Goal: Task Accomplishment & Management: Use online tool/utility

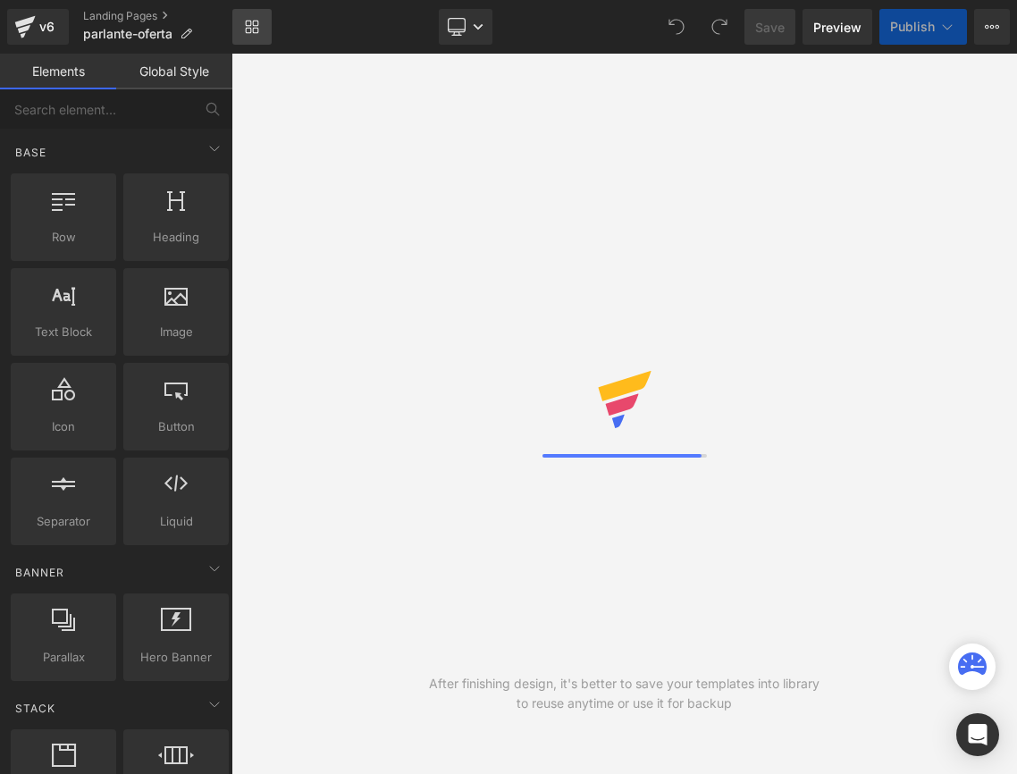
click at [242, 20] on link "Library" at bounding box center [251, 27] width 39 height 36
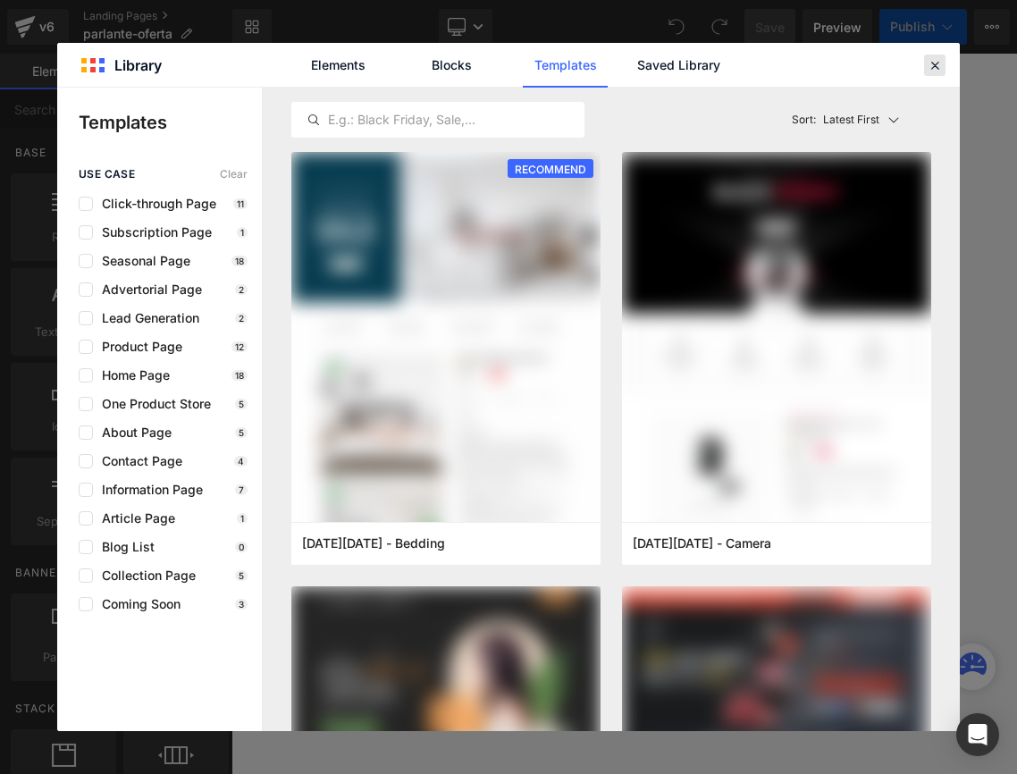
click at [942, 67] on icon at bounding box center [935, 65] width 16 height 16
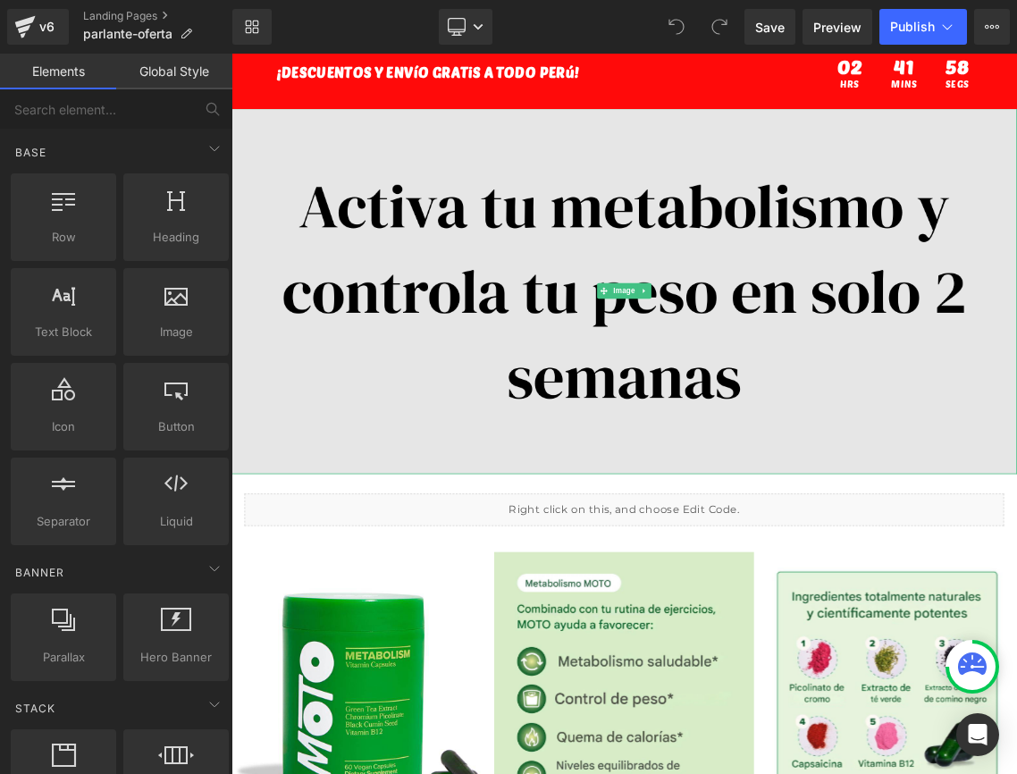
scroll to position [44, 0]
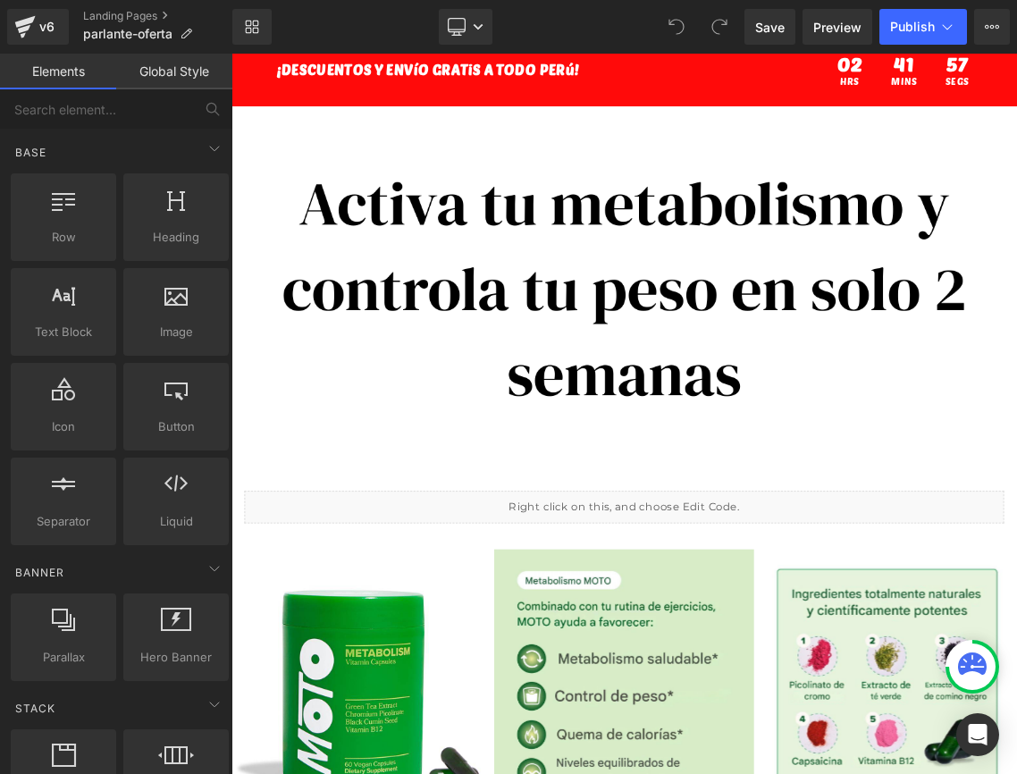
click at [442, 4] on div "Library Desktop Desktop Laptop Tablet Mobile Save Preview Publish Scheduled Vie…" at bounding box center [624, 27] width 785 height 54
click at [451, 14] on link "Desktop" at bounding box center [466, 27] width 54 height 36
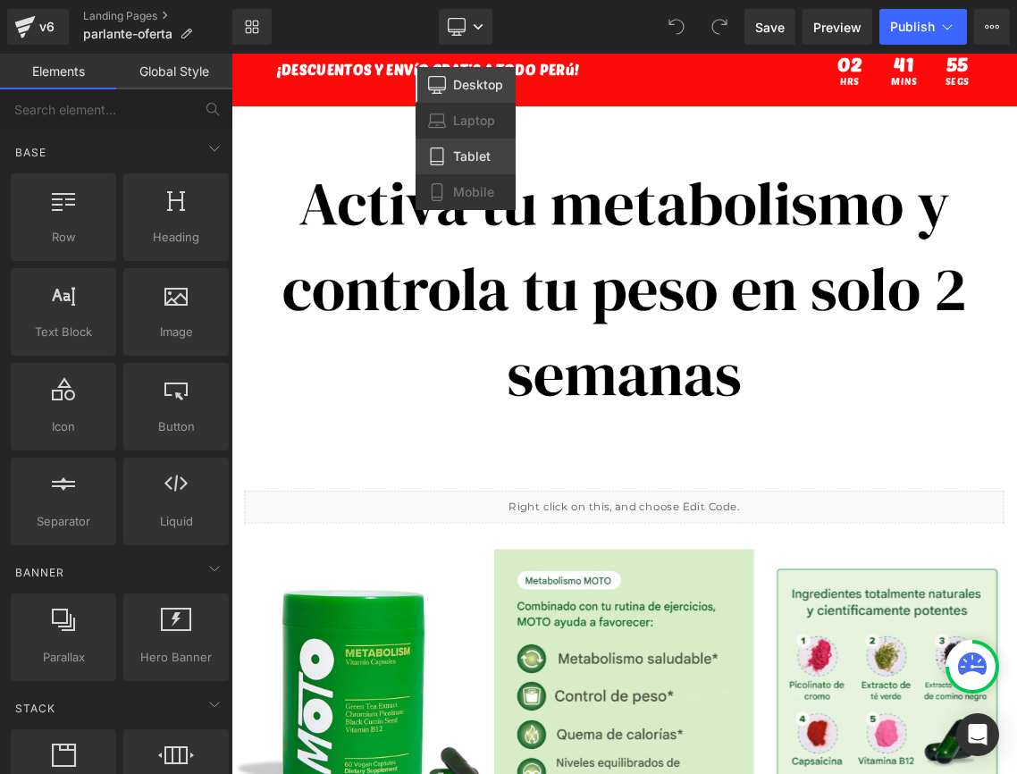
click at [467, 162] on span "Tablet" at bounding box center [472, 156] width 38 height 16
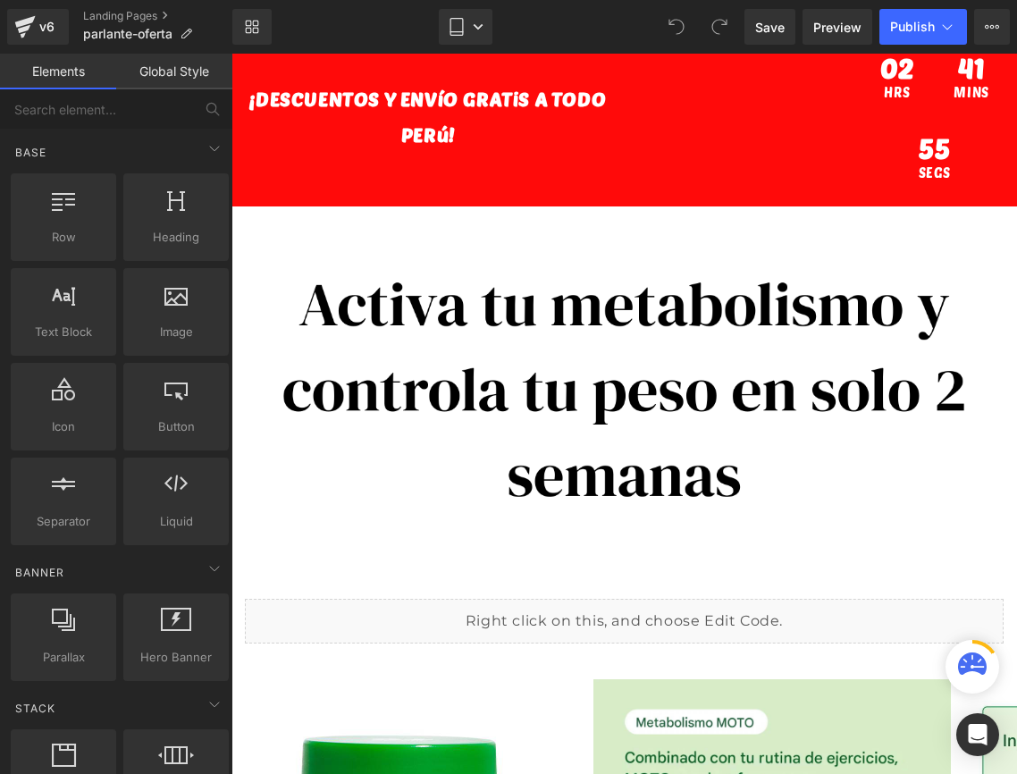
scroll to position [197, 0]
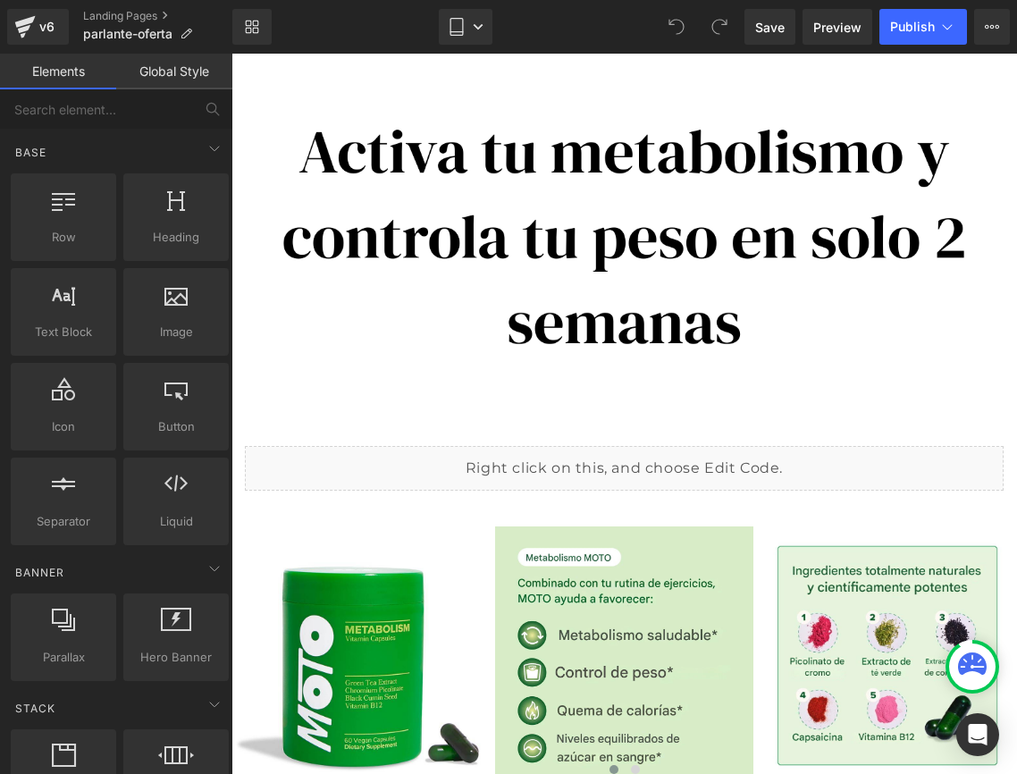
click at [475, 8] on div "Library Tablet Desktop Laptop Tablet Mobile Save Preview Publish Scheduled View…" at bounding box center [624, 27] width 785 height 54
click at [474, 36] on link "Tablet" at bounding box center [466, 27] width 54 height 36
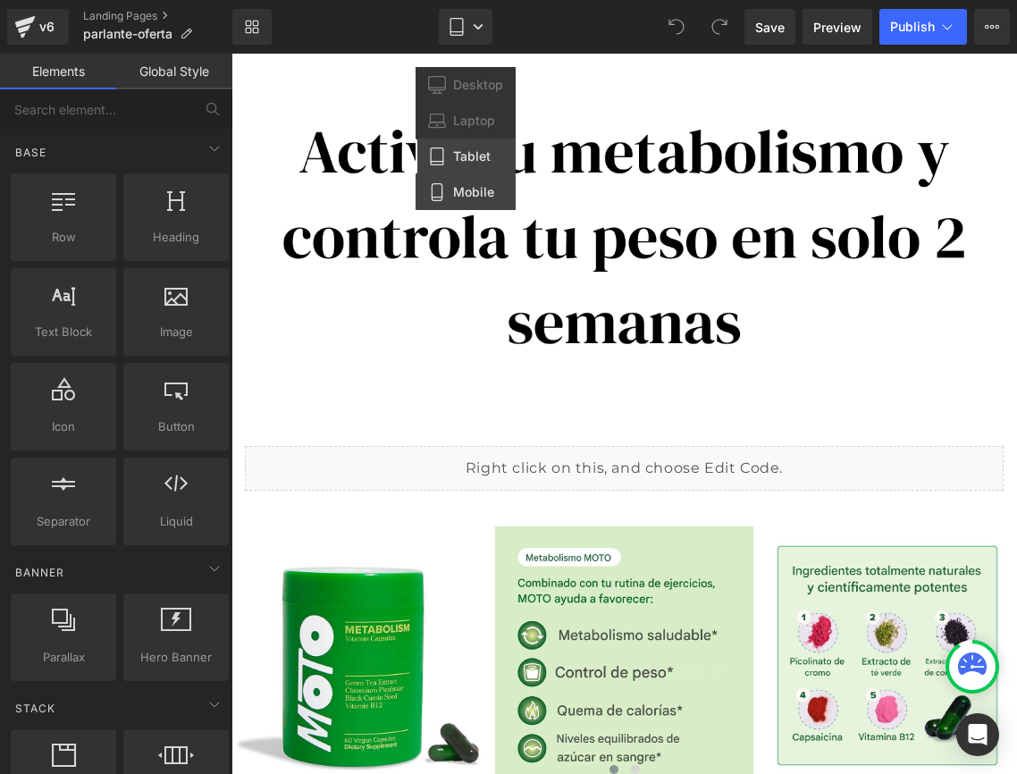
click at [469, 196] on span "Mobile" at bounding box center [473, 192] width 41 height 16
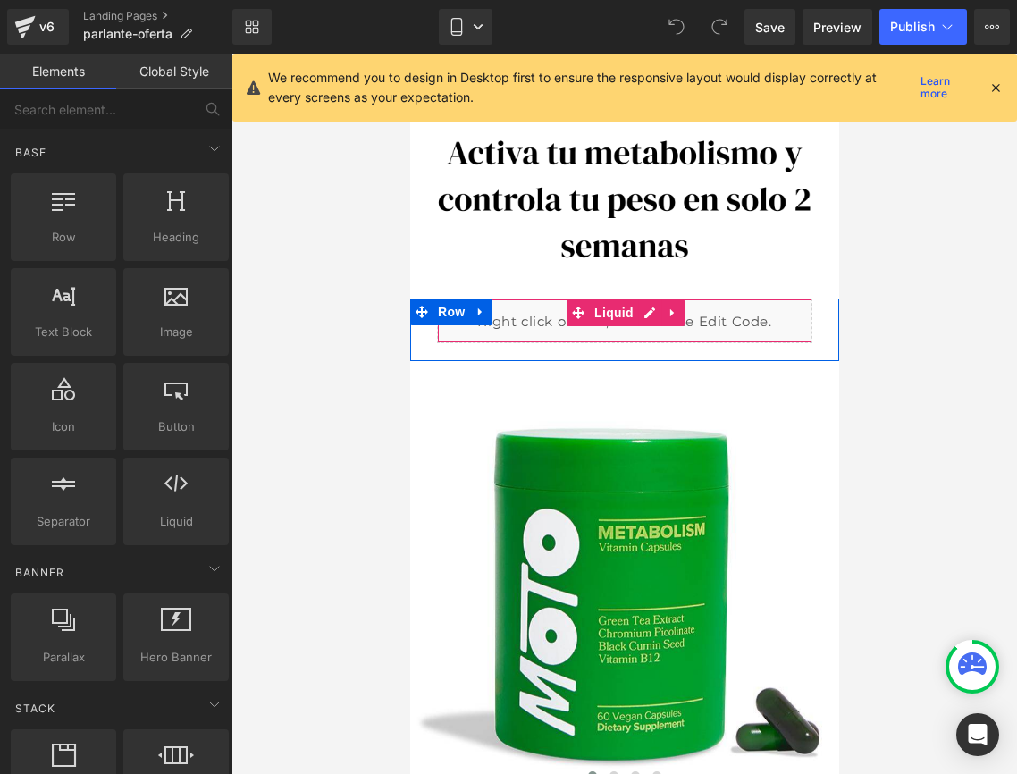
scroll to position [0, 0]
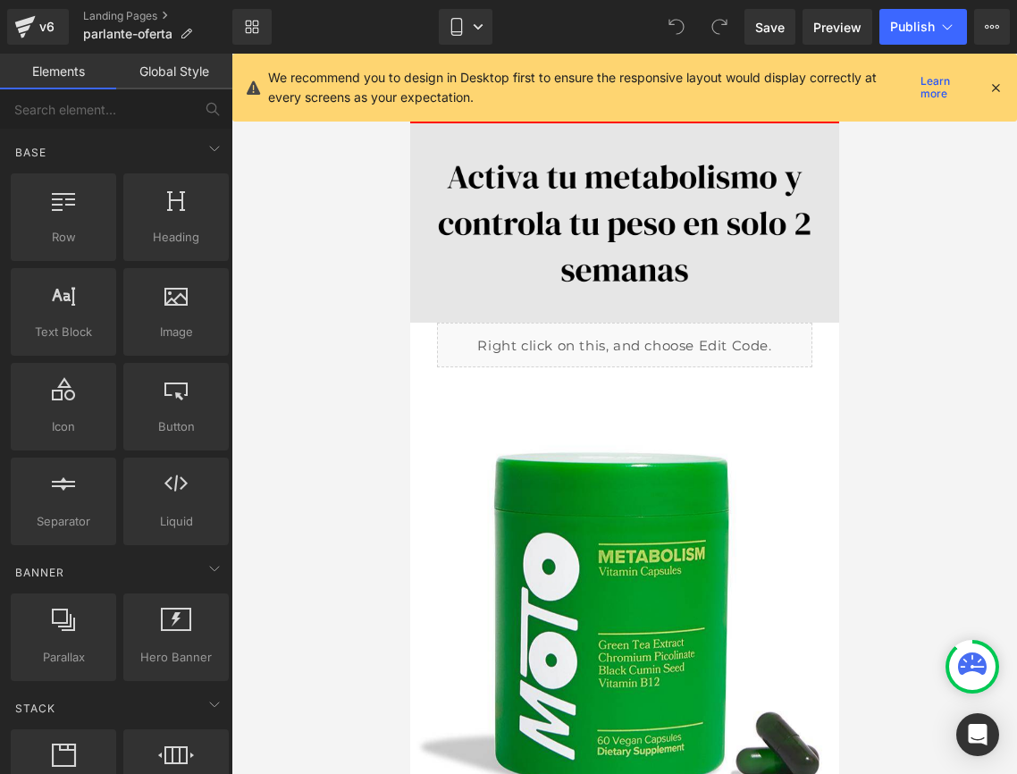
click at [622, 255] on img at bounding box center [623, 222] width 429 height 199
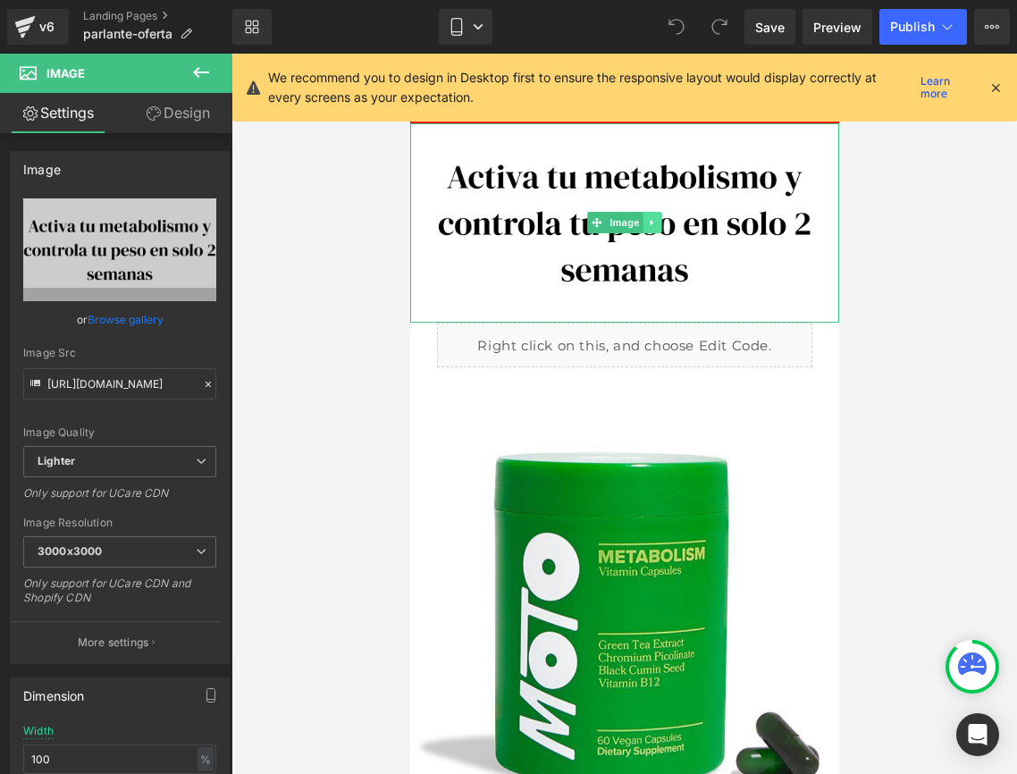
click at [647, 224] on icon at bounding box center [652, 222] width 10 height 11
click at [659, 225] on icon at bounding box center [661, 223] width 10 height 10
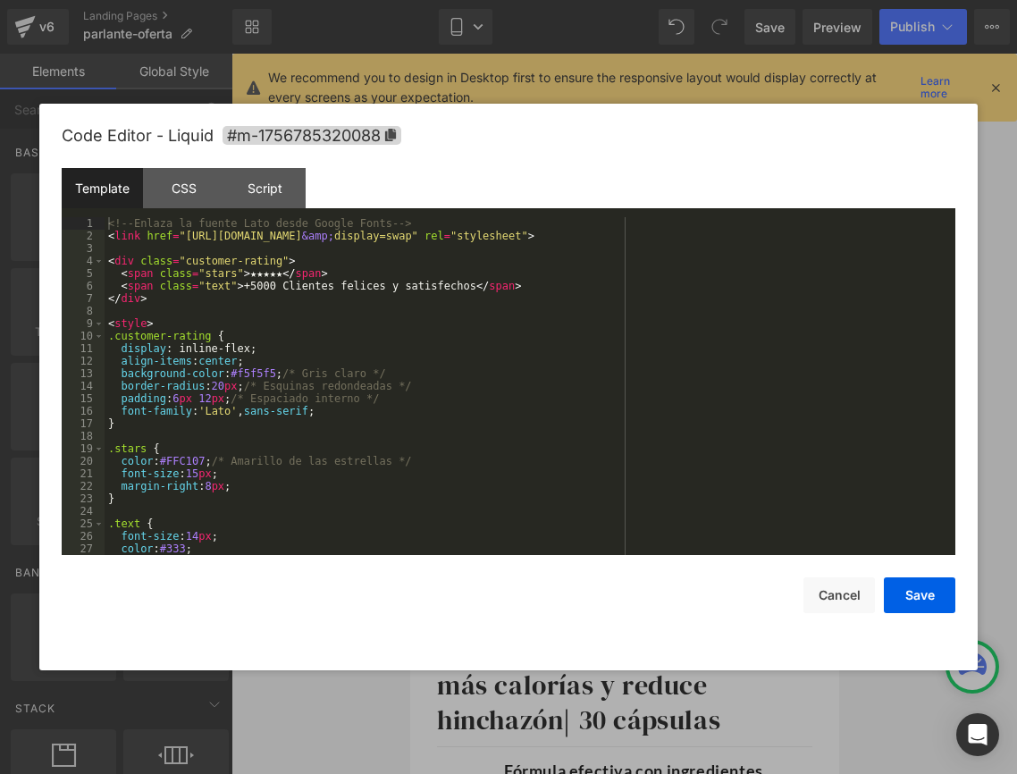
click at [650, 138] on div "Liquid" at bounding box center [624, 145] width 376 height 45
click at [928, 599] on button "Save" at bounding box center [920, 596] width 72 height 36
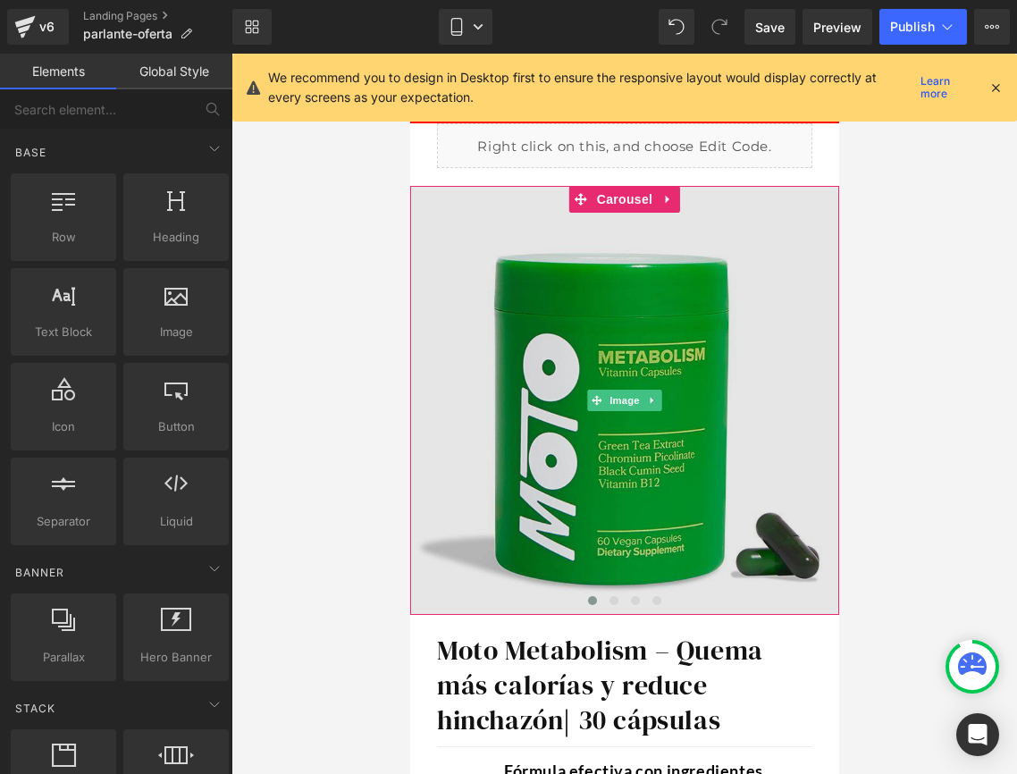
scroll to position [9, 0]
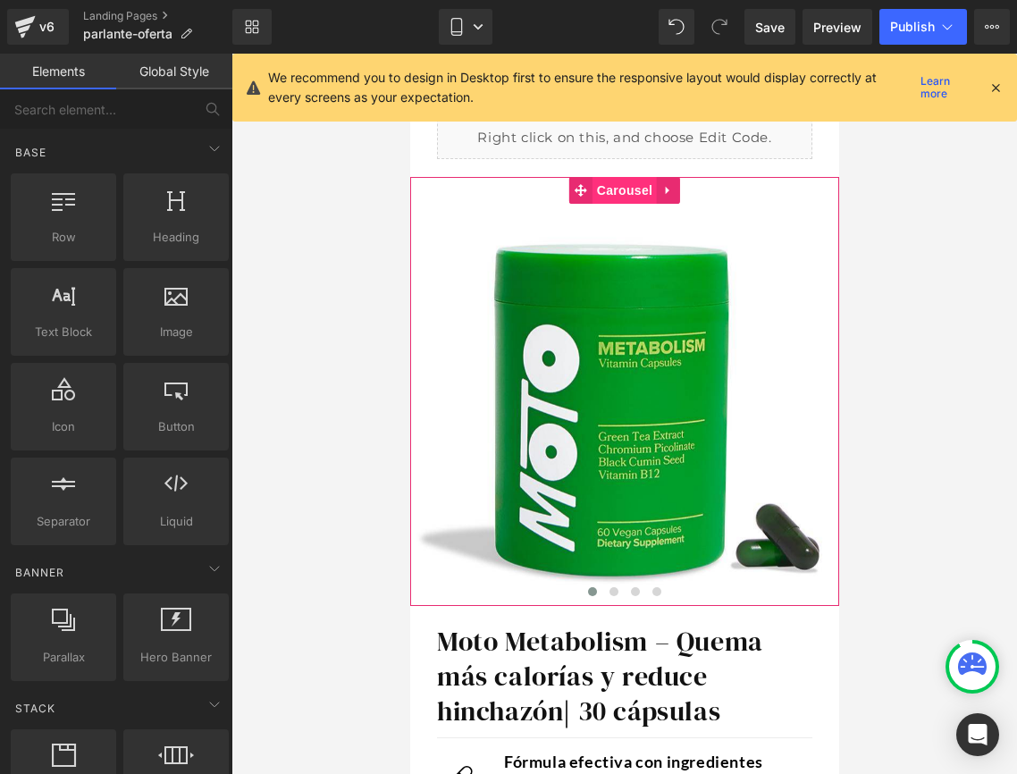
click at [629, 190] on span "Carousel" at bounding box center [624, 190] width 64 height 27
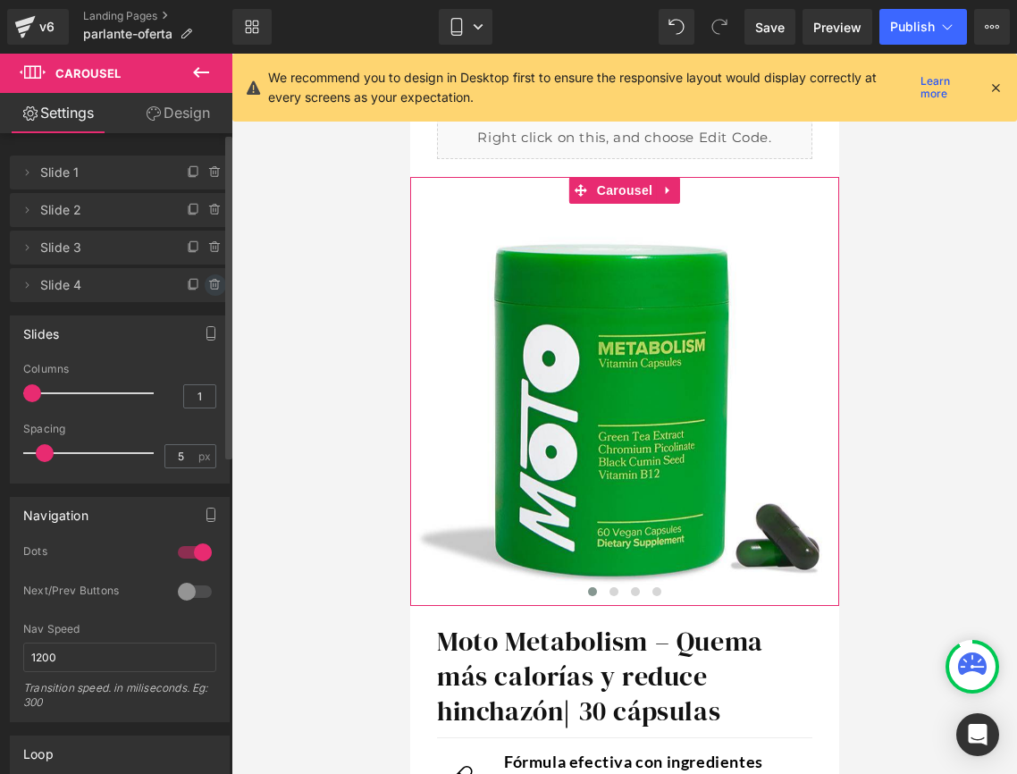
click at [208, 290] on icon at bounding box center [215, 285] width 14 height 14
click at [204, 287] on button "Delete" at bounding box center [196, 285] width 56 height 23
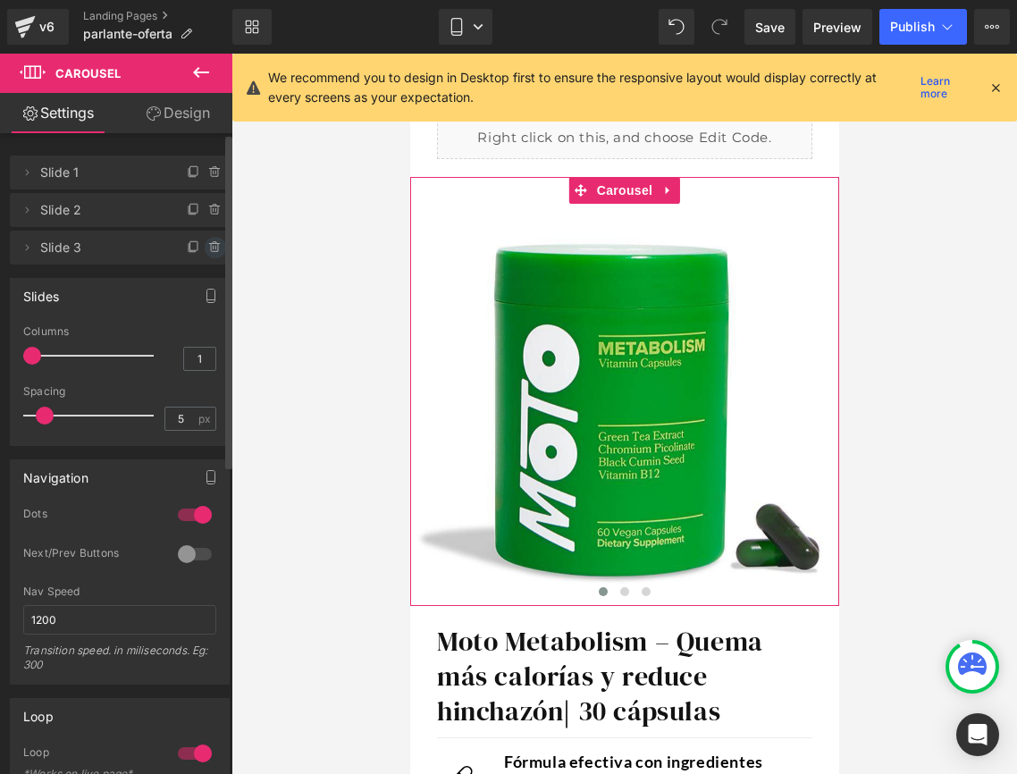
click at [208, 253] on icon at bounding box center [215, 248] width 14 height 14
click at [201, 249] on button "Delete" at bounding box center [196, 248] width 56 height 23
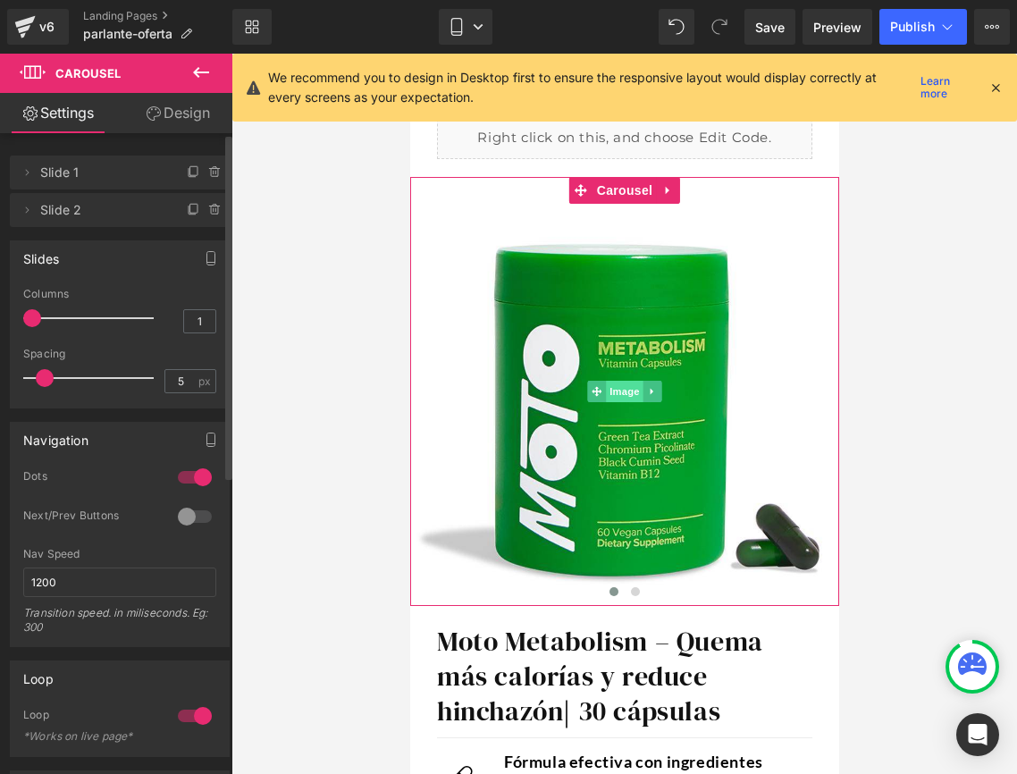
click at [614, 392] on span "Image" at bounding box center [624, 391] width 38 height 21
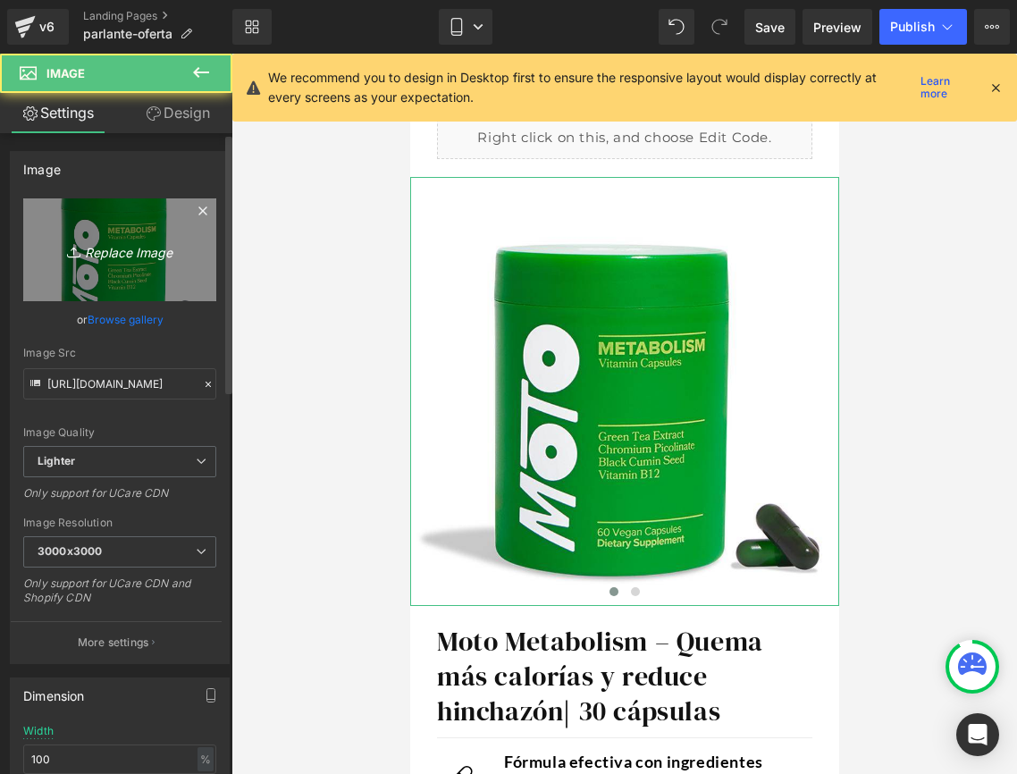
click at [118, 258] on icon "Replace Image" at bounding box center [119, 250] width 143 height 22
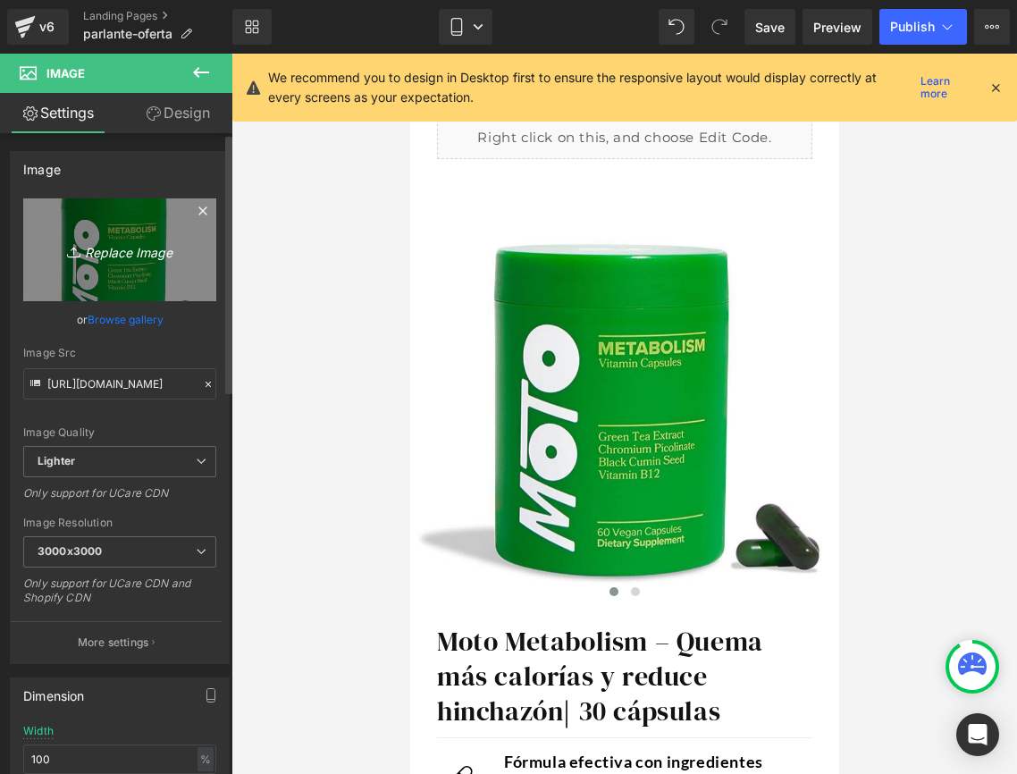
type input "C:\fakepath\w=1500,h=1500,fit=pad (1).webp"
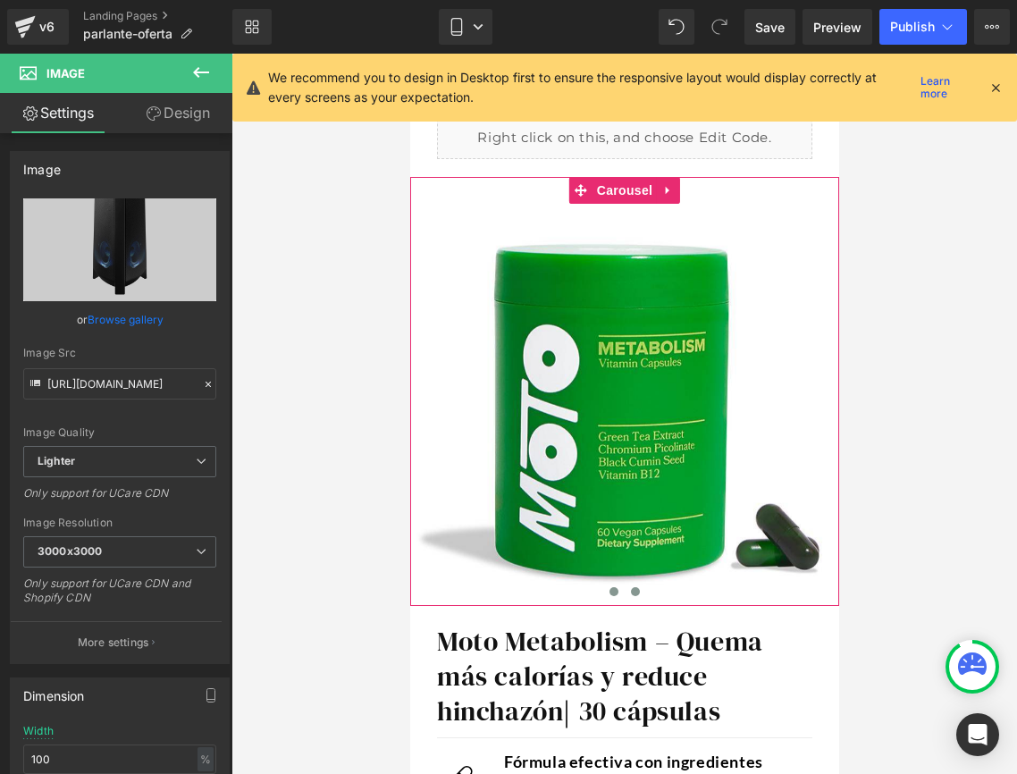
type input "https://ucarecdn.com/2e6bb16a-dca9-41c2-9c66-19ef38fba7b8/-/format/auto/-/previ…"
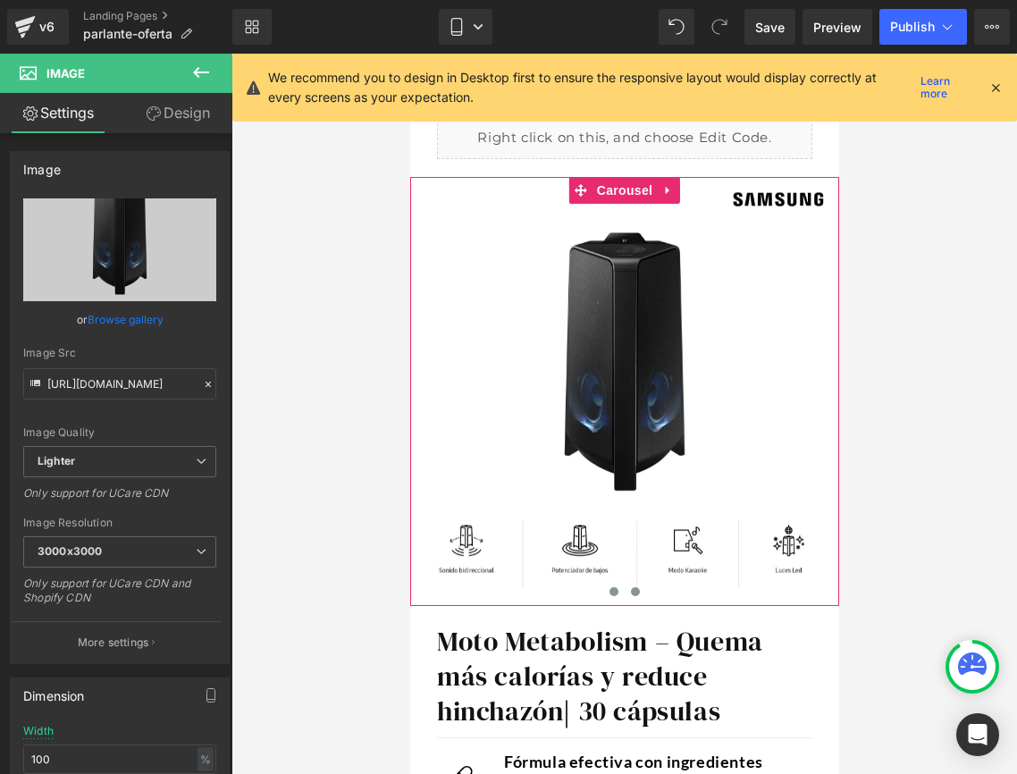
click at [637, 590] on span at bounding box center [634, 591] width 9 height 9
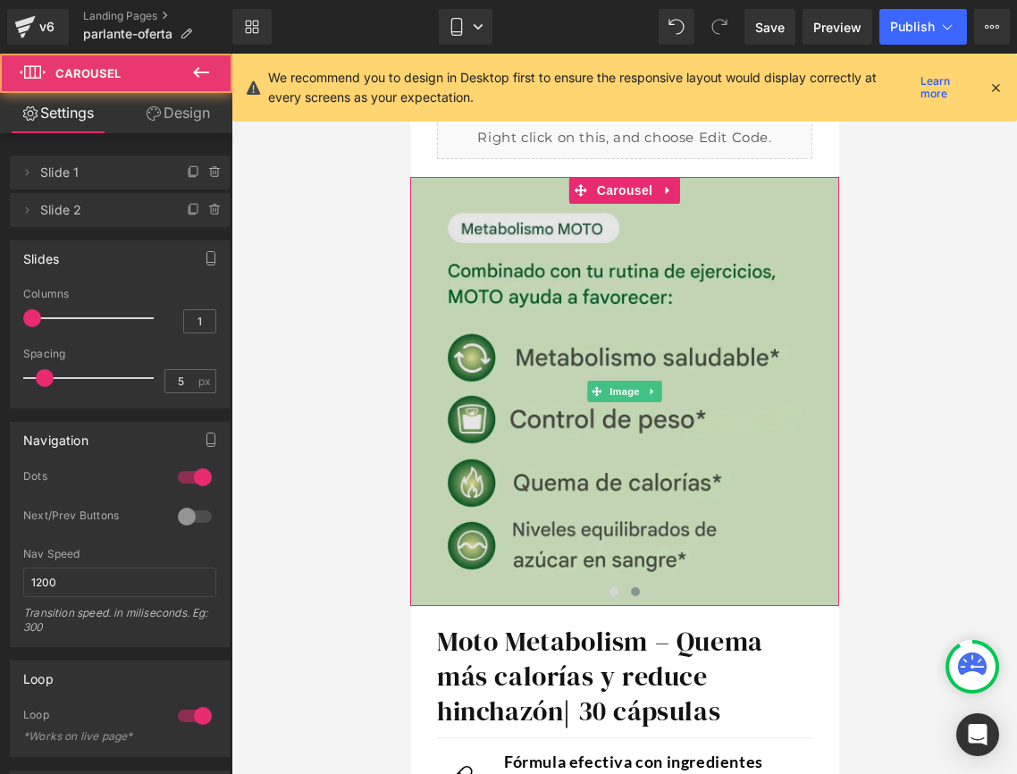
click at [585, 385] on img at bounding box center [623, 391] width 429 height 429
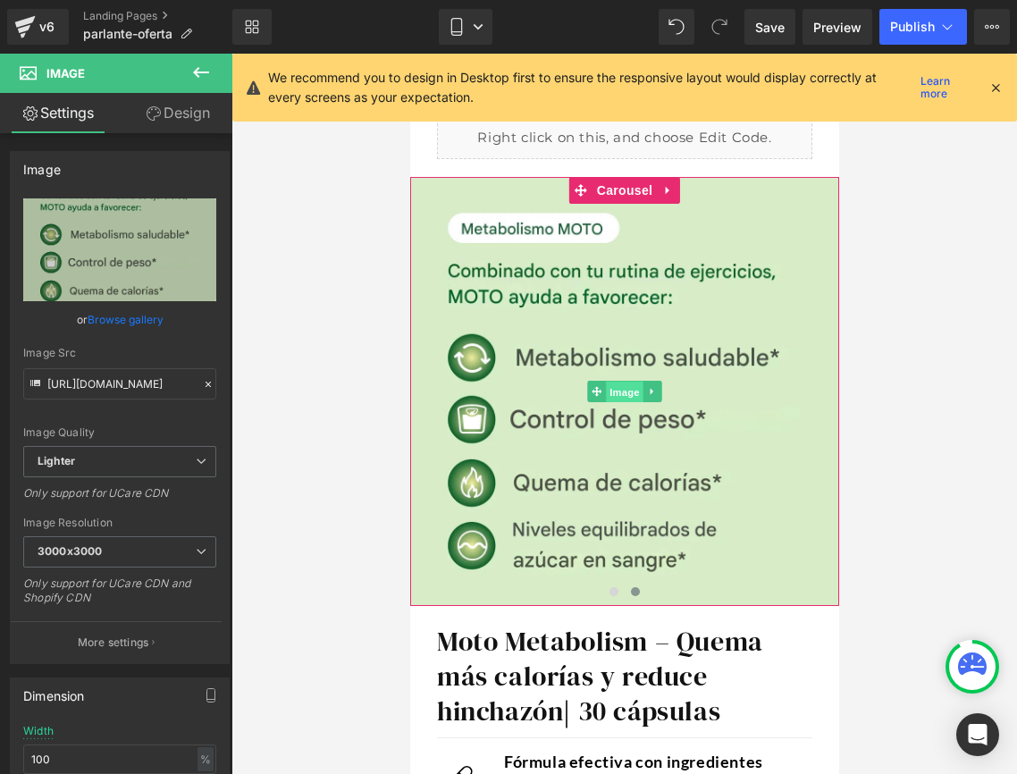
click at [605, 386] on span "Image" at bounding box center [624, 391] width 38 height 21
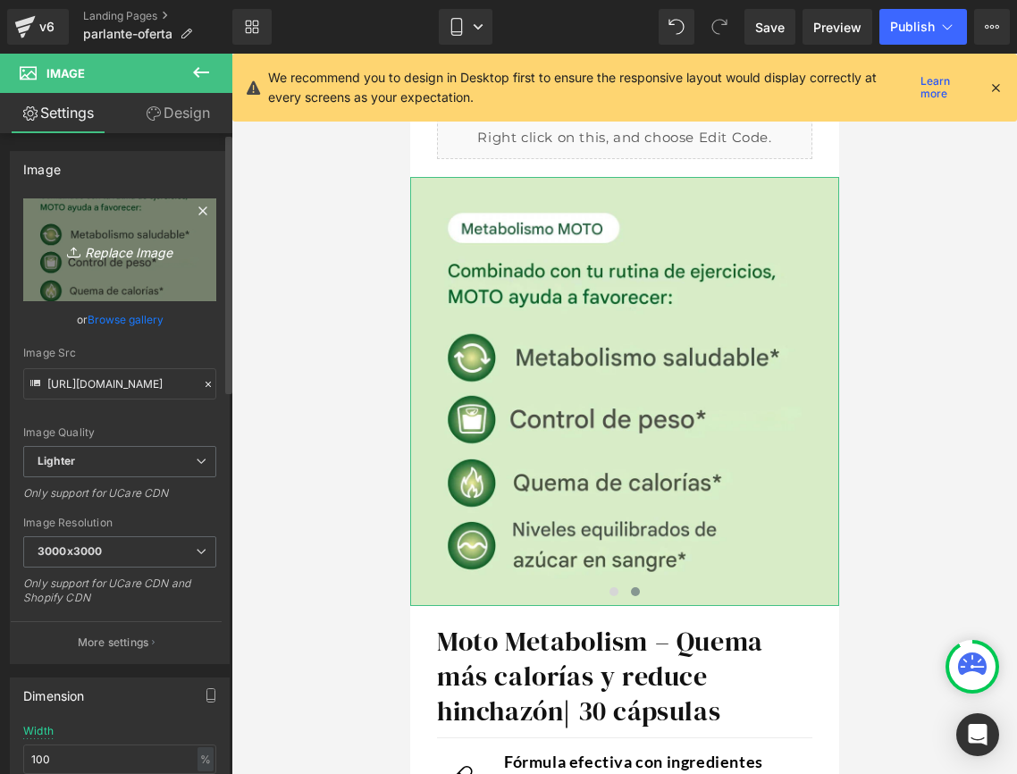
click at [133, 273] on link "Replace Image" at bounding box center [119, 249] width 193 height 103
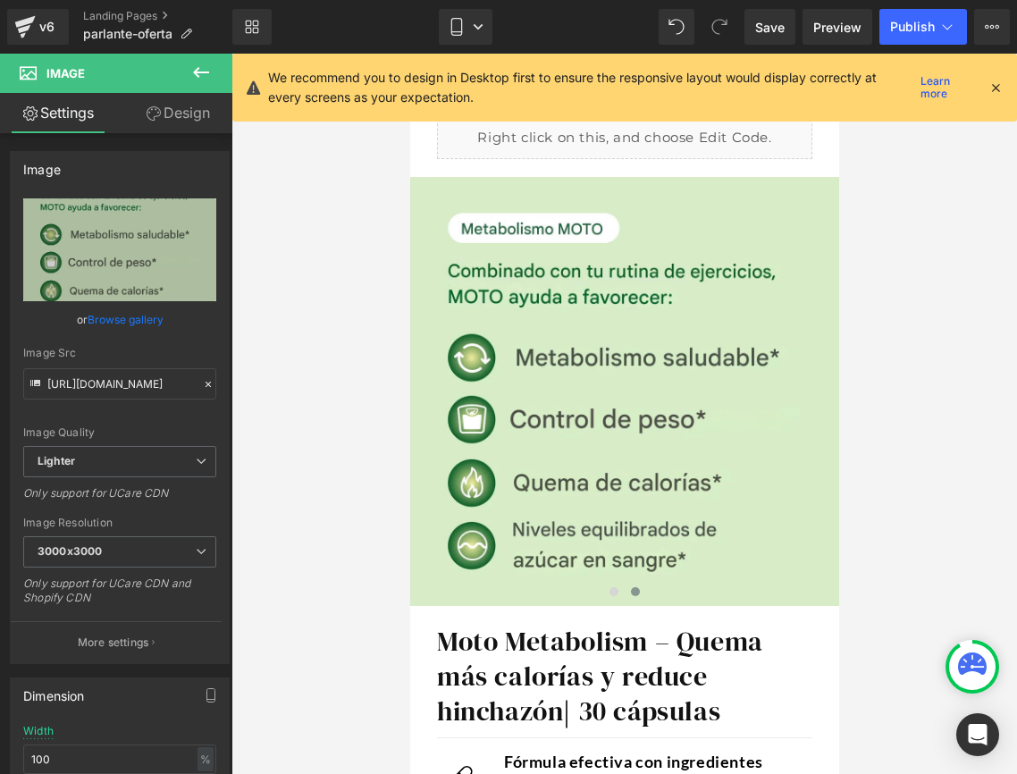
type input "C:\fakepath\w=1500,h=1500,fit=pad.webp"
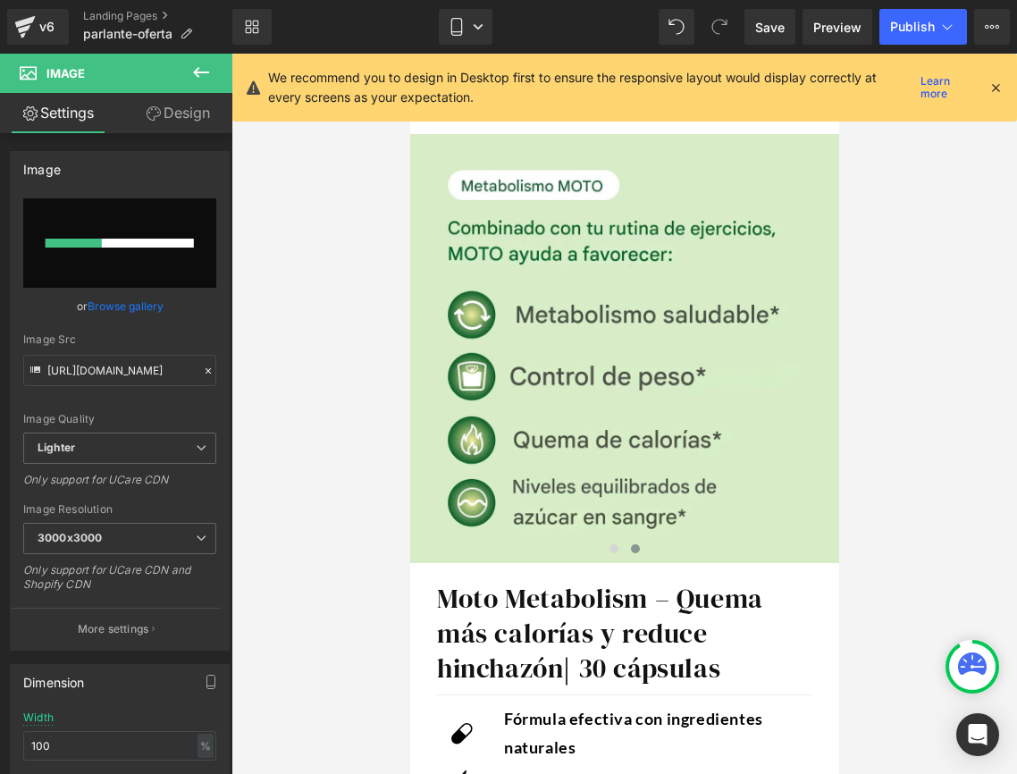
scroll to position [85, 0]
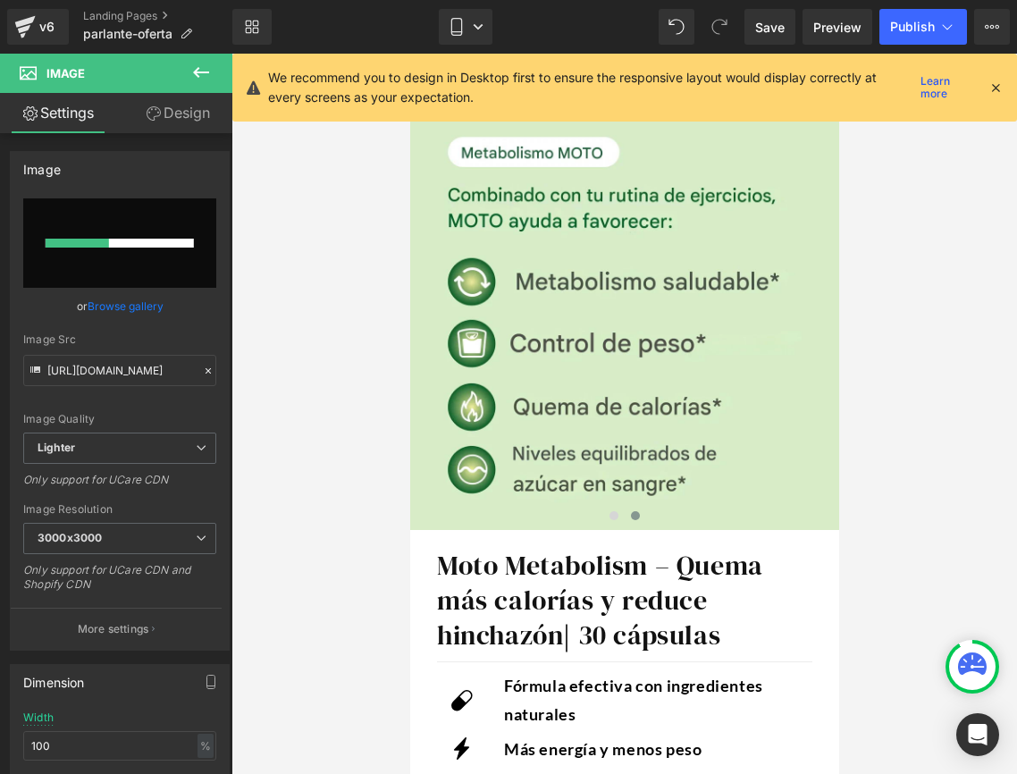
click at [638, 583] on h1 "Moto Metabolism – Quema más calorías y reduce hinchazón | 30 cápsulas" at bounding box center [624, 600] width 376 height 105
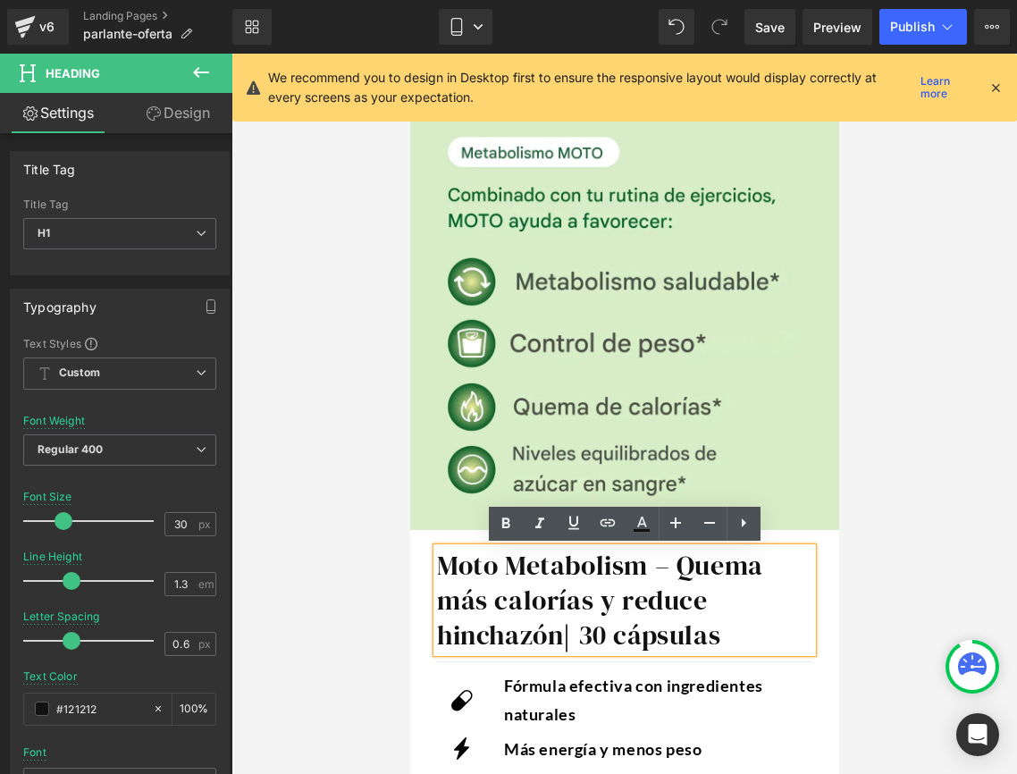
click at [677, 629] on span "30 cápsulas" at bounding box center [649, 635] width 143 height 37
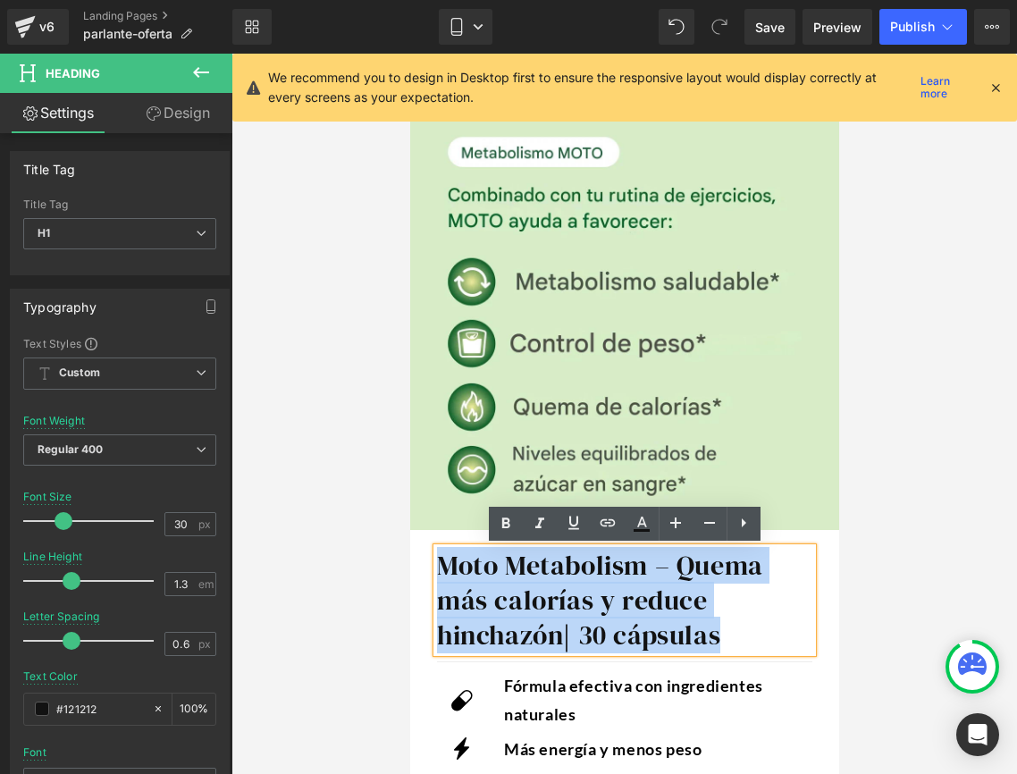
drag, startPoint x: 731, startPoint y: 629, endPoint x: 436, endPoint y: 561, distance: 303.0
click at [436, 561] on h1 "Moto Metabolism – Quema más calorías y reduce hinchazón | 30 cápsulas" at bounding box center [624, 600] width 376 height 105
paste div
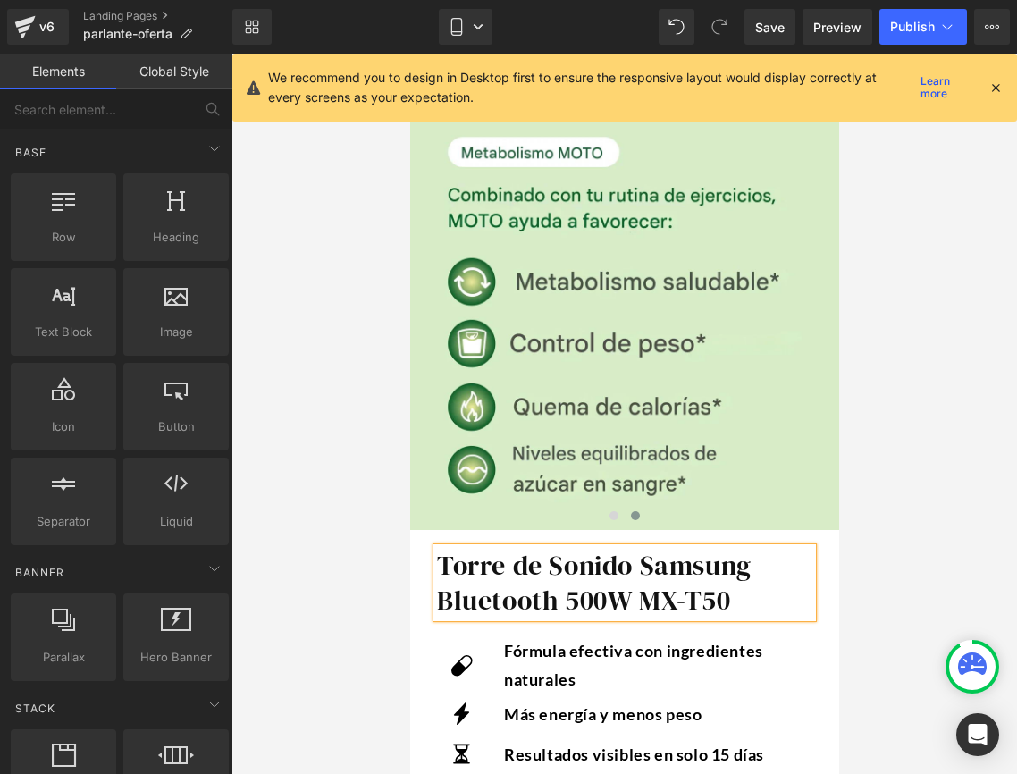
click at [959, 511] on div at bounding box center [625, 414] width 786 height 721
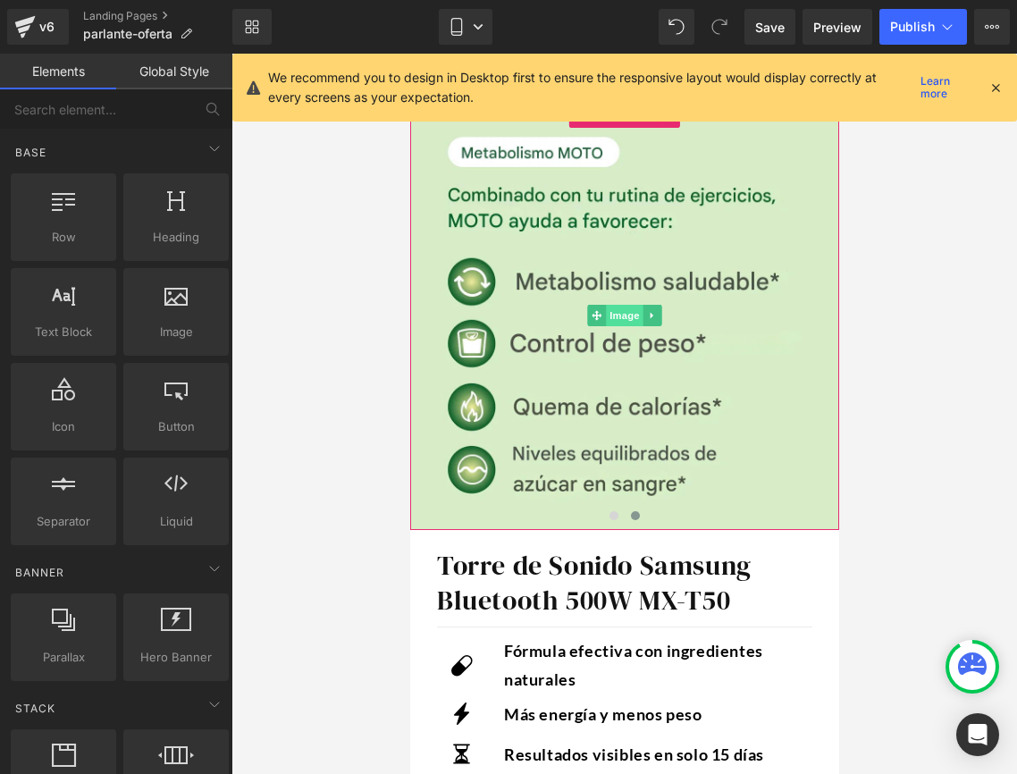
click at [614, 311] on span "Image" at bounding box center [624, 315] width 38 height 21
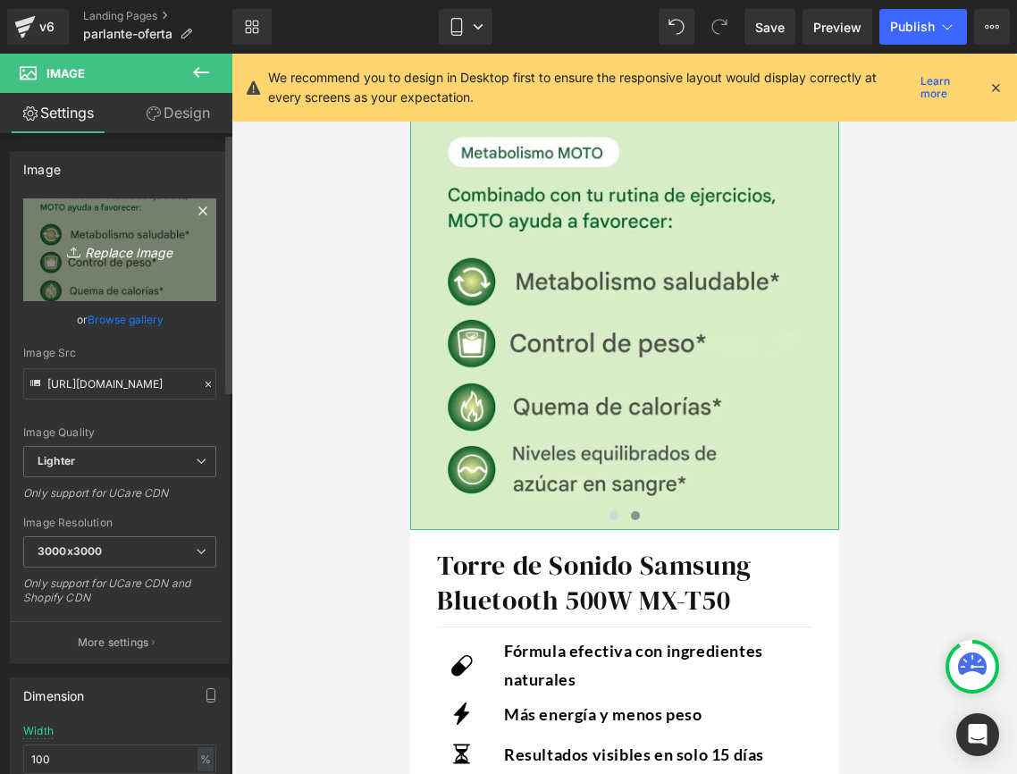
click at [91, 241] on icon "Replace Image" at bounding box center [119, 250] width 143 height 22
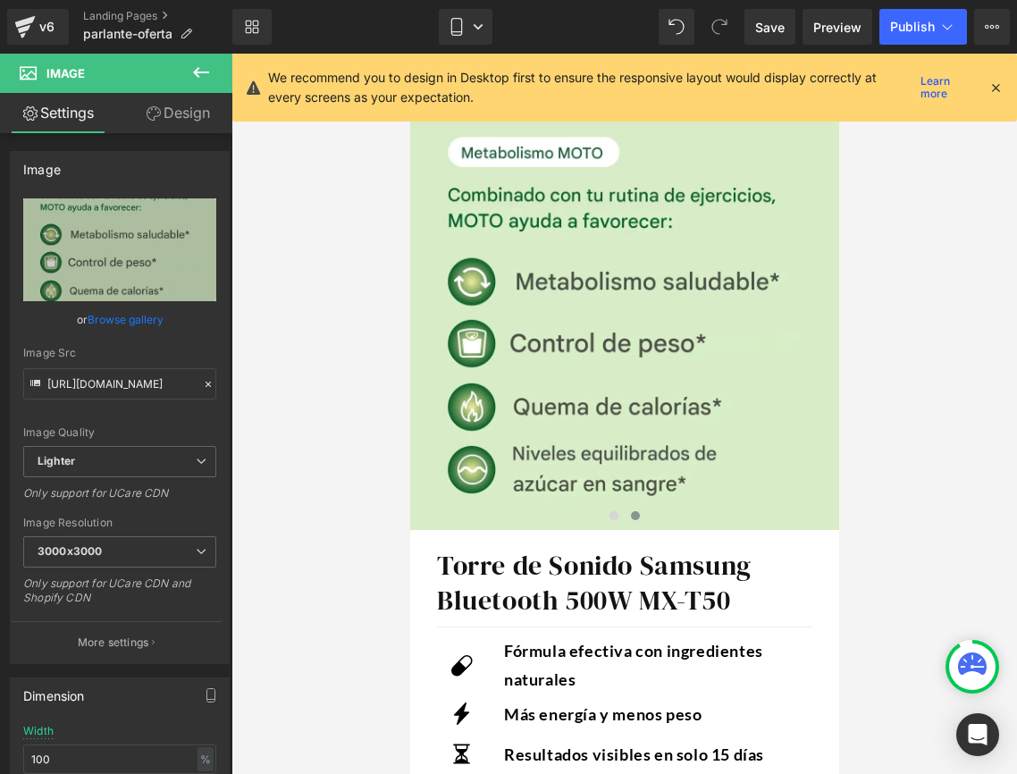
type input "C:\fakepath\w=1500,h=1500,fit=pad.webp"
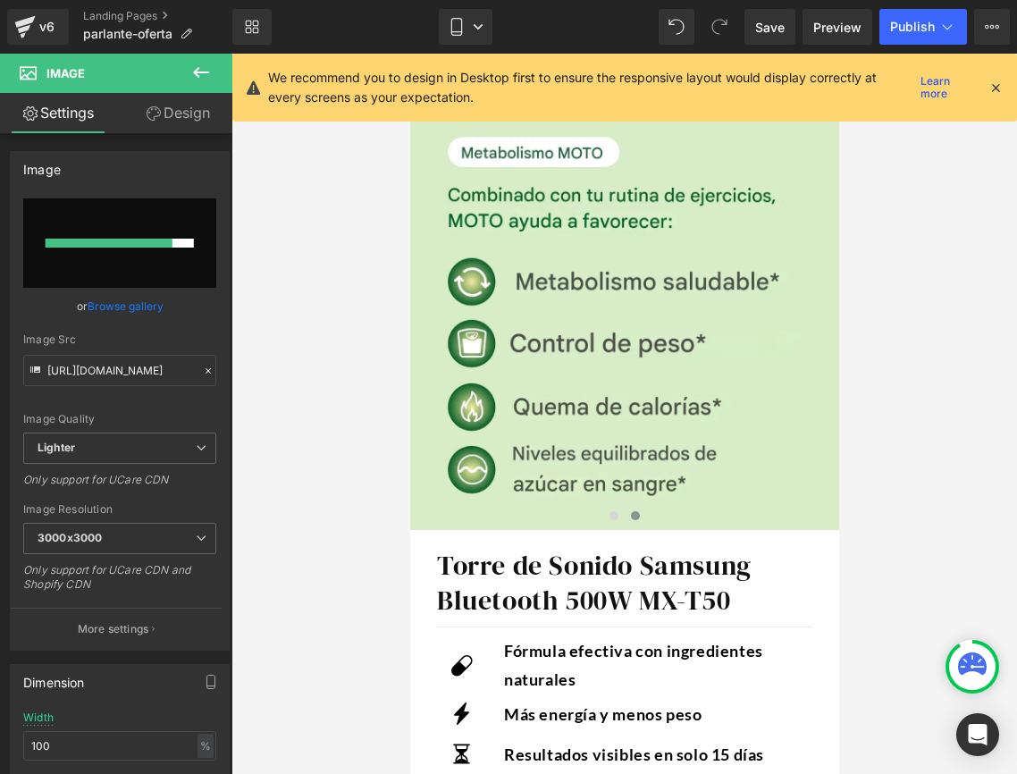
click at [1000, 84] on icon at bounding box center [996, 88] width 16 height 16
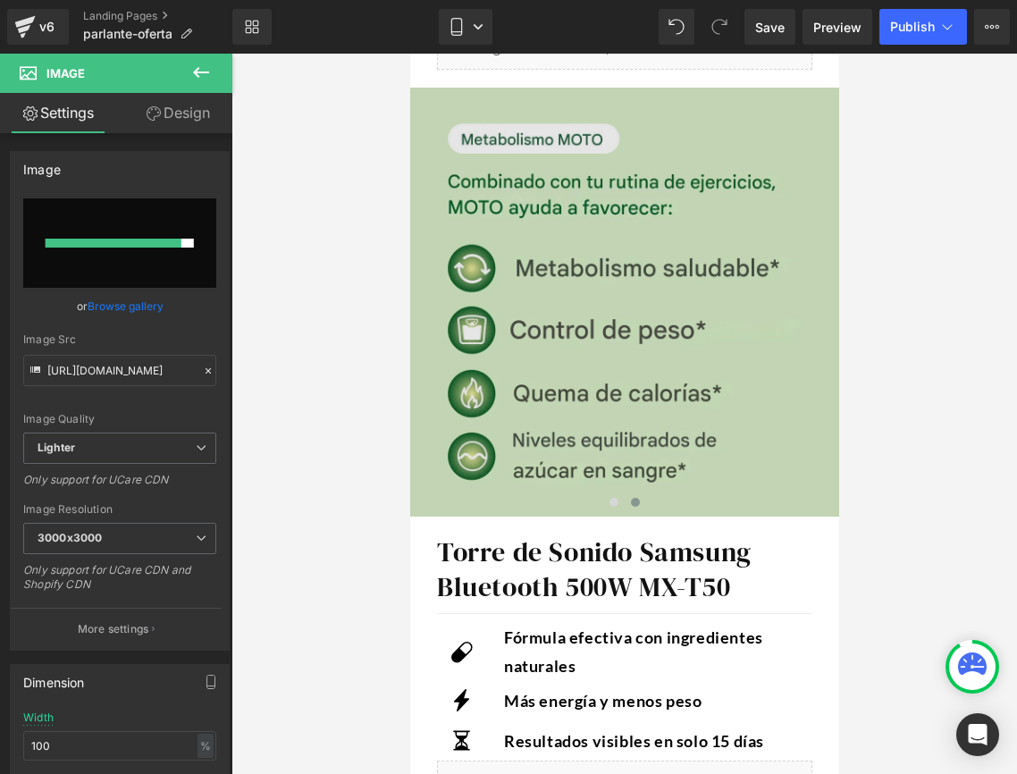
scroll to position [0, 0]
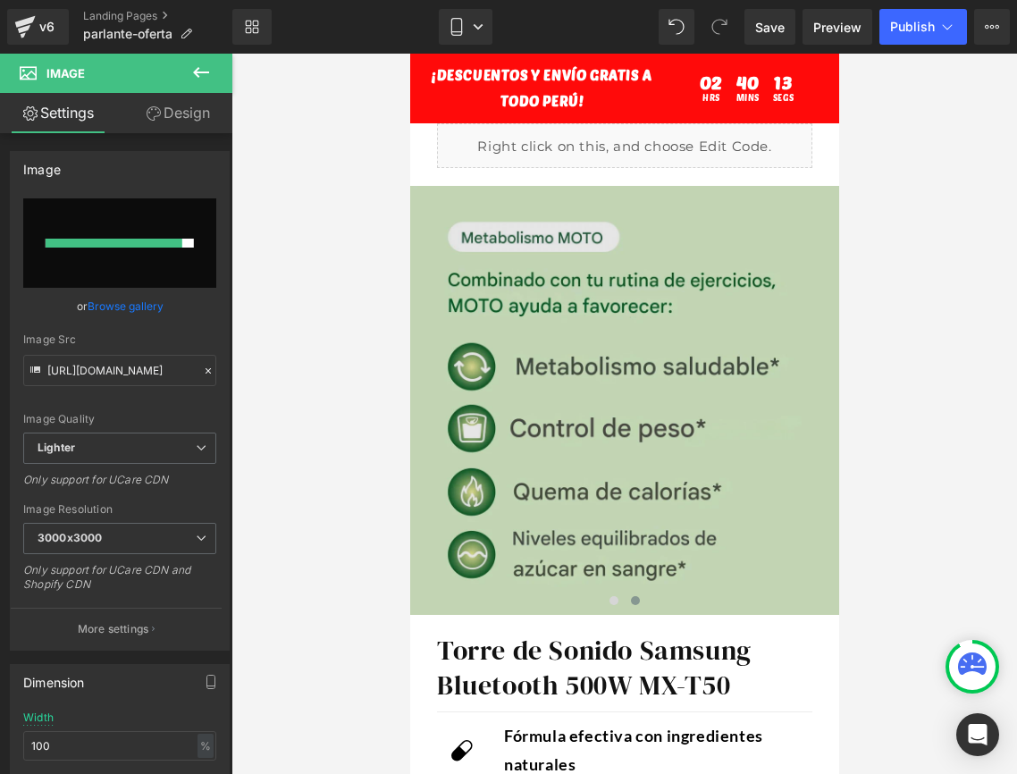
click at [652, 291] on img at bounding box center [623, 400] width 429 height 429
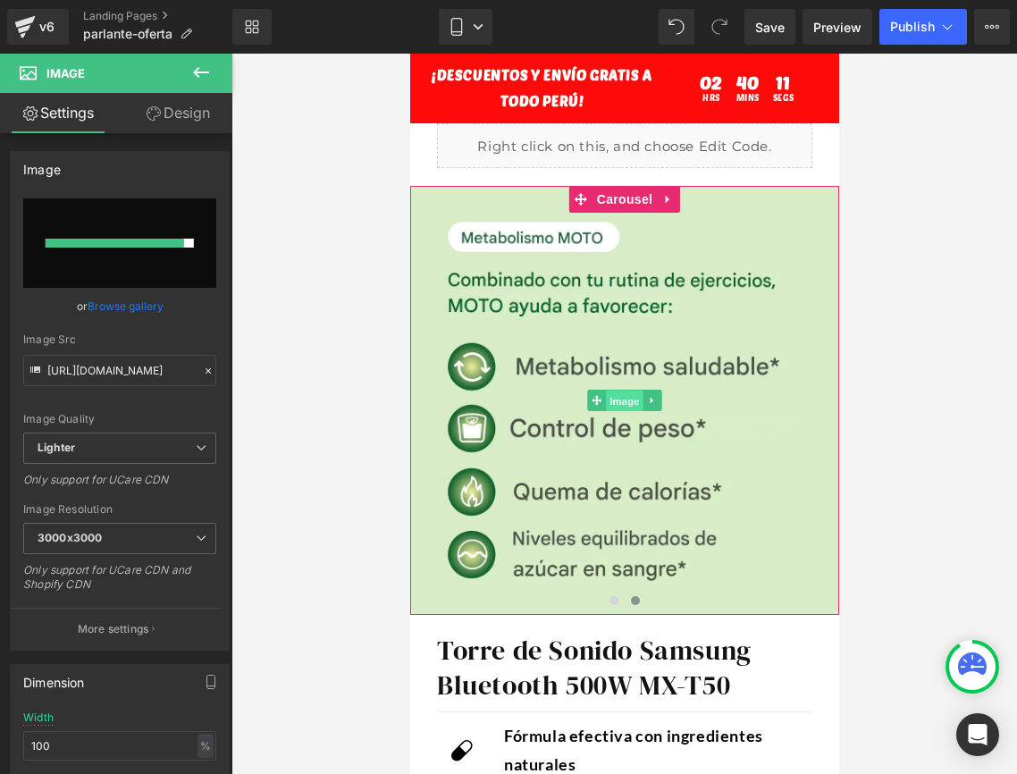
click at [612, 401] on span "Image" at bounding box center [624, 400] width 38 height 21
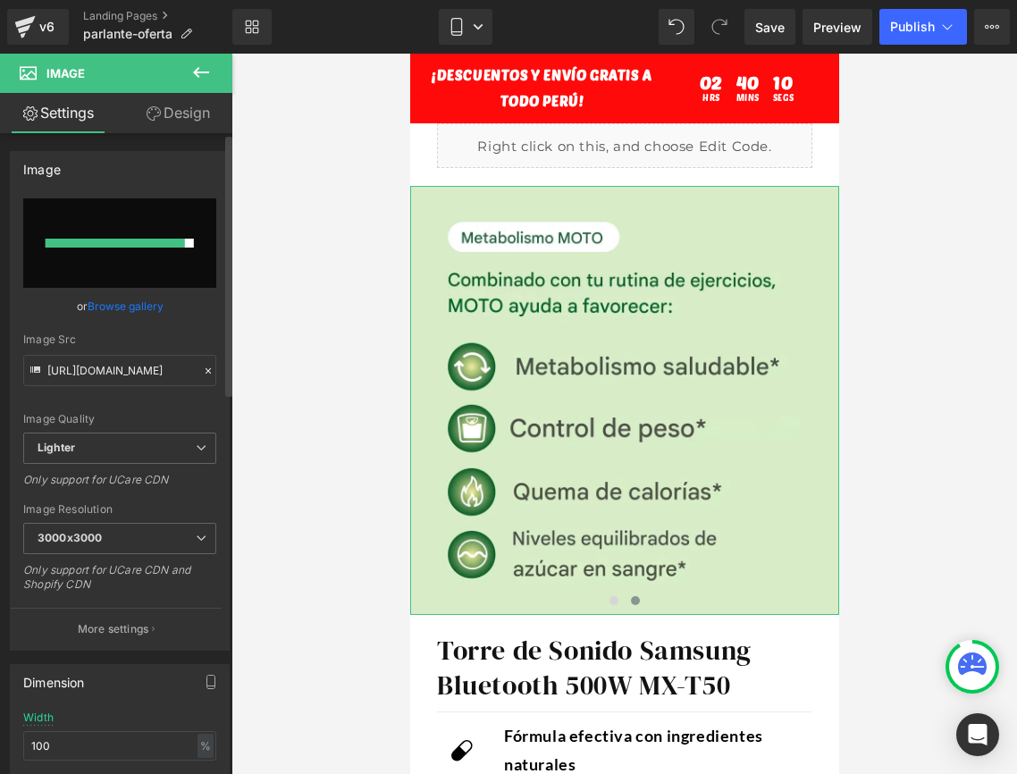
click at [109, 245] on div at bounding box center [115, 243] width 139 height 9
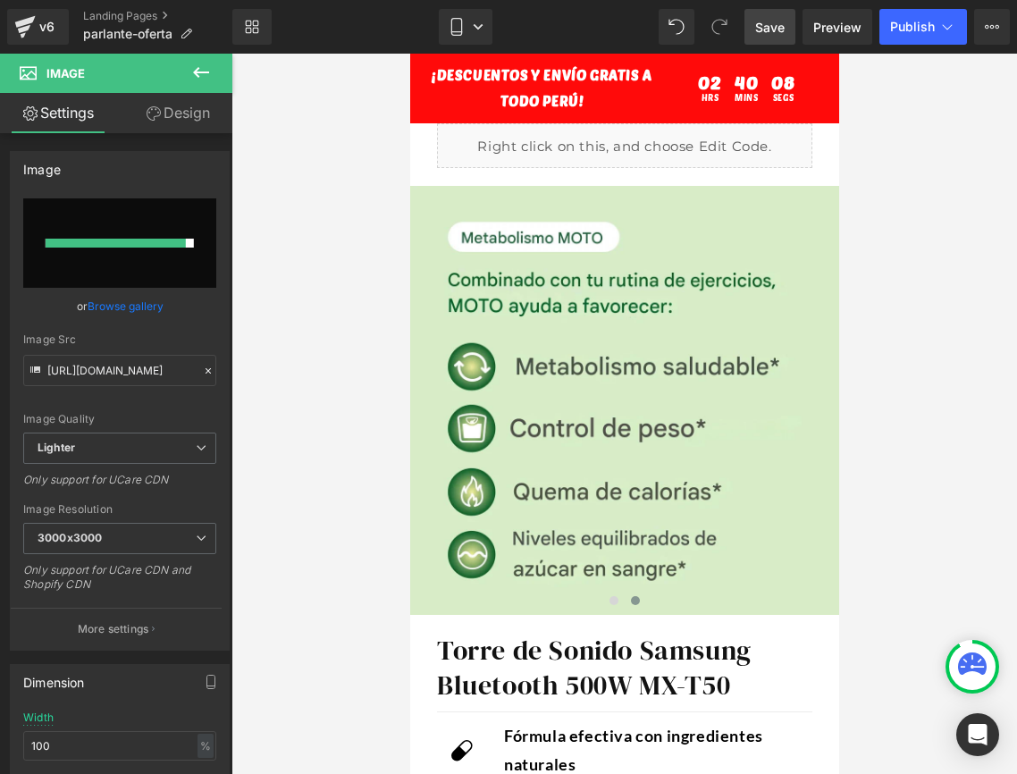
click at [781, 21] on span "Save" at bounding box center [770, 27] width 30 height 19
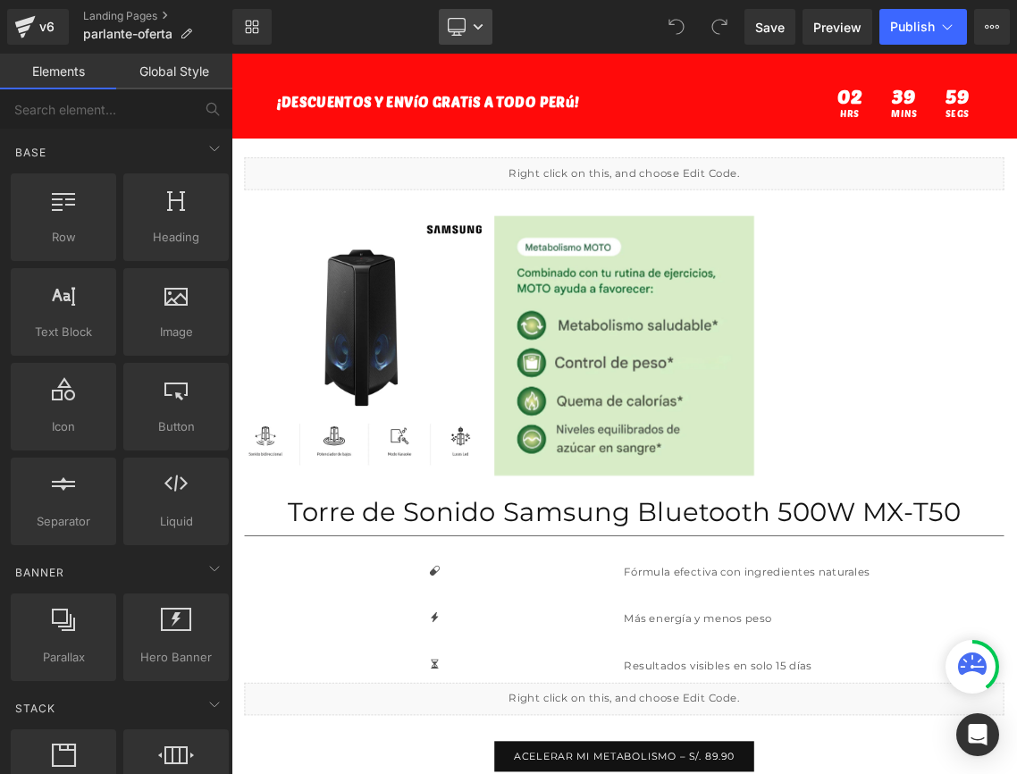
click at [457, 14] on link "Desktop" at bounding box center [466, 27] width 54 height 36
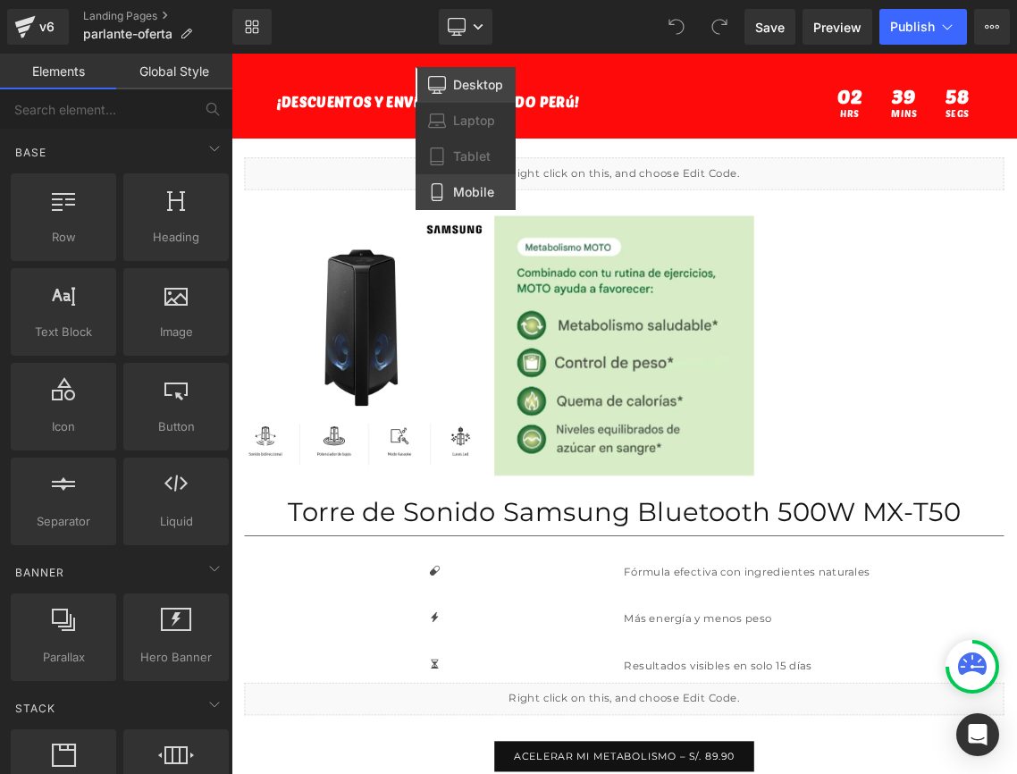
click at [456, 198] on span "Mobile" at bounding box center [473, 192] width 41 height 16
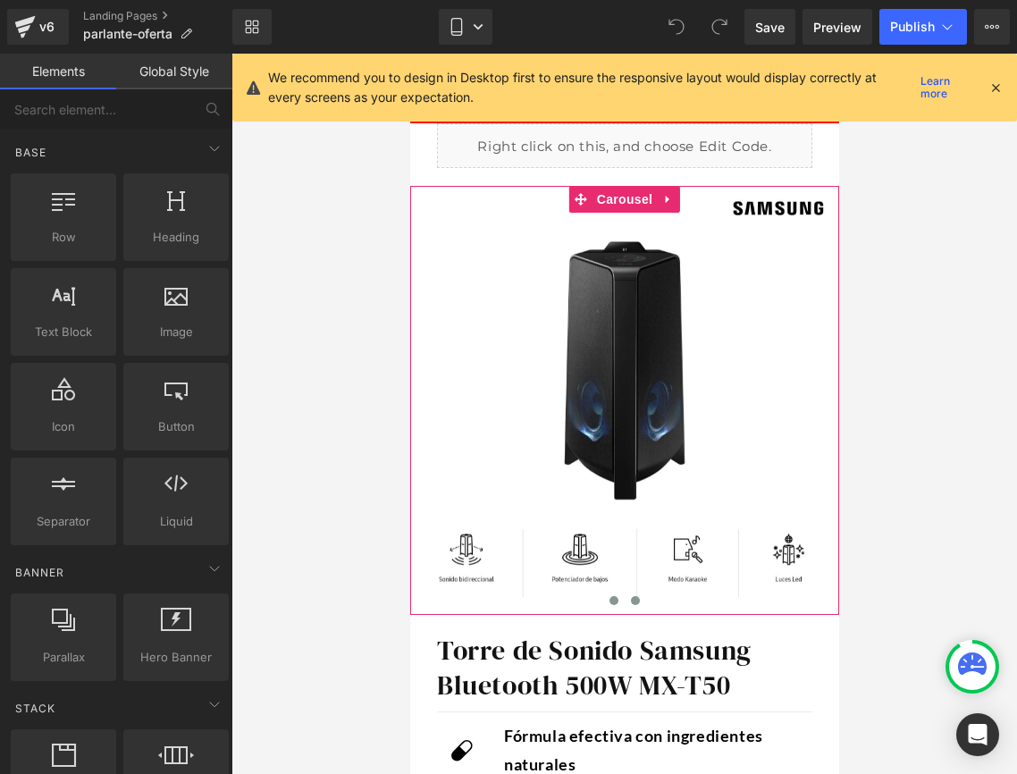
click at [633, 606] on button at bounding box center [634, 601] width 21 height 18
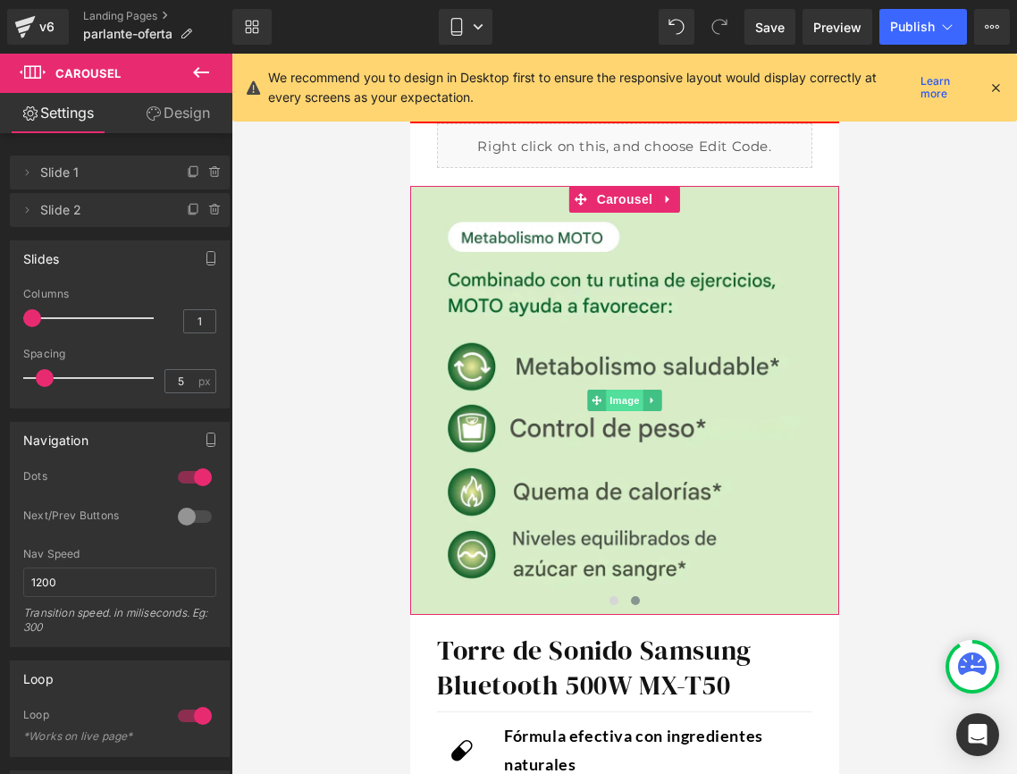
click at [628, 397] on span "Image" at bounding box center [624, 400] width 38 height 21
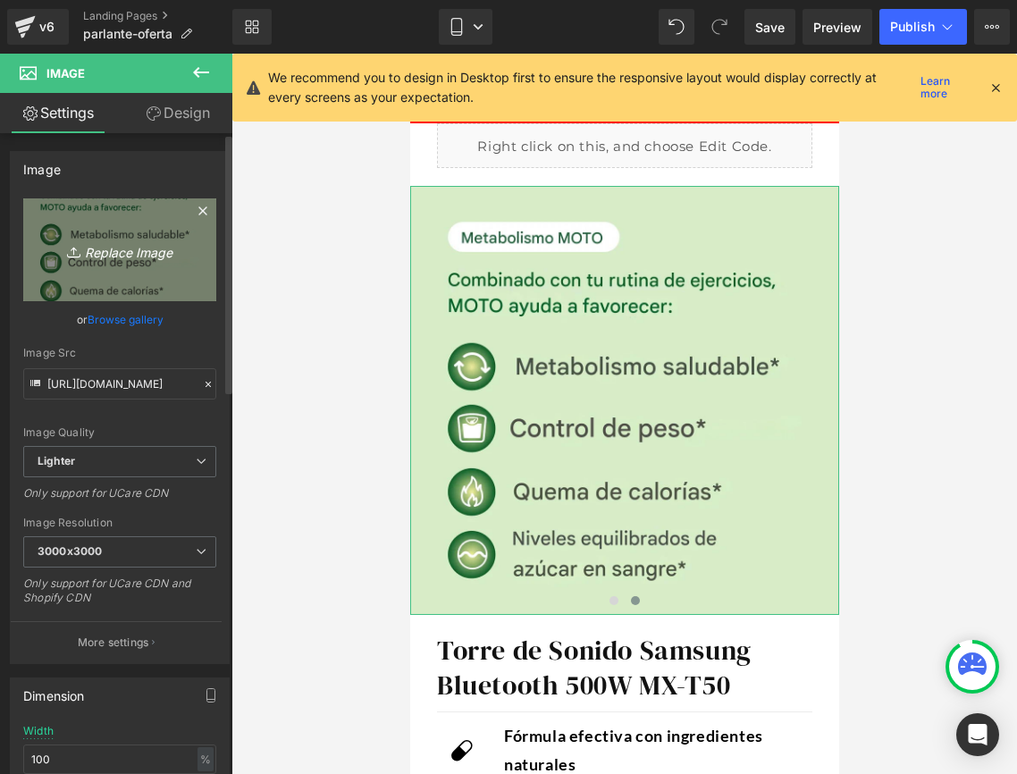
click at [147, 252] on icon "Replace Image" at bounding box center [119, 250] width 143 height 22
type input "C:\fakepath\w=1500,h=1500,fit=pad.webp"
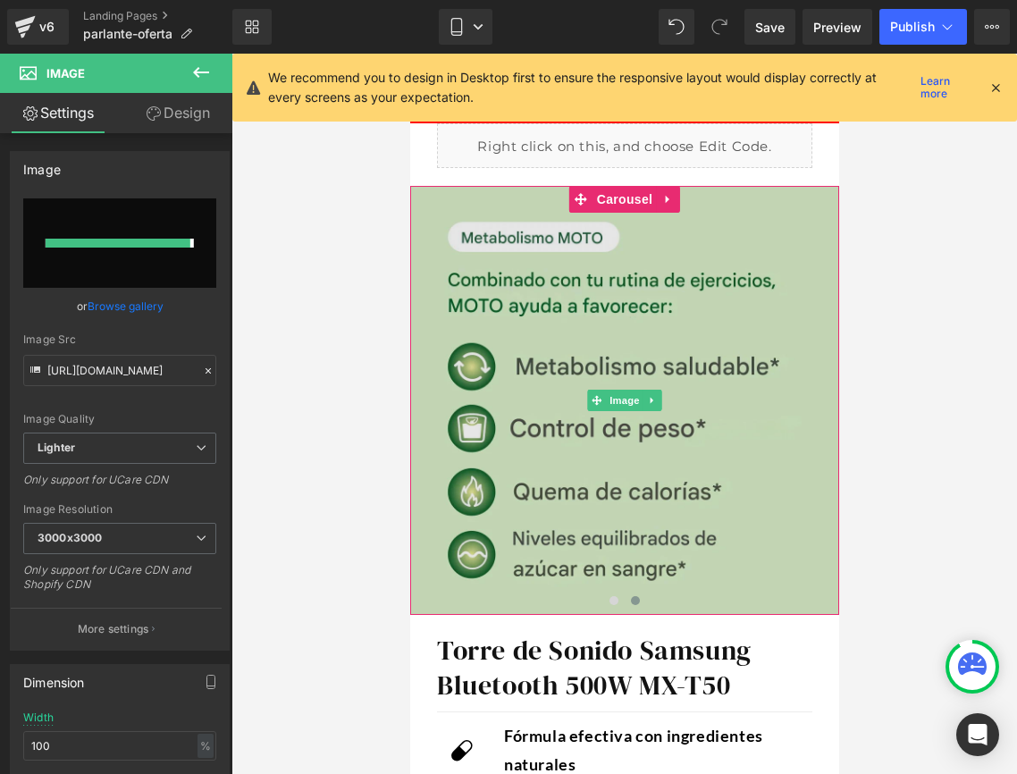
type input "[URL][DOMAIN_NAME]"
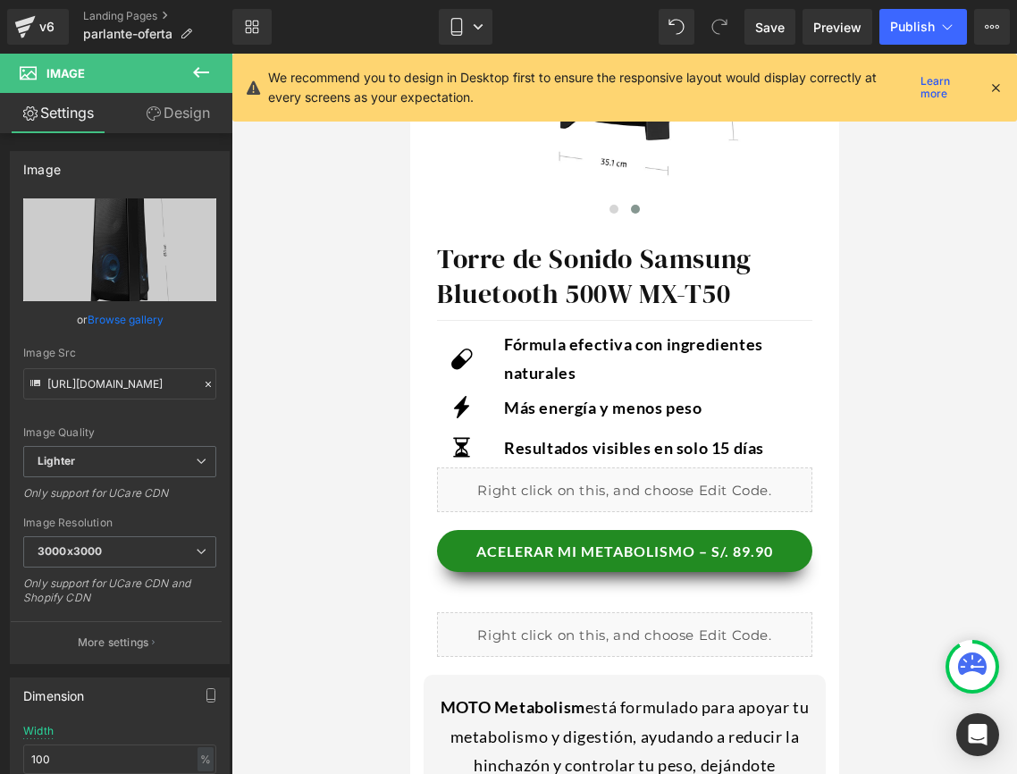
scroll to position [408, 0]
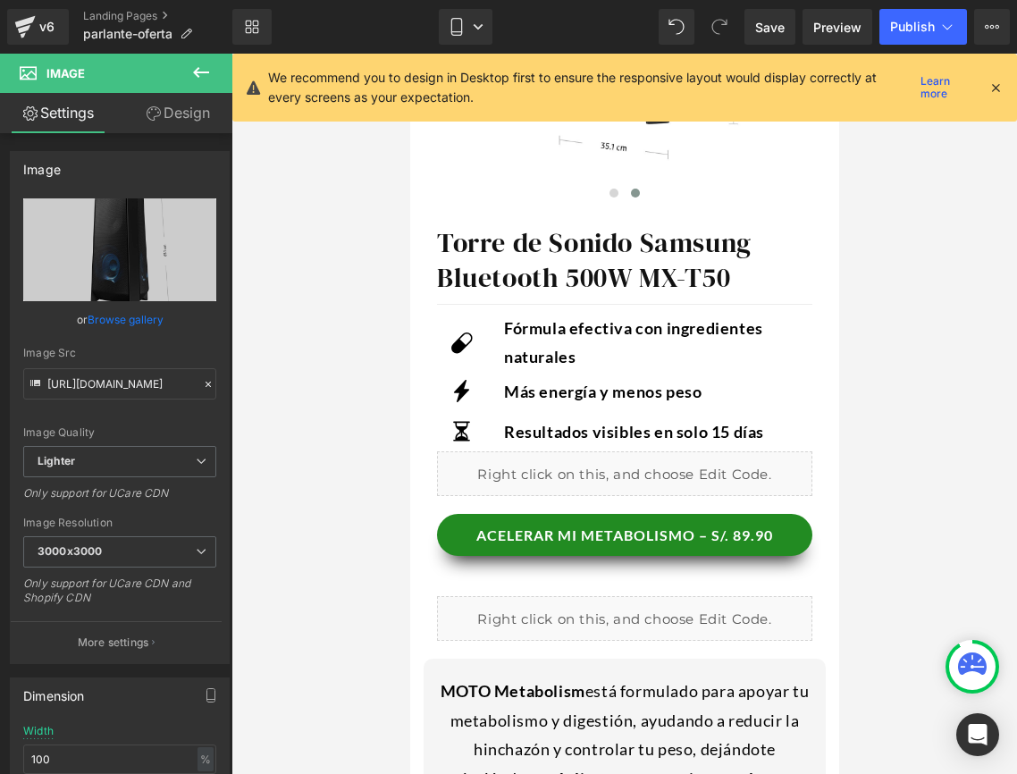
click at [602, 333] on div "Fórmula efectiva con ingredientes naturales Text Block" at bounding box center [650, 343] width 295 height 58
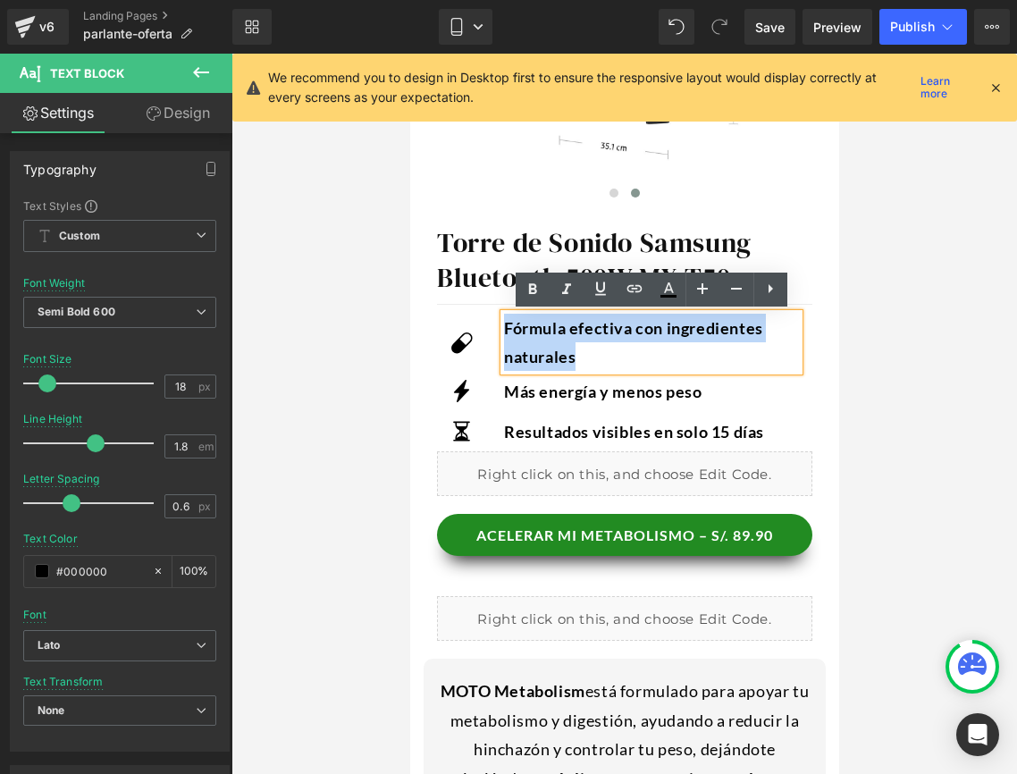
drag, startPoint x: 592, startPoint y: 349, endPoint x: 486, endPoint y: 327, distance: 107.7
click at [486, 327] on div "Icon Fórmula efectiva con ingredientes naturales Text Block Row" at bounding box center [624, 343] width 376 height 58
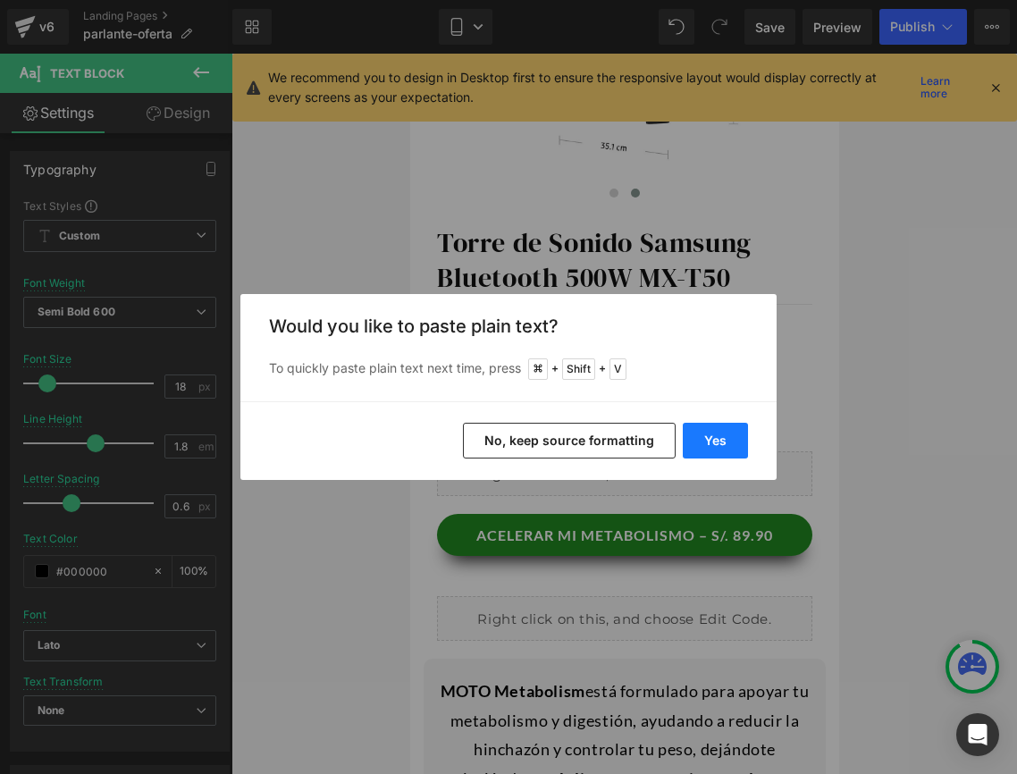
click at [732, 432] on button "Yes" at bounding box center [715, 441] width 65 height 36
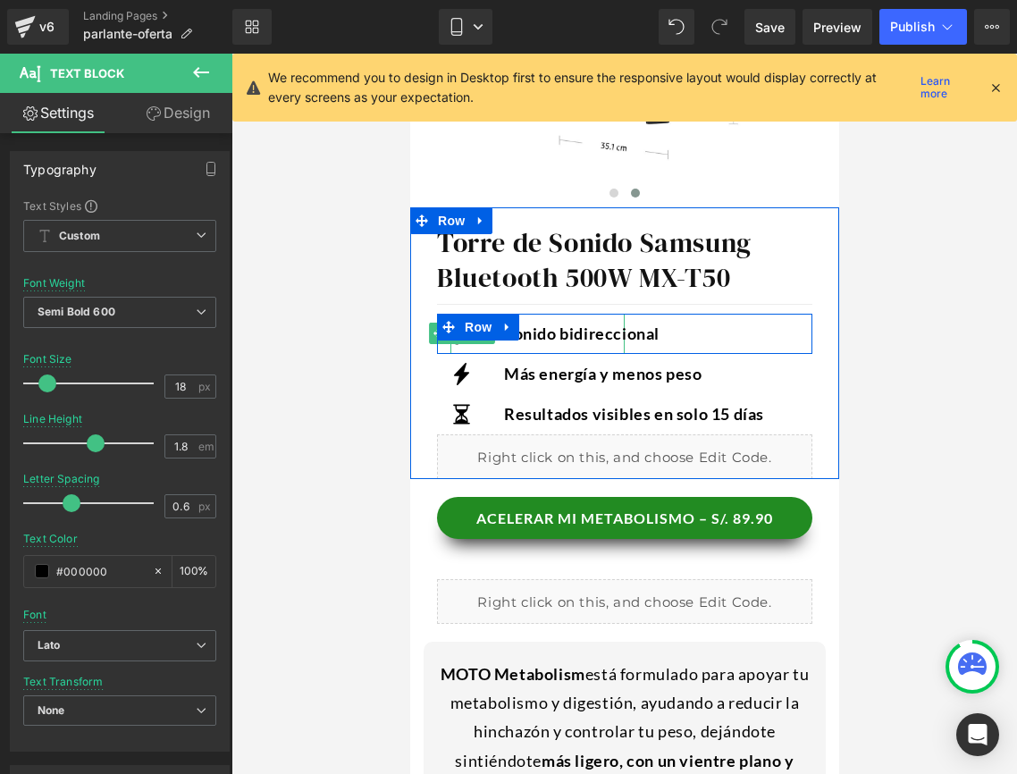
click at [452, 344] on div "Icon" at bounding box center [537, 334] width 174 height 40
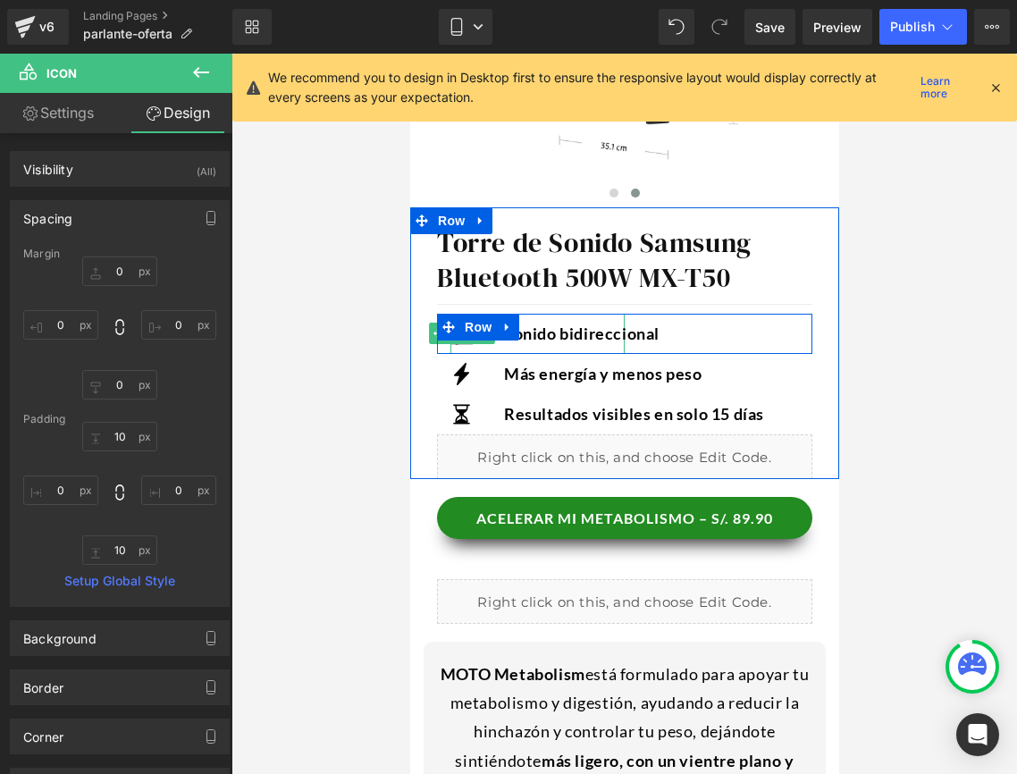
click at [458, 342] on span "Icon" at bounding box center [461, 333] width 29 height 21
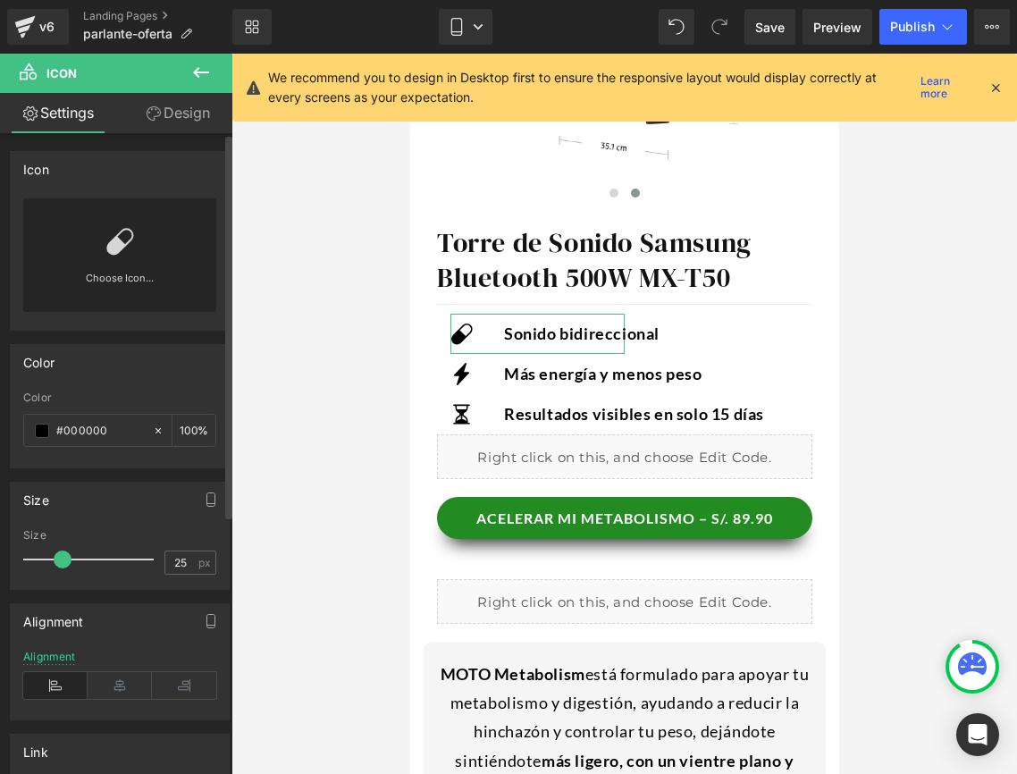
click at [94, 272] on link "Choose Icon..." at bounding box center [119, 291] width 193 height 42
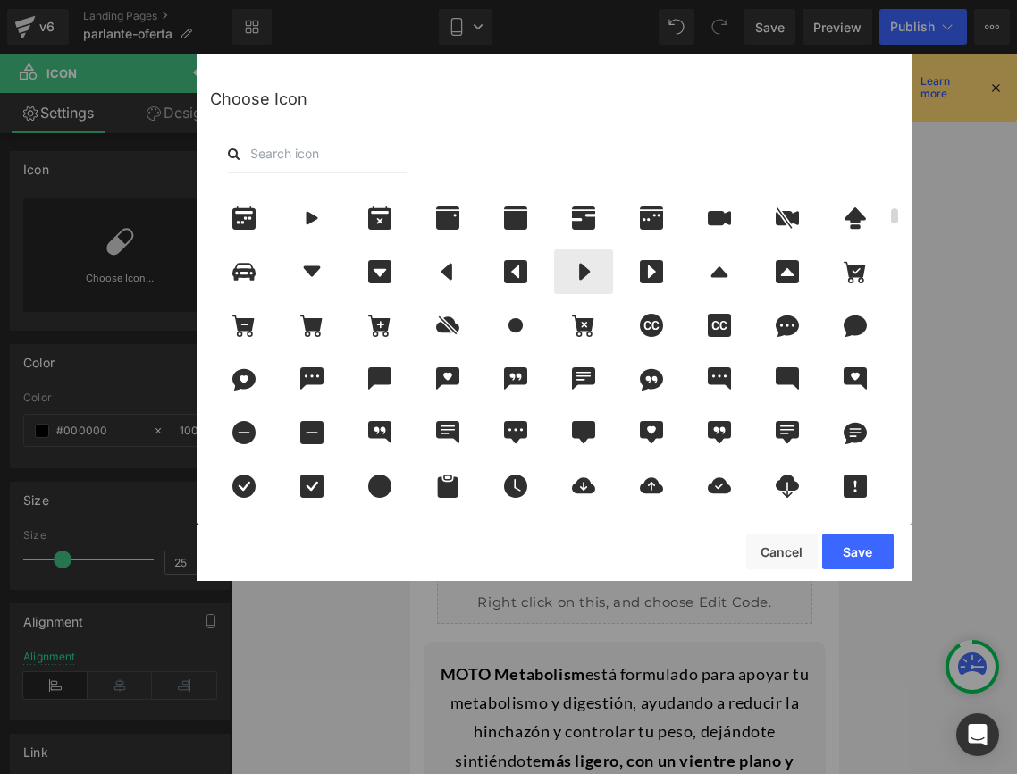
scroll to position [537, 0]
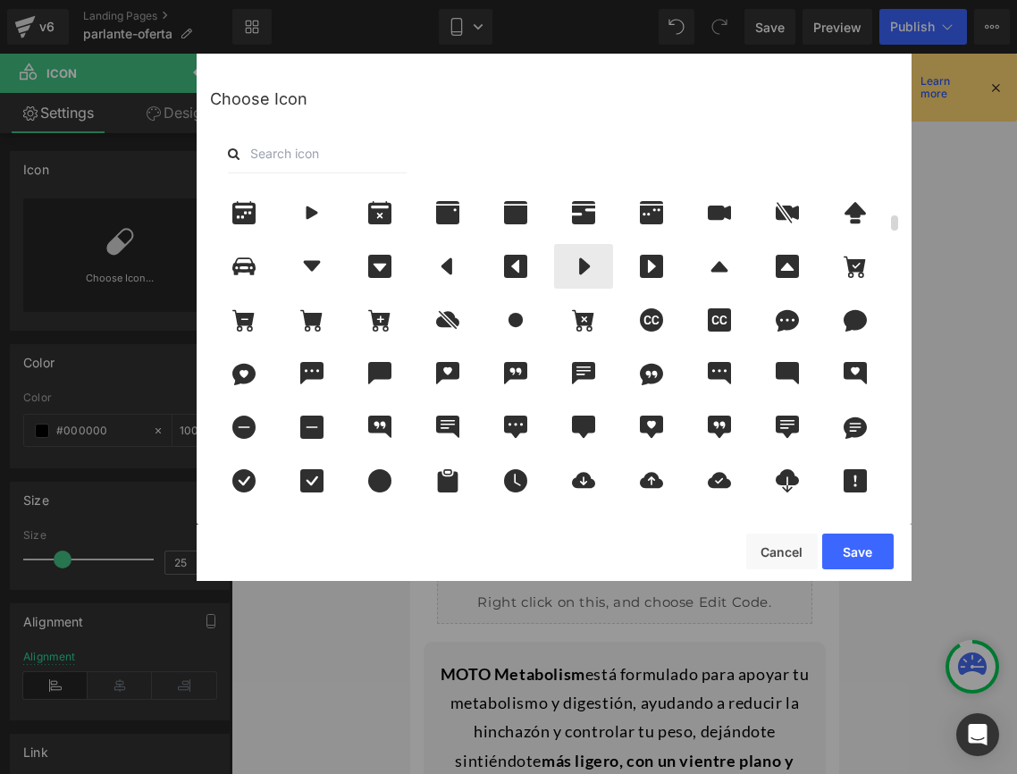
click at [583, 273] on icon at bounding box center [584, 266] width 11 height 17
click at [845, 549] on button "Save" at bounding box center [859, 552] width 72 height 36
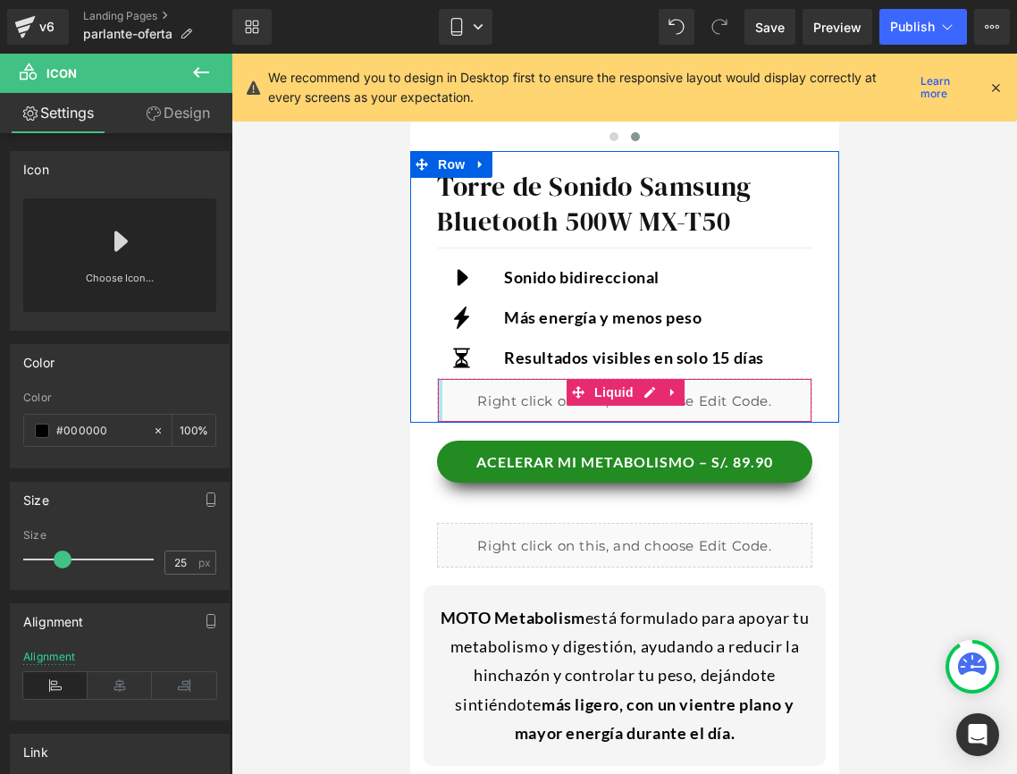
scroll to position [509, 0]
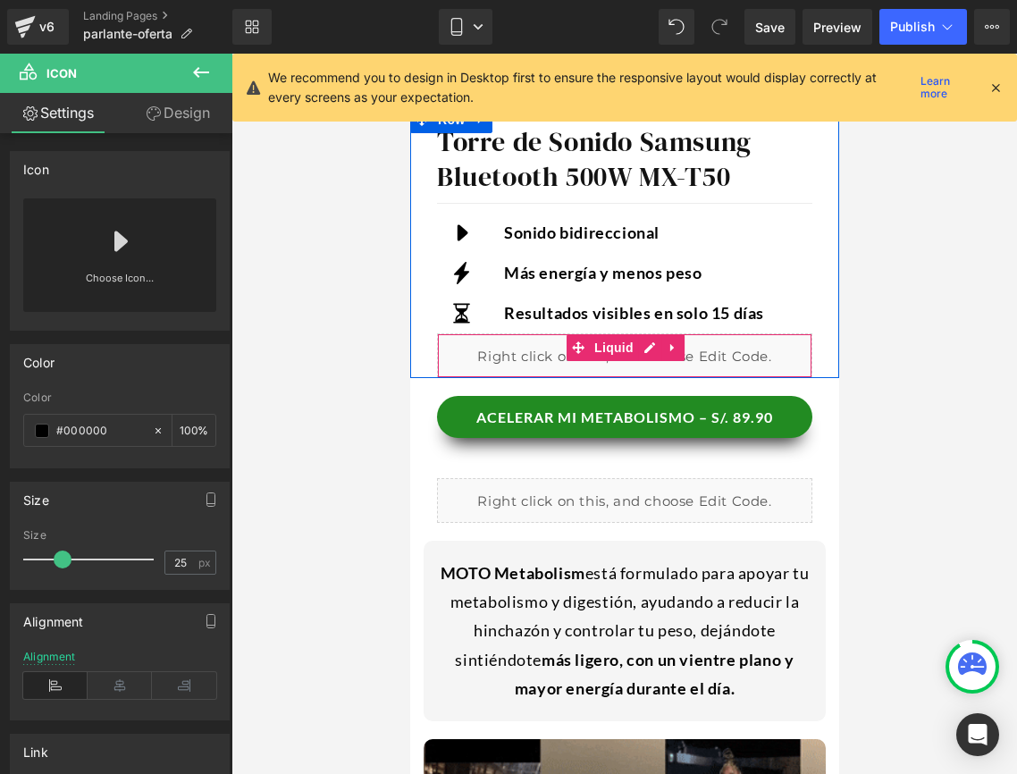
click at [720, 361] on div "Liquid" at bounding box center [624, 355] width 376 height 45
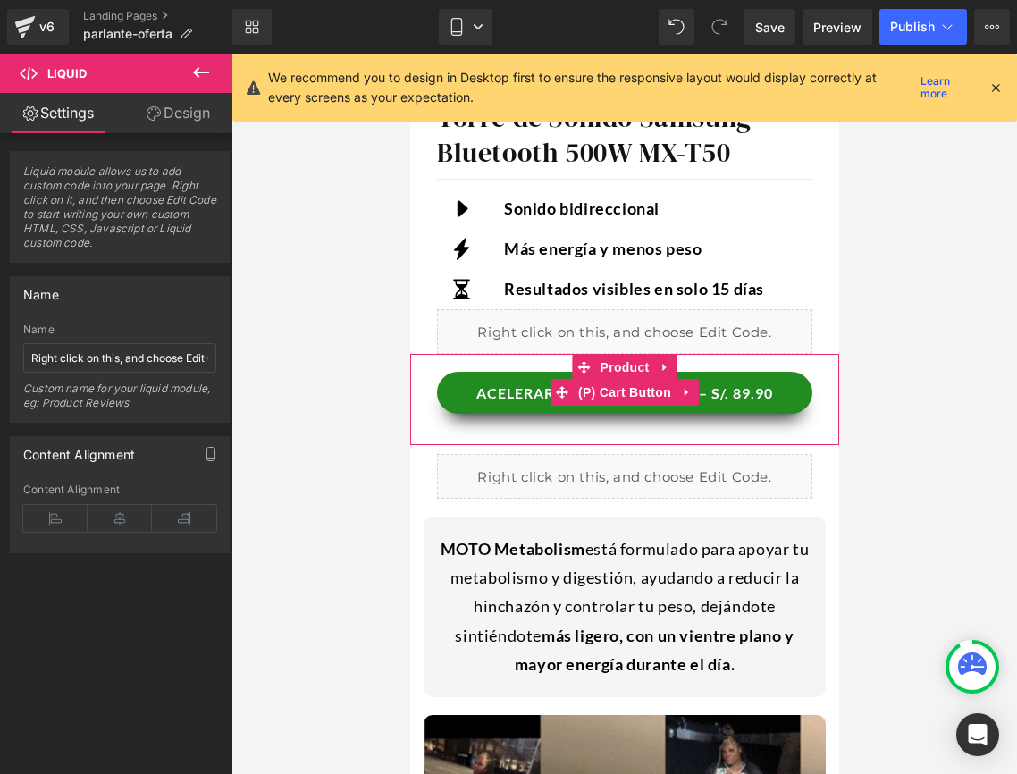
scroll to position [537, 0]
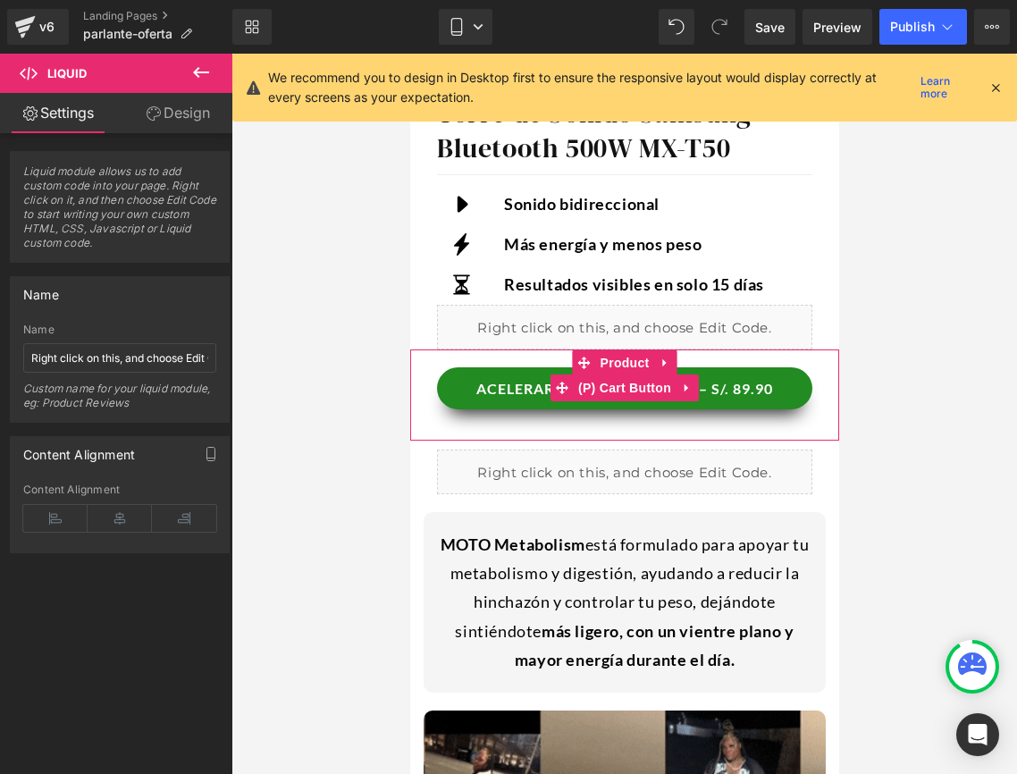
click at [476, 395] on button "ACELERAR MI METABOLISMO – S/. 89.90" at bounding box center [624, 388] width 376 height 42
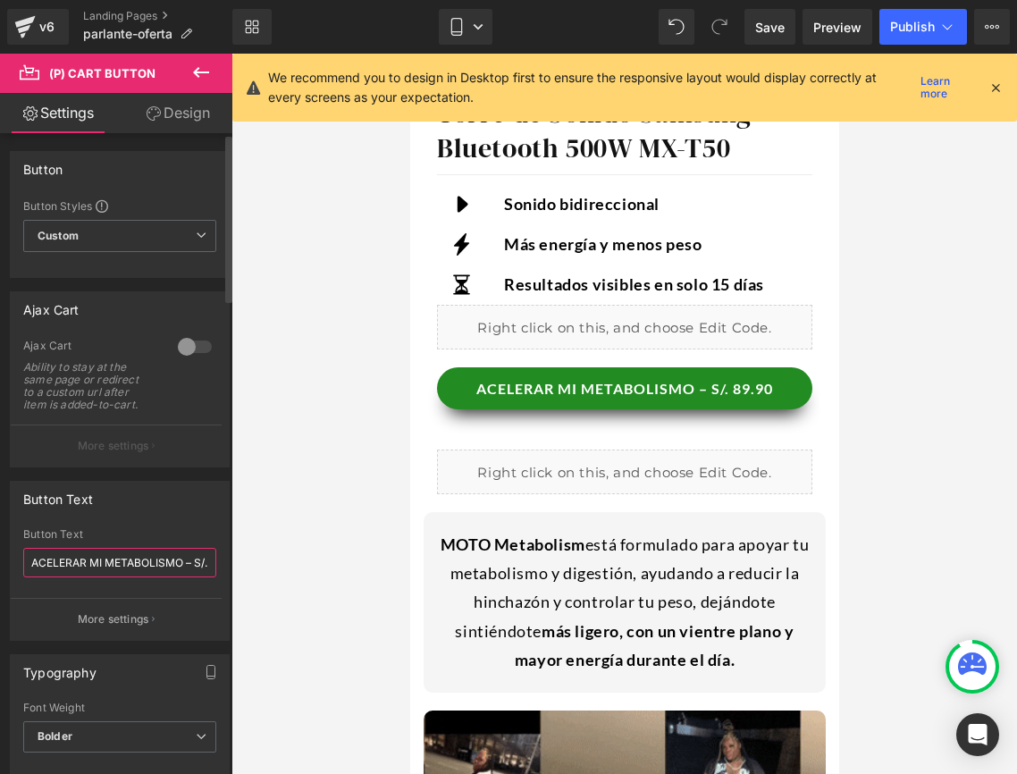
drag, startPoint x: 33, startPoint y: 565, endPoint x: 181, endPoint y: 560, distance: 148.5
click at [181, 560] on input "ACELERAR MI METABOLISMO – S/. 89.90" at bounding box center [119, 563] width 193 height 30
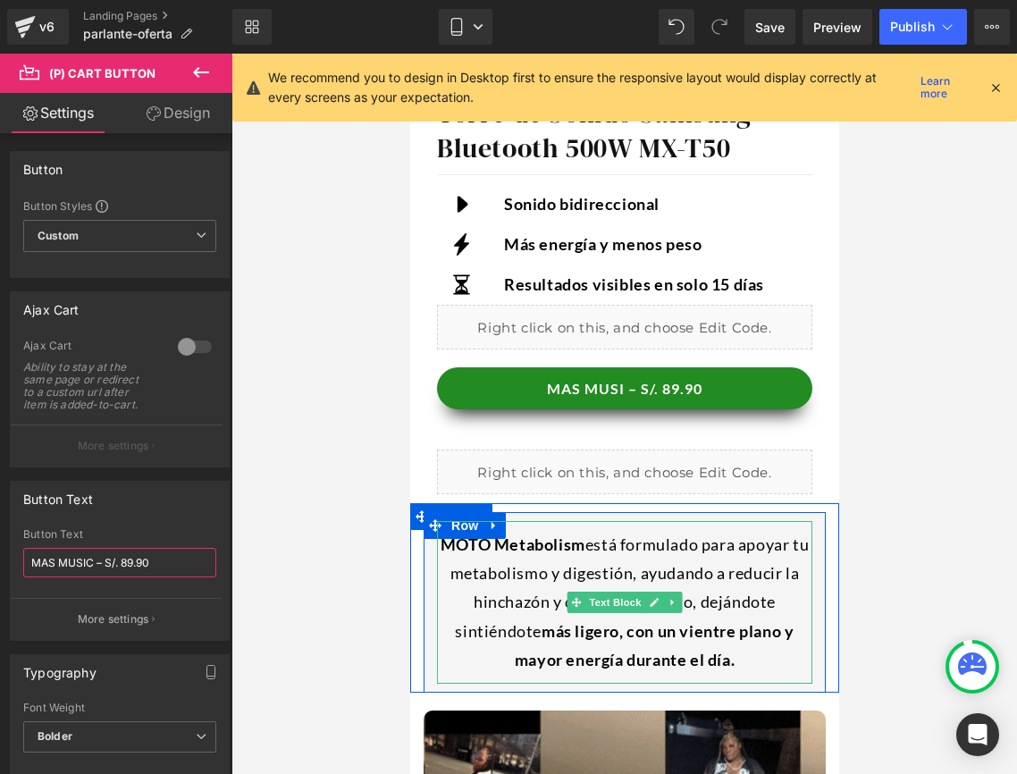
type input "MAS MUSICA – S/. 89.90"
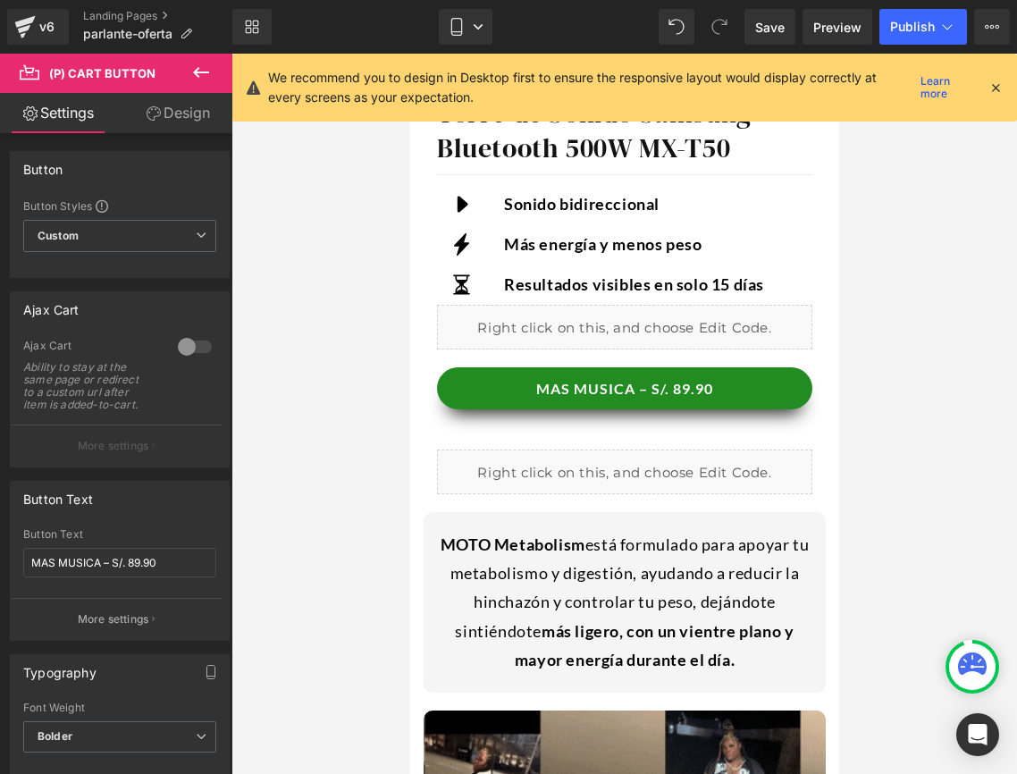
click at [875, 468] on div at bounding box center [625, 414] width 786 height 721
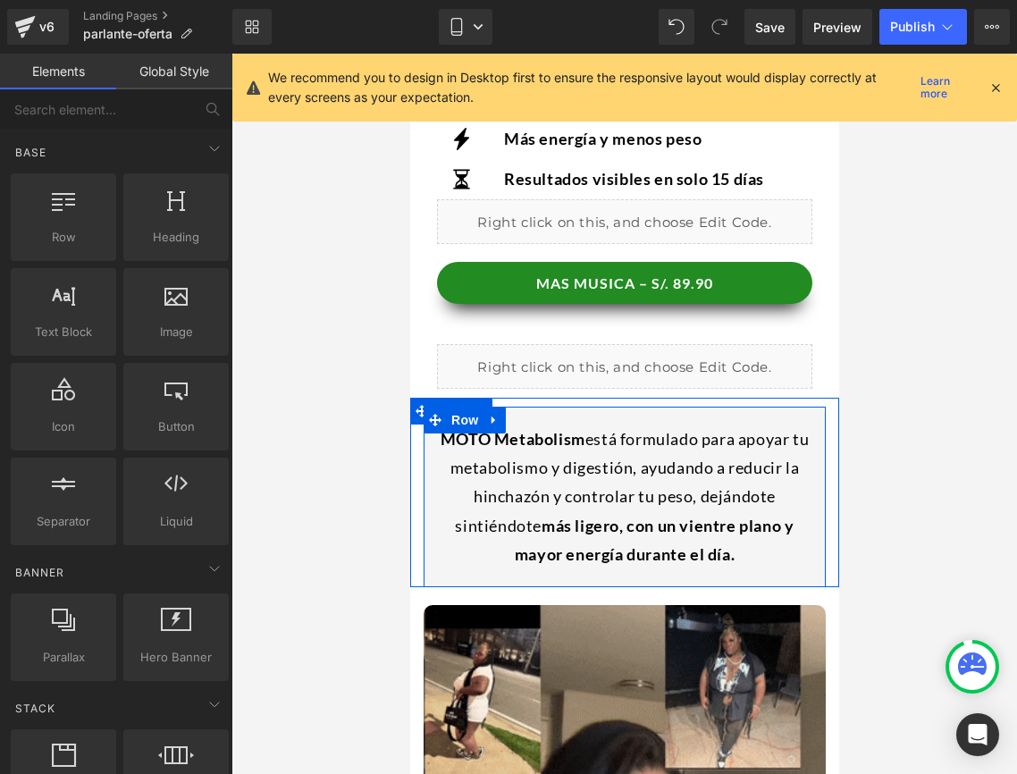
scroll to position [679, 0]
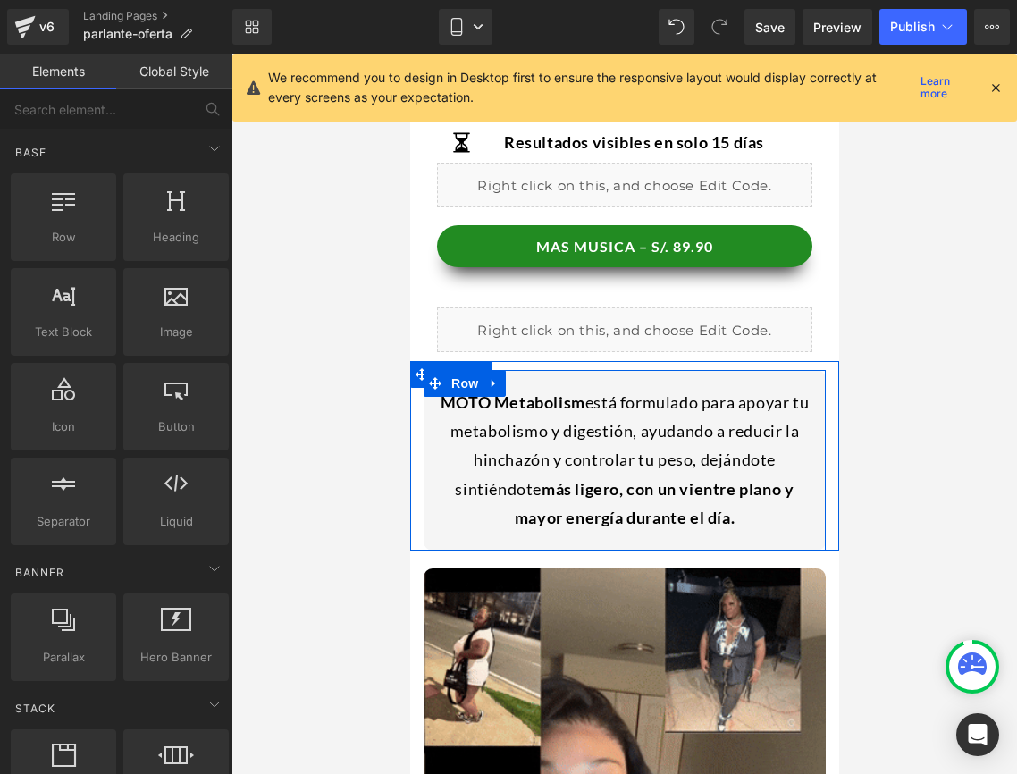
click at [638, 433] on div "MOTO Metabolism está formulado para apoyar tu metabolismo y digestión, ayudando…" at bounding box center [624, 460] width 376 height 163
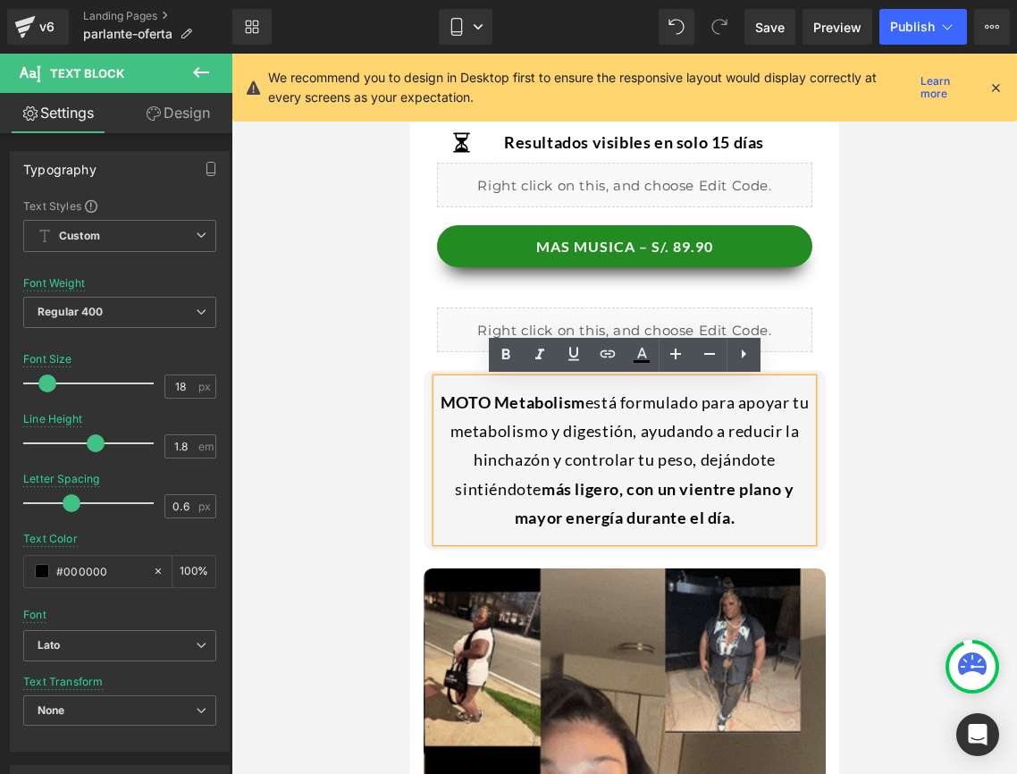
click at [445, 405] on strong "MOTO Metabolism" at bounding box center [512, 402] width 145 height 20
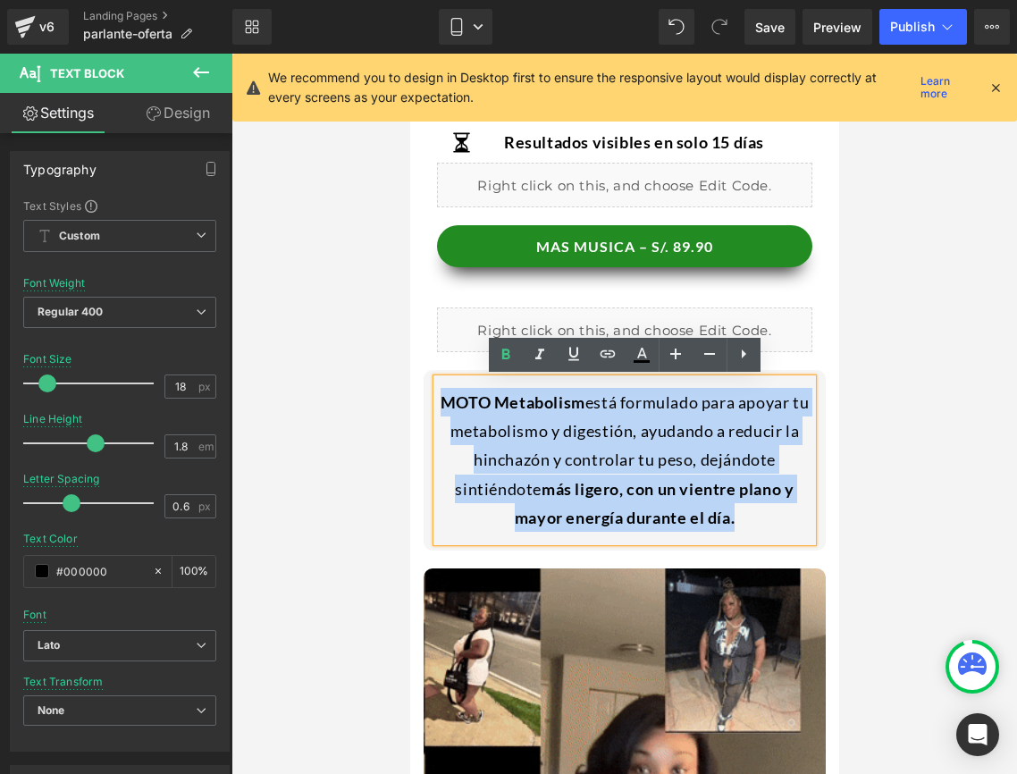
drag, startPoint x: 443, startPoint y: 405, endPoint x: 747, endPoint y: 513, distance: 323.5
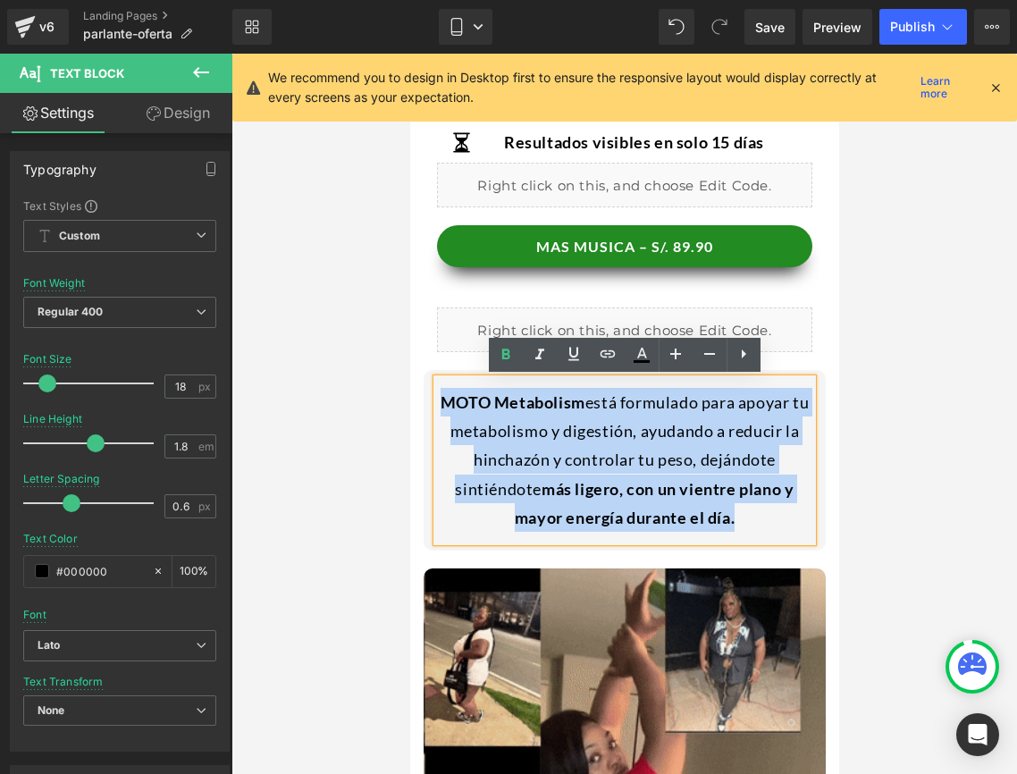
click at [747, 513] on div "MOTO Metabolism está formulado para apoyar tu metabolismo y digestión, ayudando…" at bounding box center [624, 460] width 376 height 163
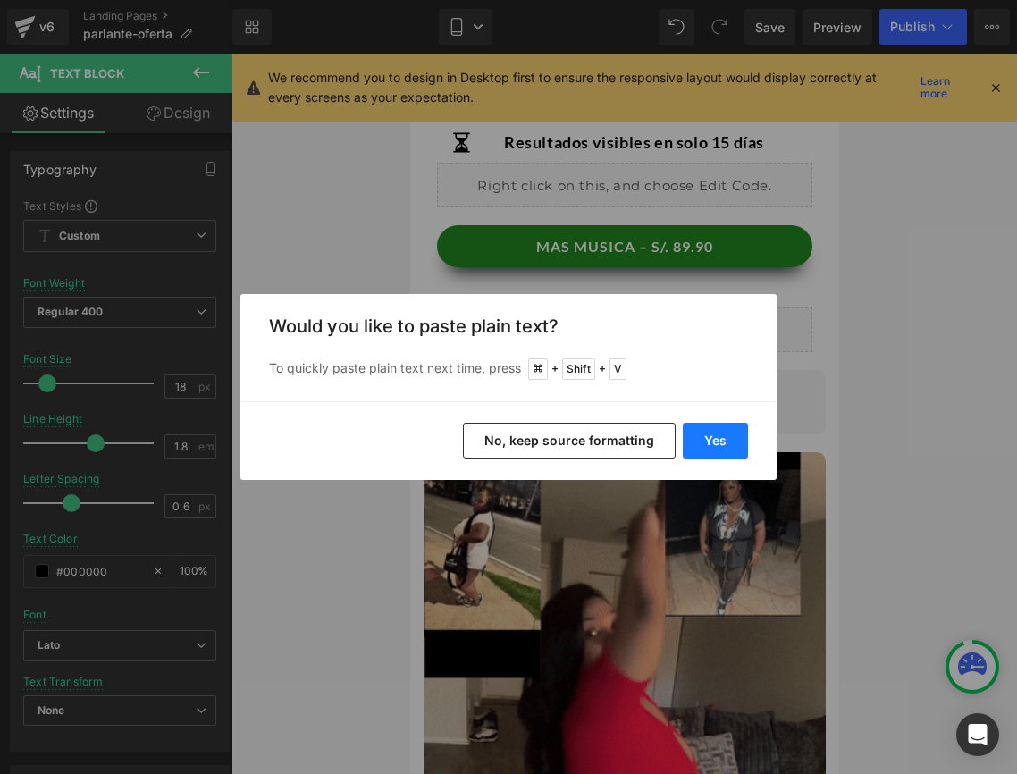
click at [687, 439] on button "Yes" at bounding box center [715, 441] width 65 height 36
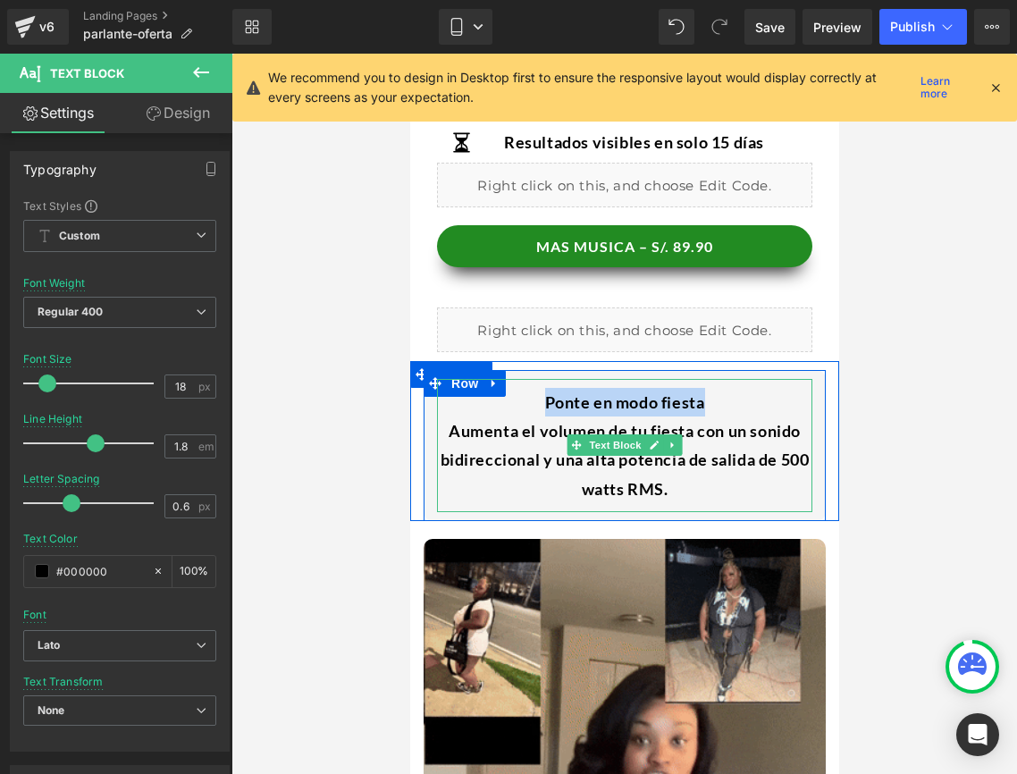
drag, startPoint x: 728, startPoint y: 407, endPoint x: 527, endPoint y: 414, distance: 201.3
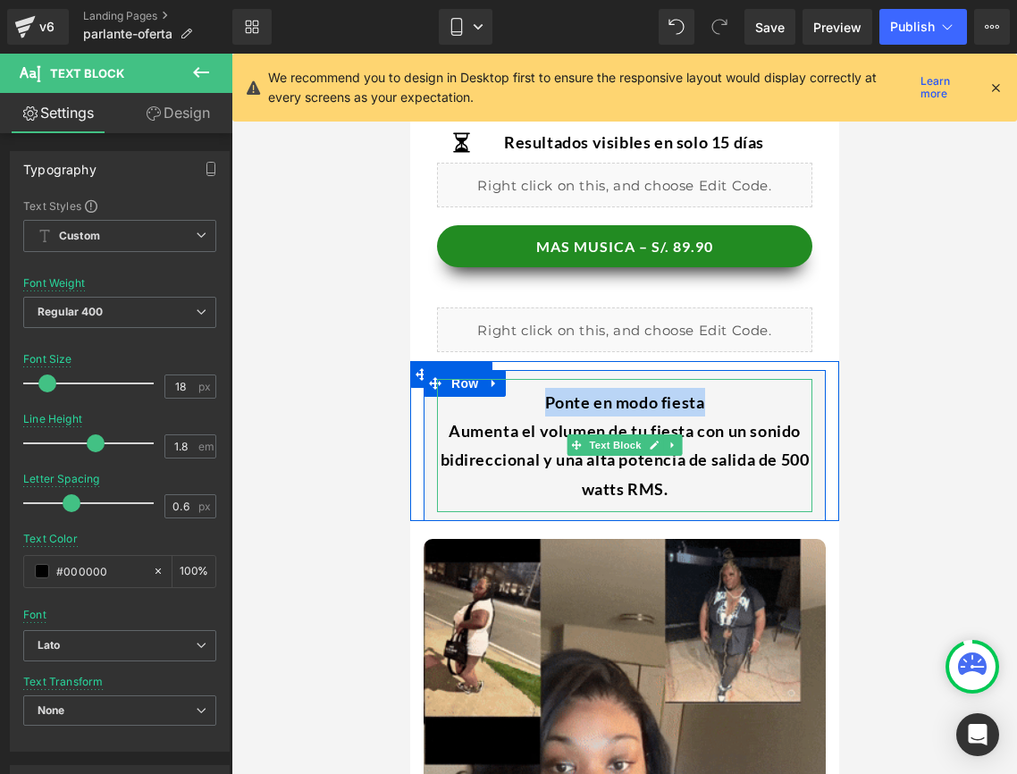
click at [527, 414] on div "Ponte en modo fiesta Aumenta el volumen de tu fiesta con un sonido bidirecciona…" at bounding box center [624, 446] width 376 height 134
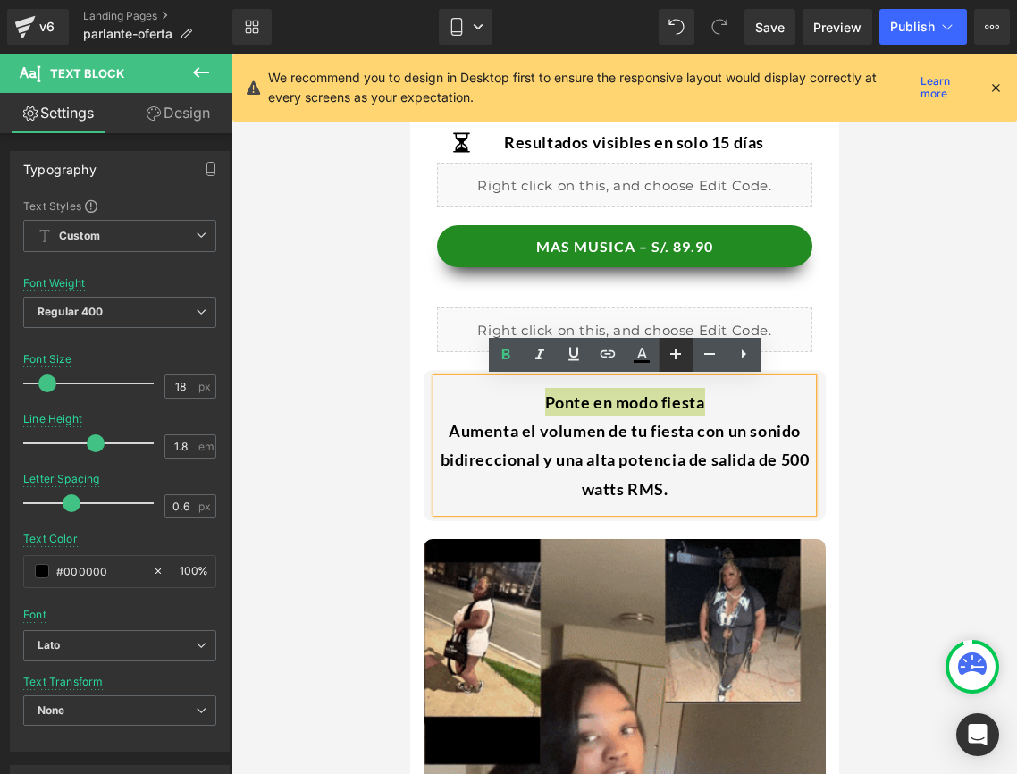
click at [669, 360] on icon at bounding box center [675, 353] width 21 height 21
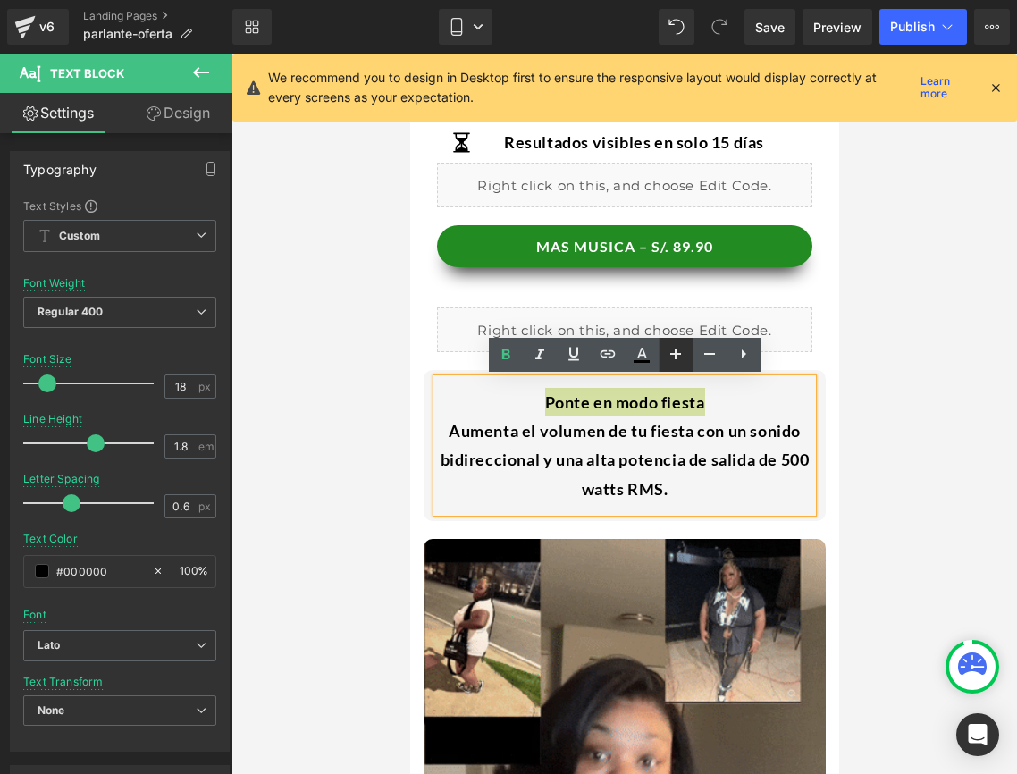
type input "20"
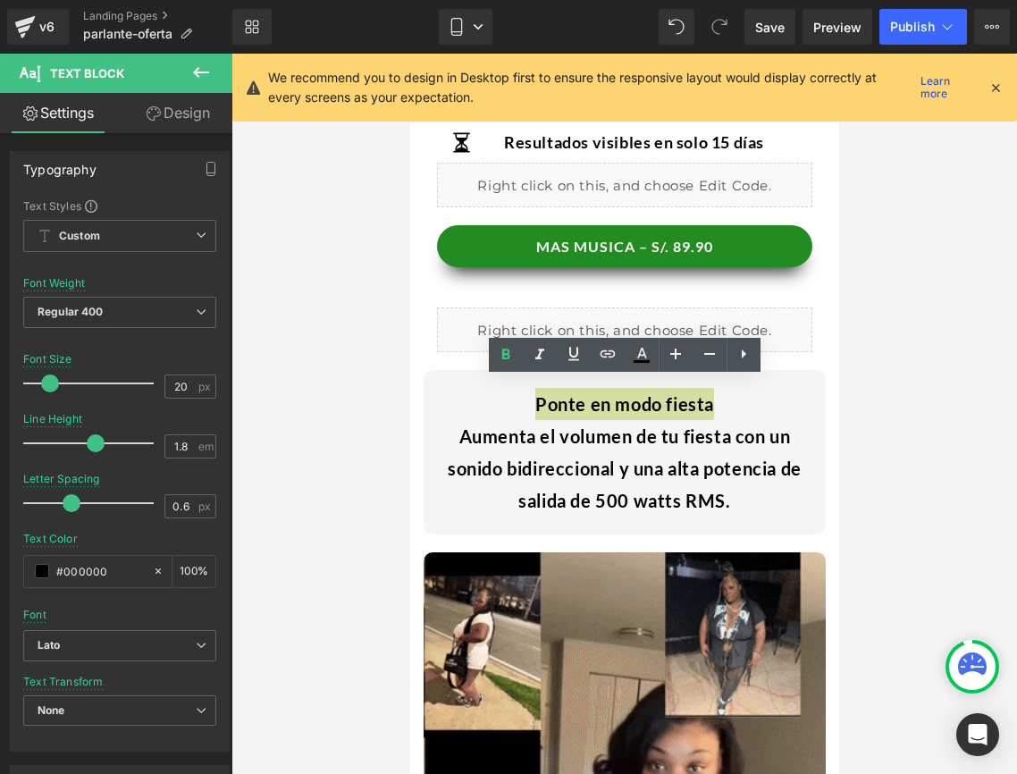
click at [967, 384] on div at bounding box center [625, 414] width 786 height 721
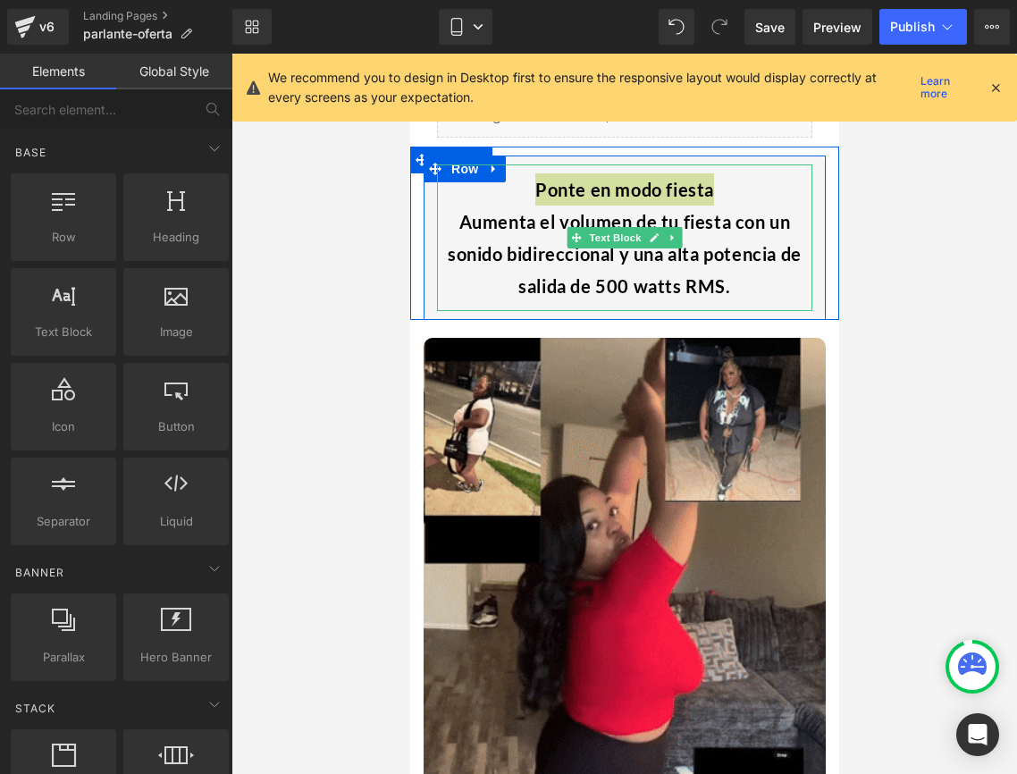
scroll to position [975, 0]
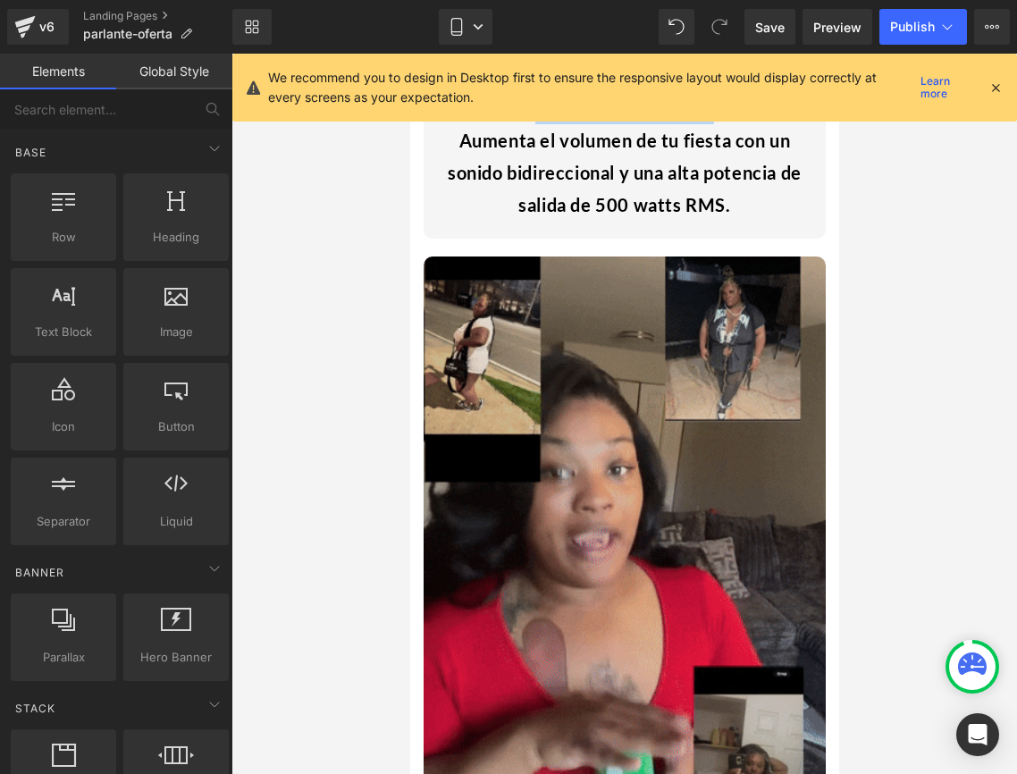
click at [733, 436] on img at bounding box center [624, 525] width 402 height 536
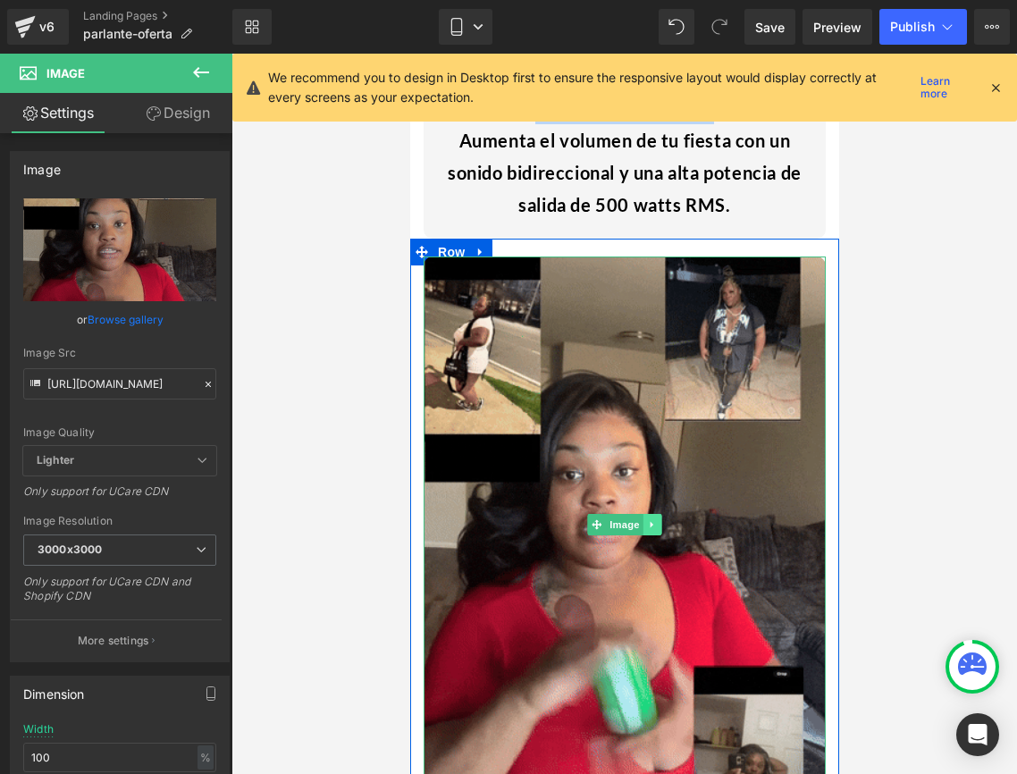
click at [654, 523] on icon at bounding box center [652, 524] width 10 height 11
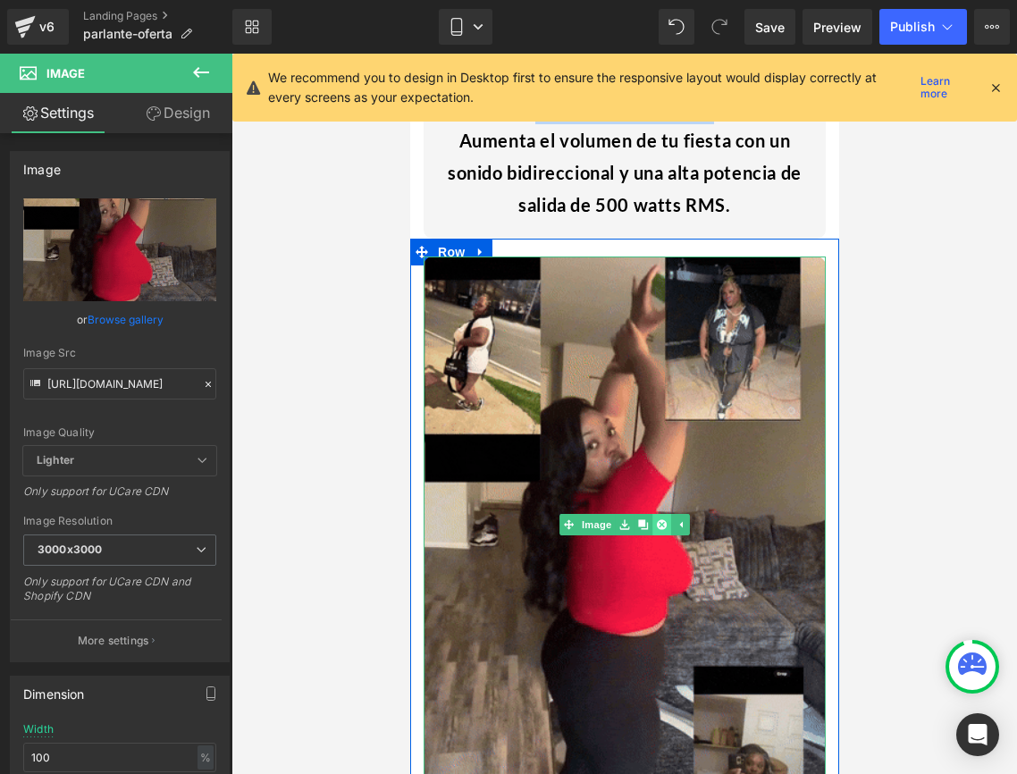
click at [657, 523] on icon at bounding box center [661, 524] width 10 height 10
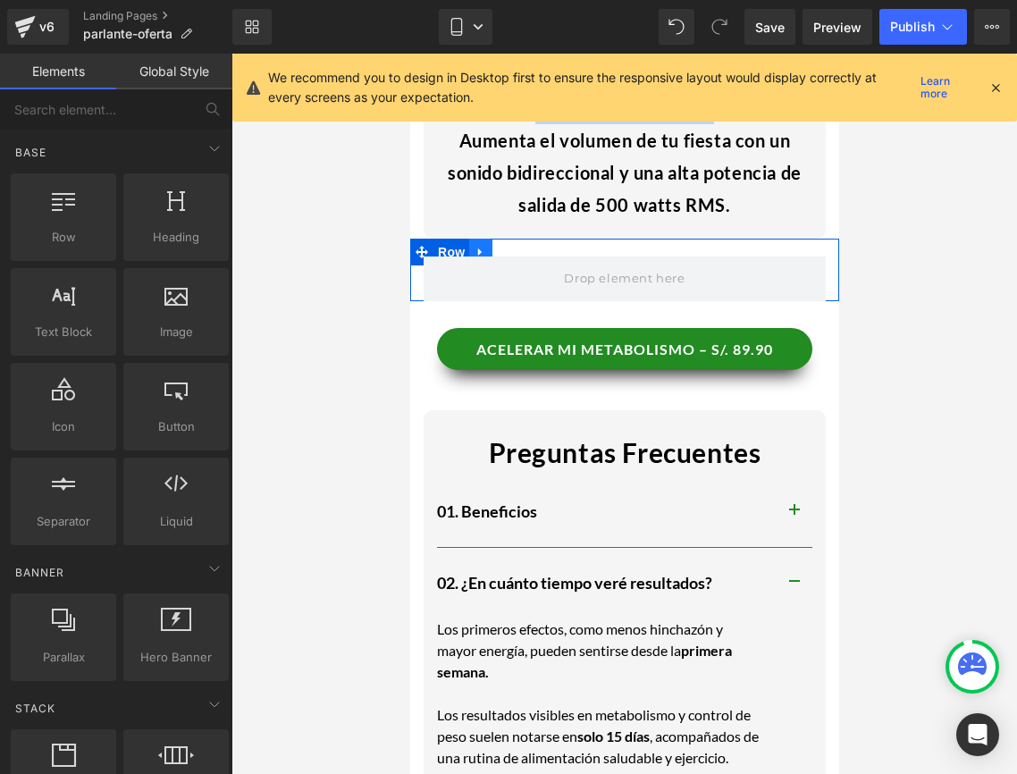
click at [485, 252] on icon at bounding box center [480, 251] width 13 height 13
click at [527, 246] on icon at bounding box center [526, 252] width 13 height 13
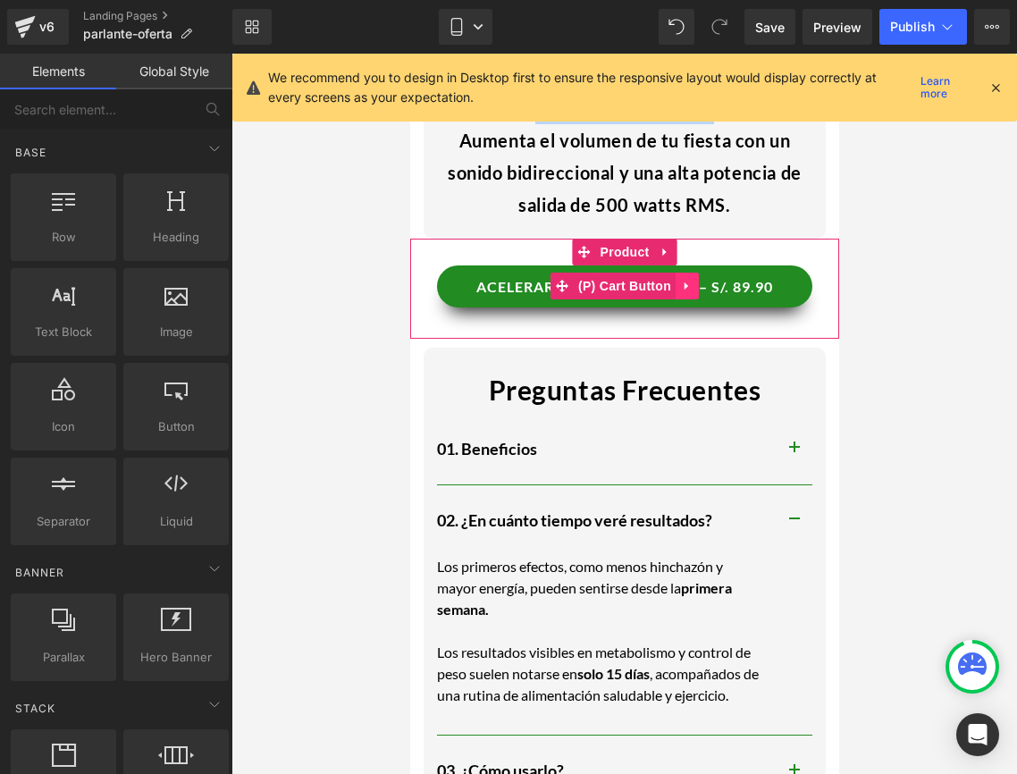
click at [692, 283] on icon at bounding box center [686, 286] width 13 height 13
click at [692, 283] on icon at bounding box center [698, 286] width 13 height 13
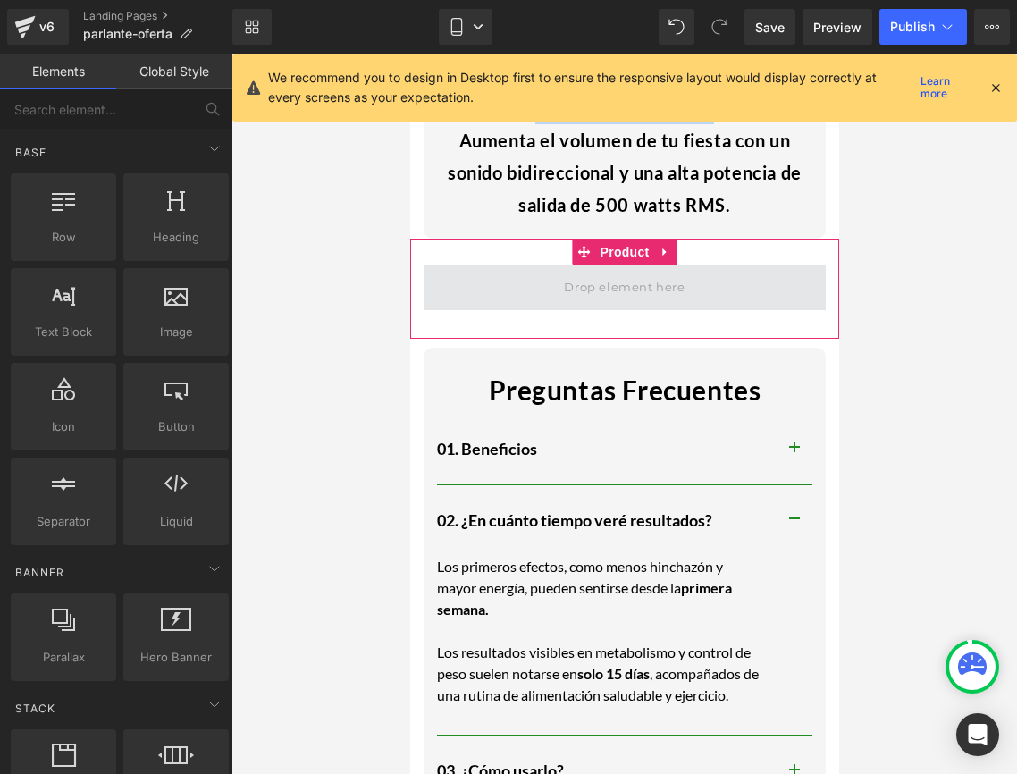
click at [689, 291] on span at bounding box center [624, 288] width 402 height 45
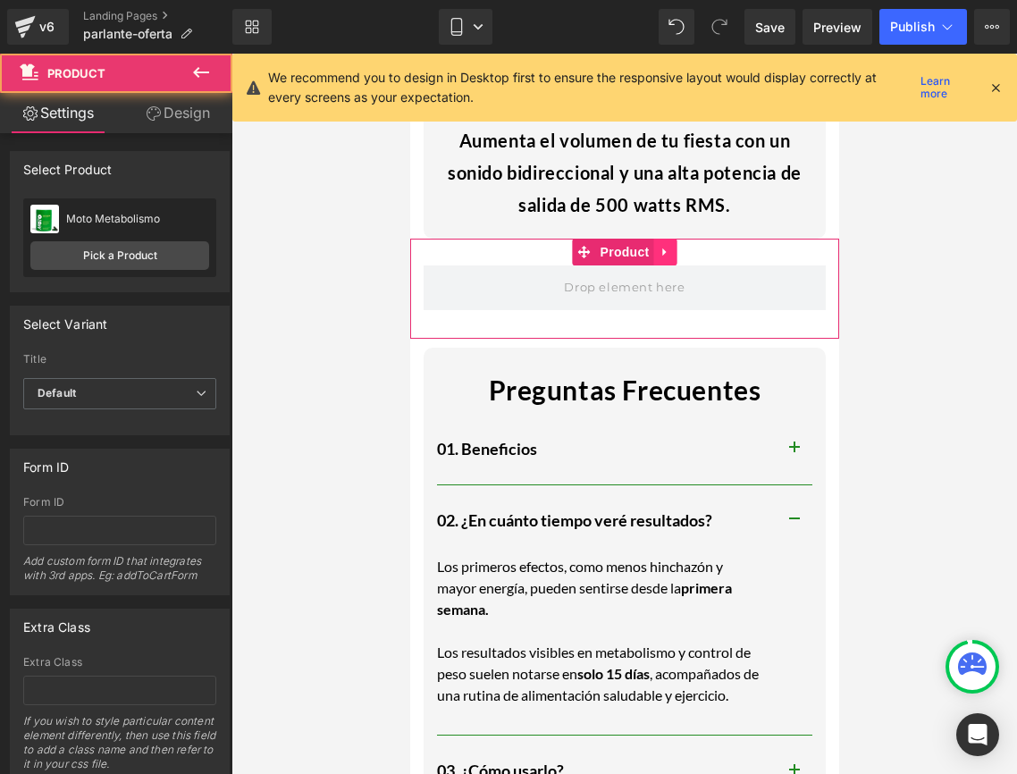
click at [659, 249] on icon at bounding box center [665, 251] width 13 height 13
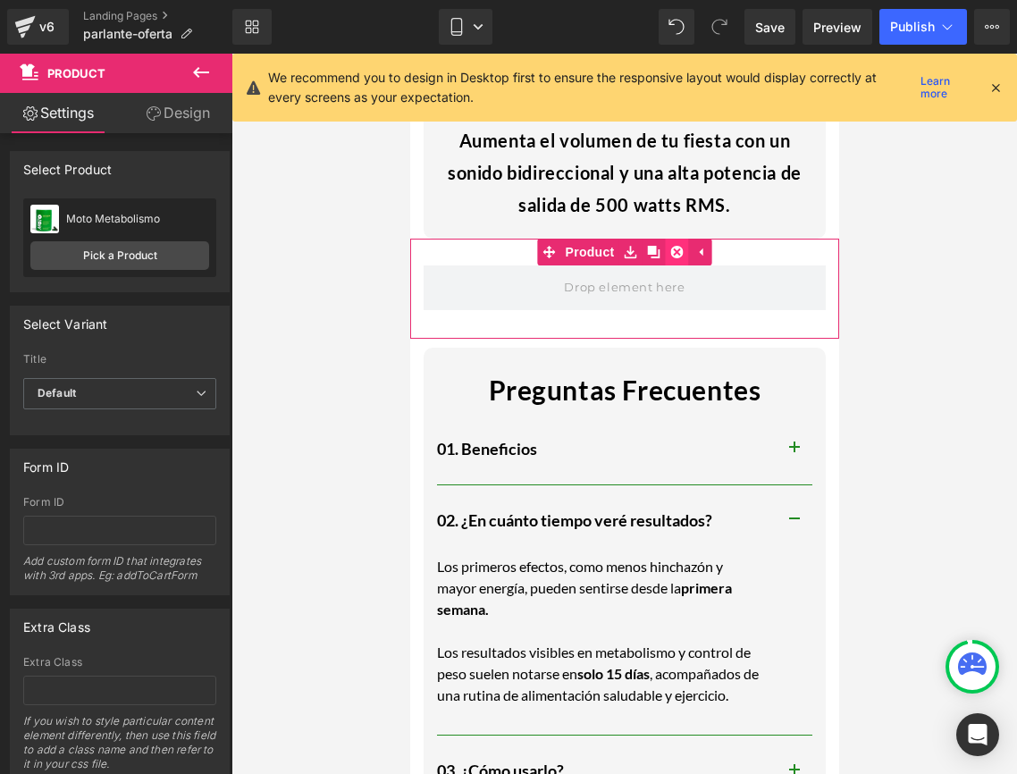
click at [668, 250] on link at bounding box center [676, 252] width 23 height 27
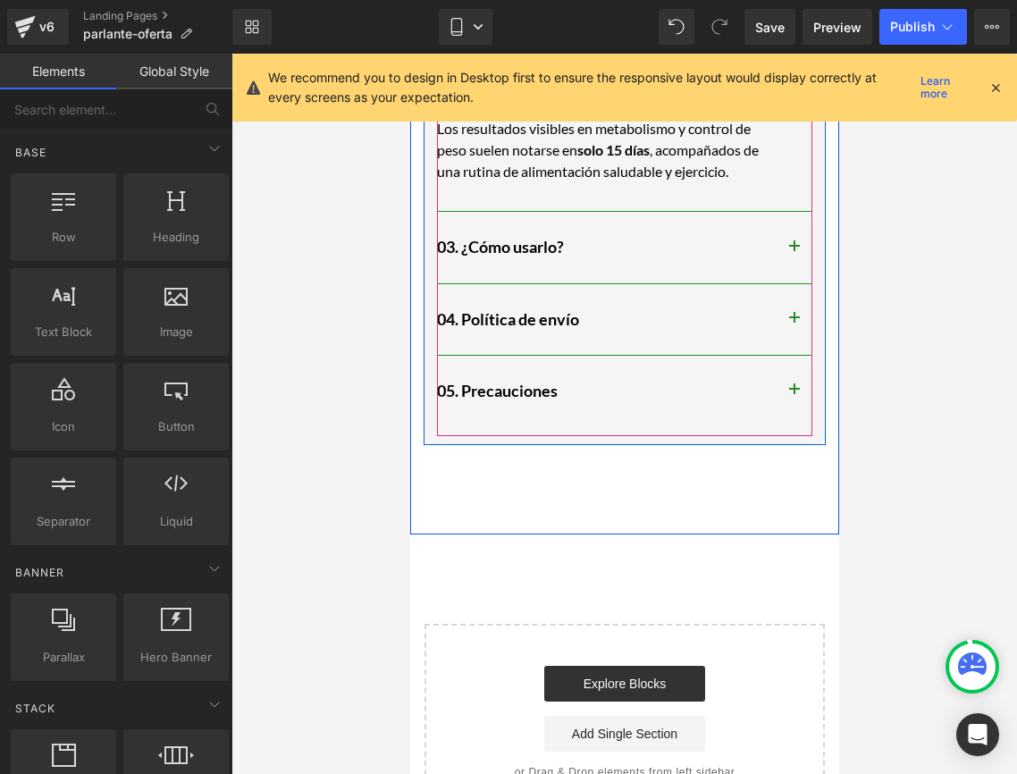
scroll to position [1239, 0]
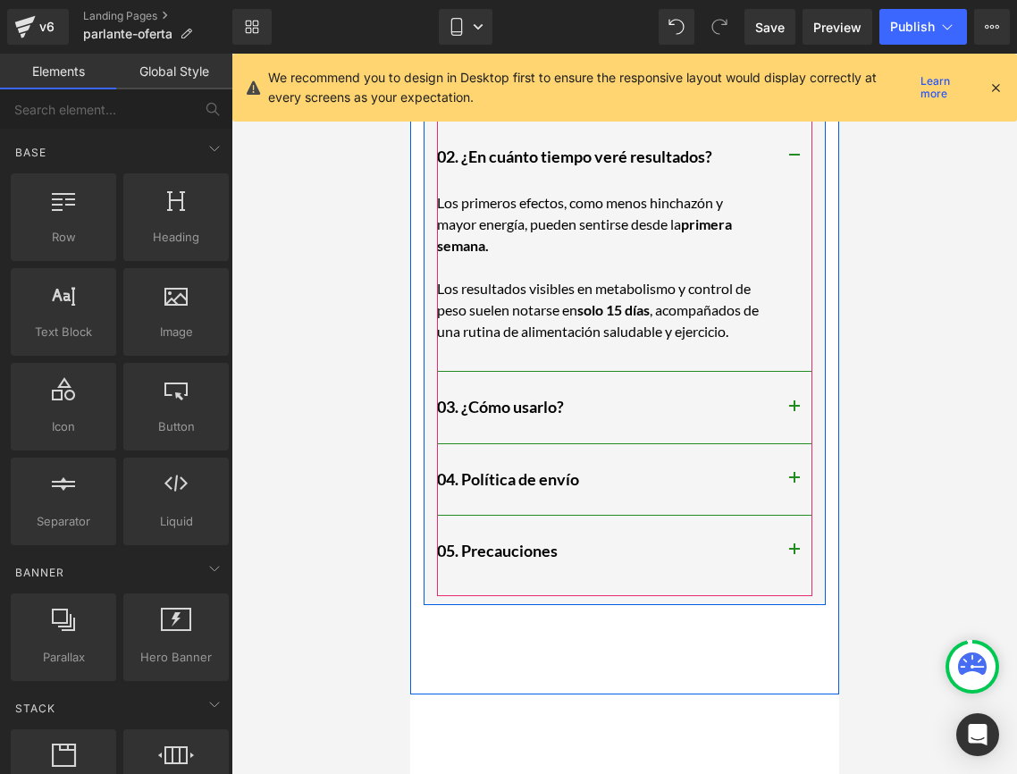
click at [791, 541] on button "button" at bounding box center [794, 551] width 36 height 71
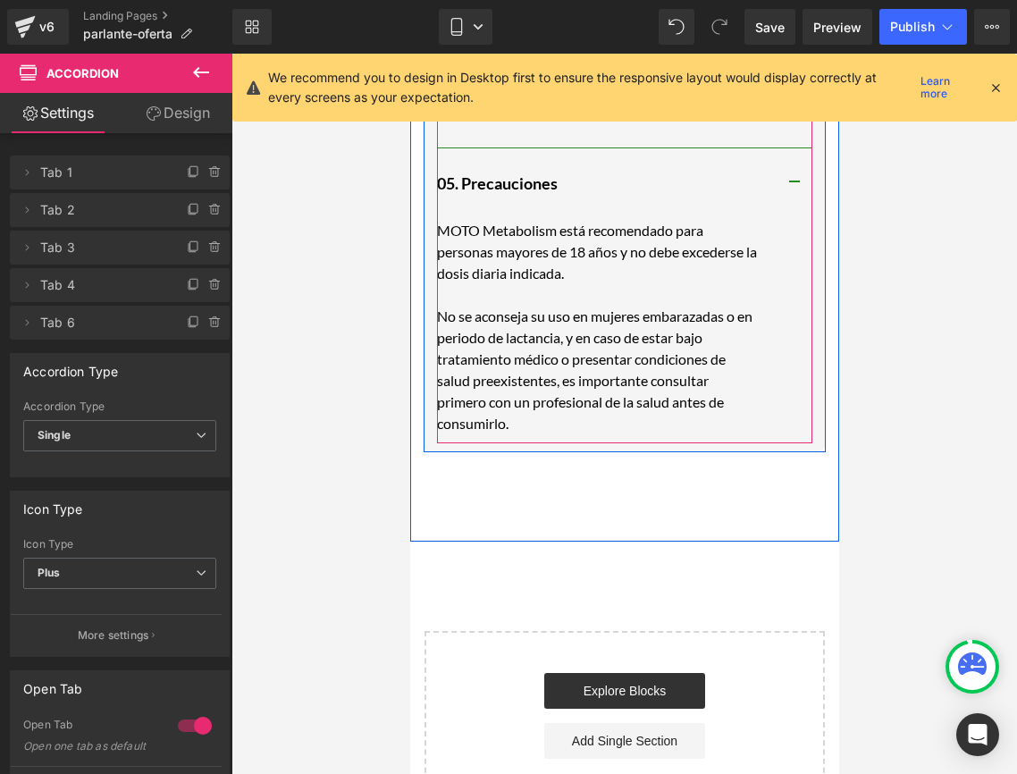
scroll to position [1456, 0]
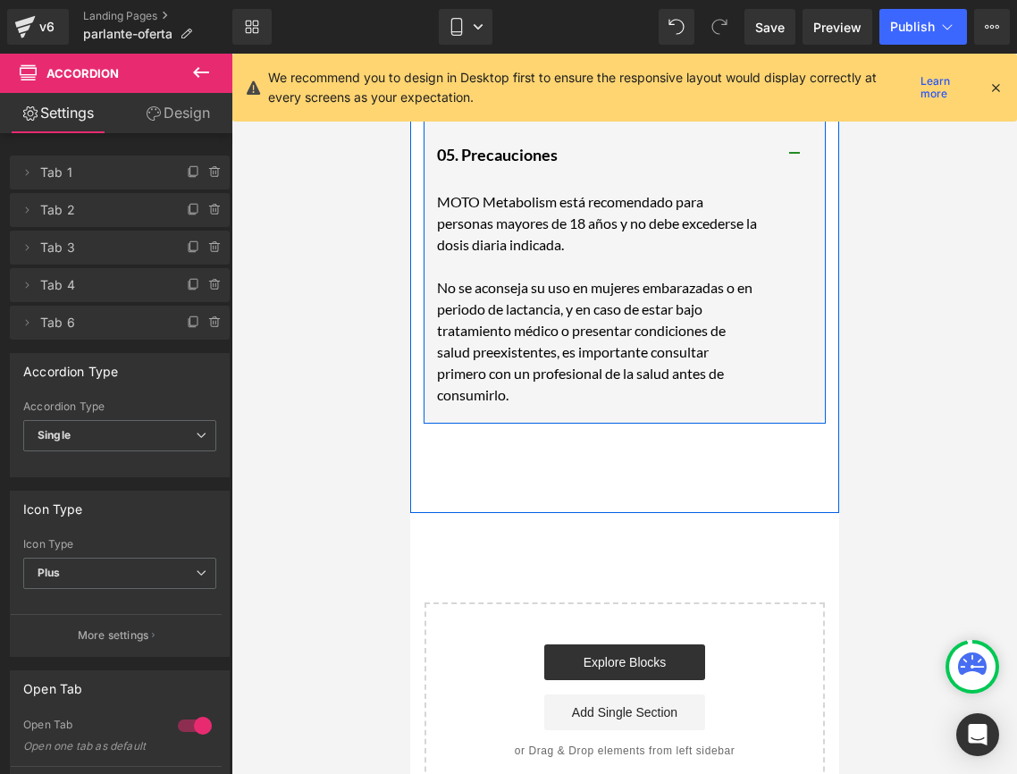
click at [409, 54] on div at bounding box center [409, 54] width 0 height 0
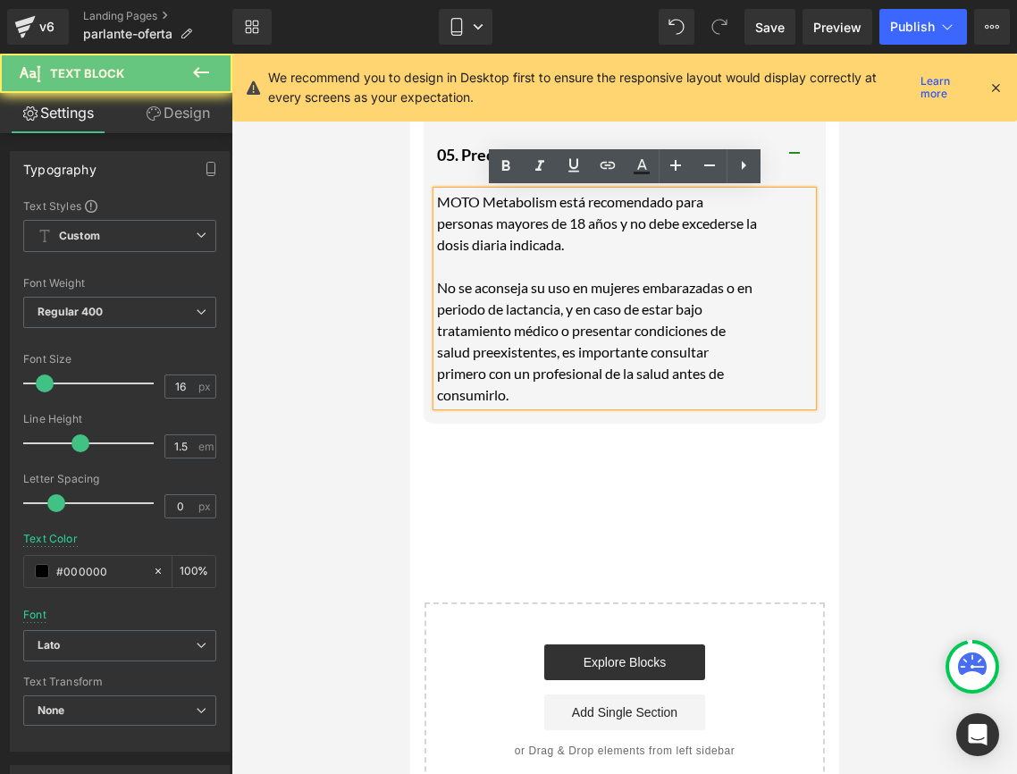
click at [543, 397] on p "No se aconseja su uso en mujeres embarazadas o en periodo de lactancia, y en ca…" at bounding box center [597, 341] width 322 height 129
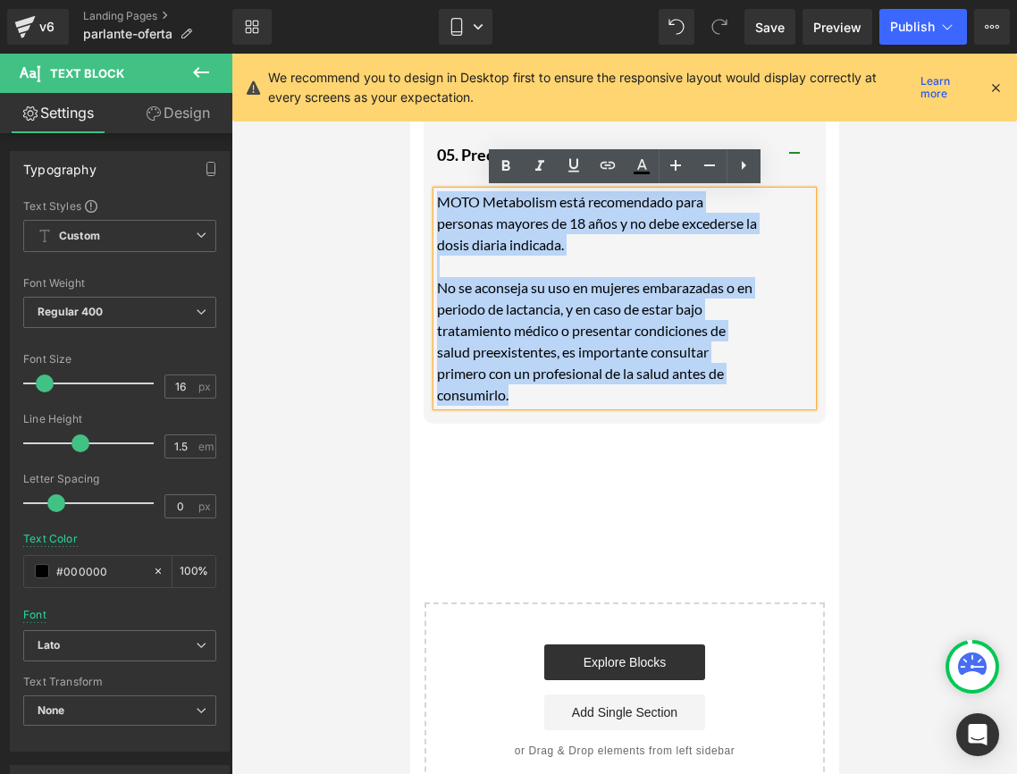
drag, startPoint x: 543, startPoint y: 397, endPoint x: 440, endPoint y: 203, distance: 219.6
click at [440, 203] on div "MOTO Metabolism está recomendado para personas mayores de 18 años y no debe exc…" at bounding box center [624, 298] width 376 height 215
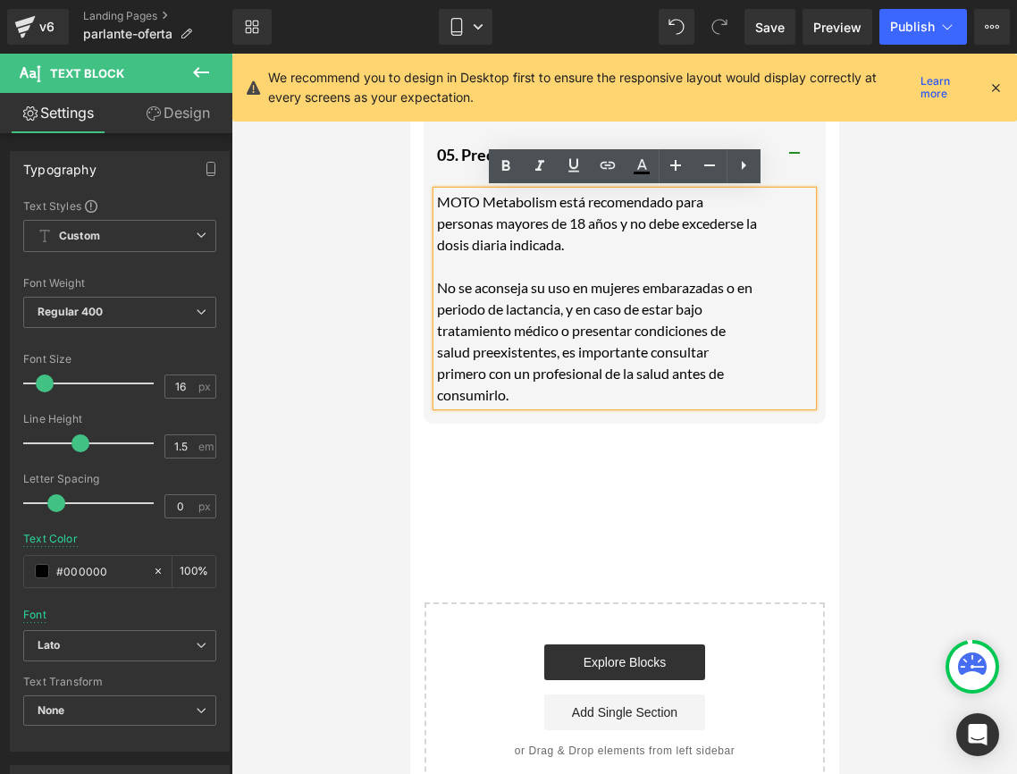
scroll to position [1338, 0]
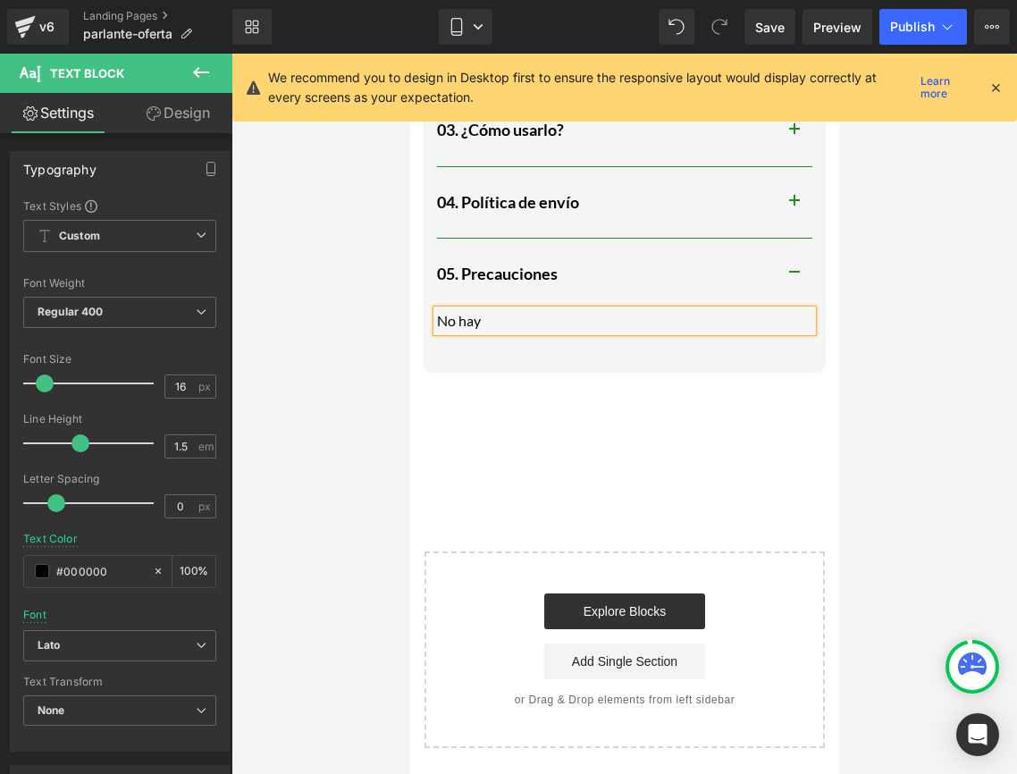
click at [749, 183] on div "04. Política de envío Heading" at bounding box center [624, 203] width 376 height 72
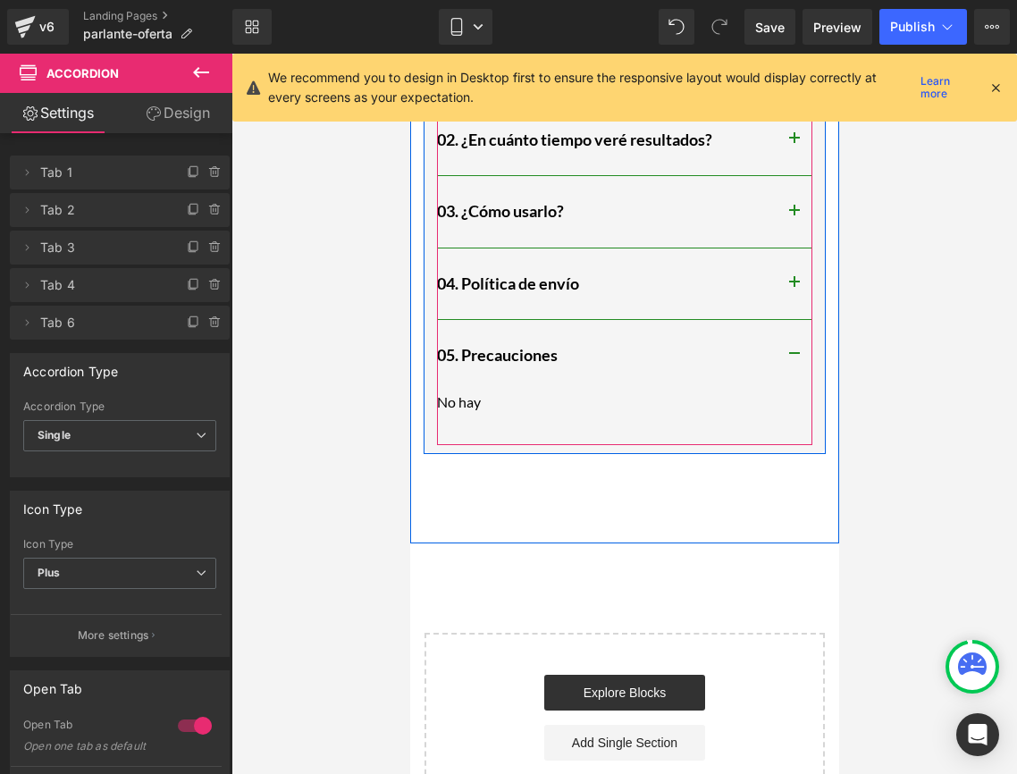
scroll to position [1253, 0]
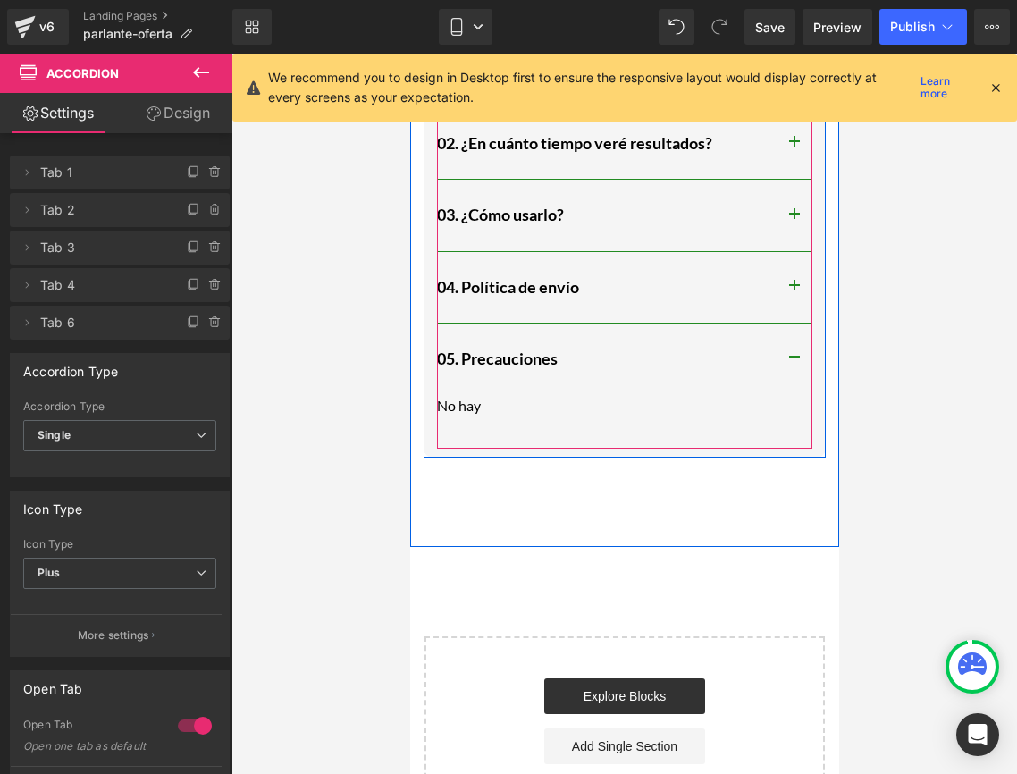
click at [794, 220] on span "button" at bounding box center [794, 220] width 0 height 0
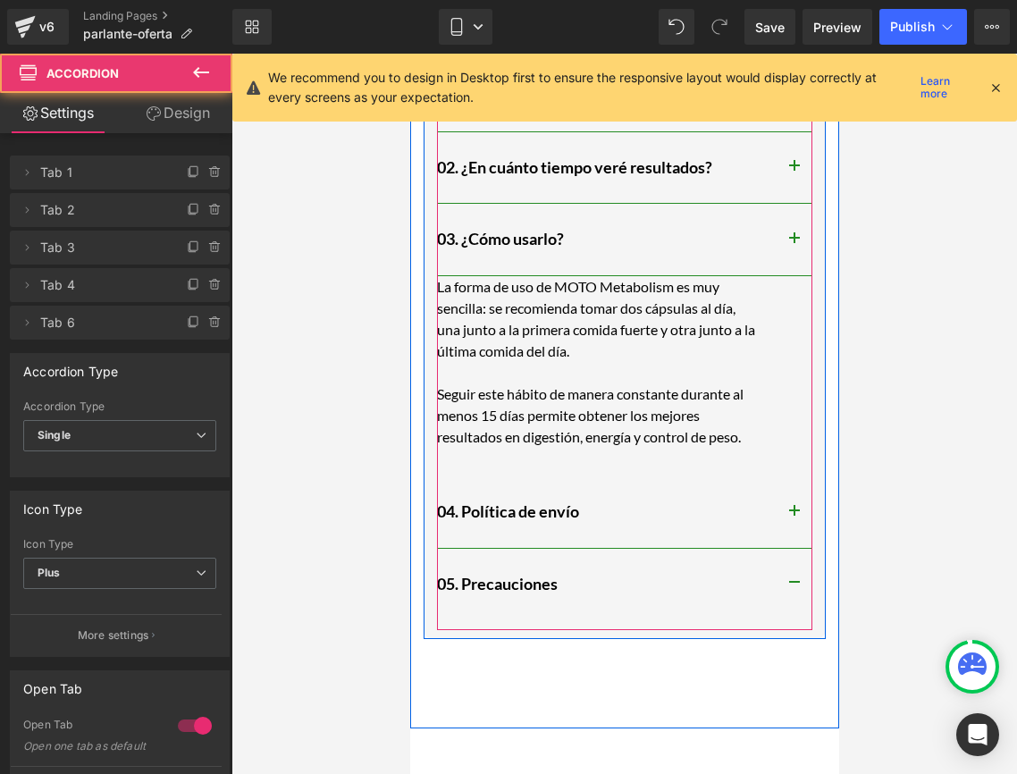
scroll to position [1218, 0]
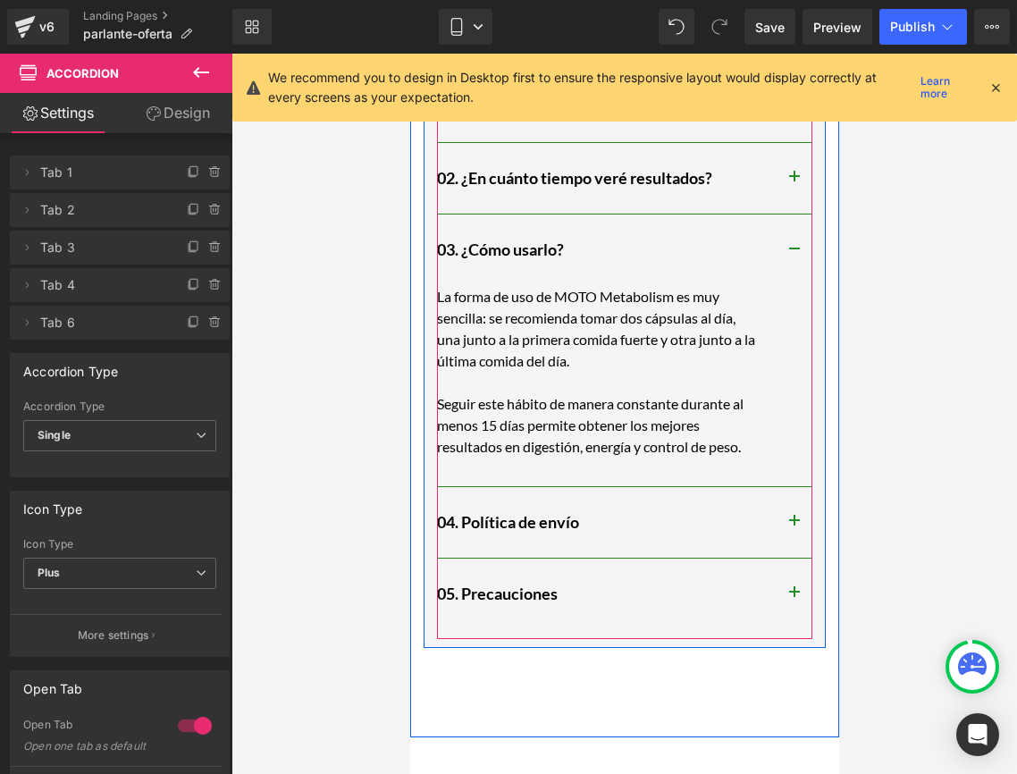
click at [622, 439] on p "Seguir este hábito de manera constante durante al menos 15 días permite obtener…" at bounding box center [597, 425] width 322 height 64
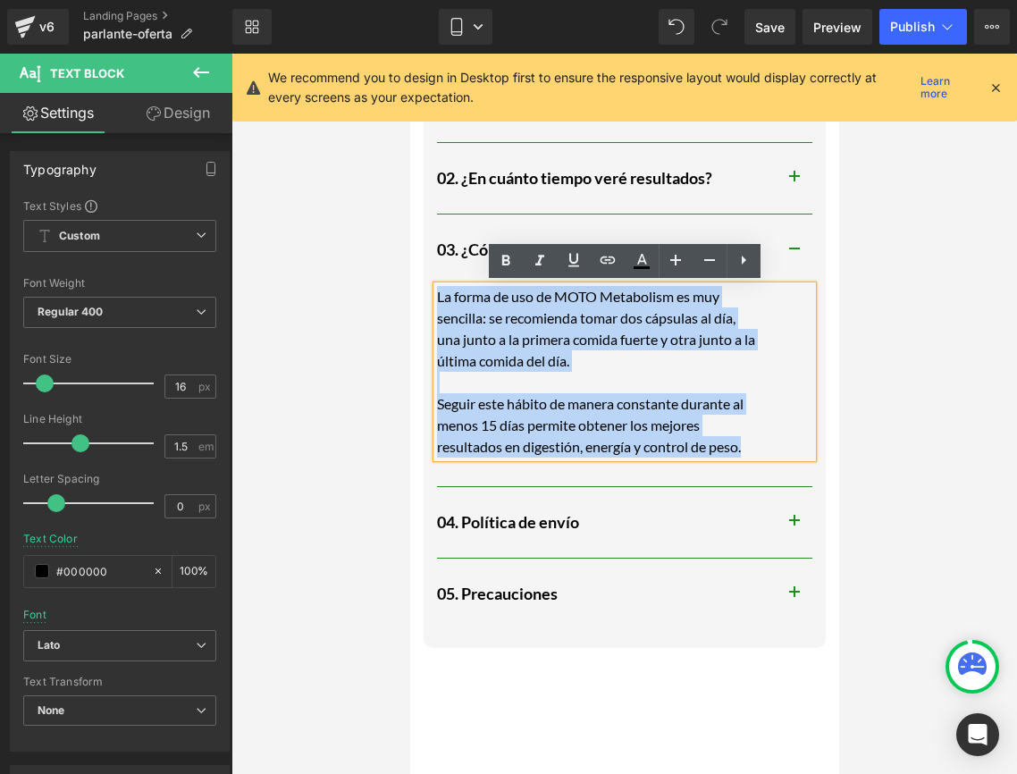
drag, startPoint x: 755, startPoint y: 448, endPoint x: 388, endPoint y: 290, distance: 399.3
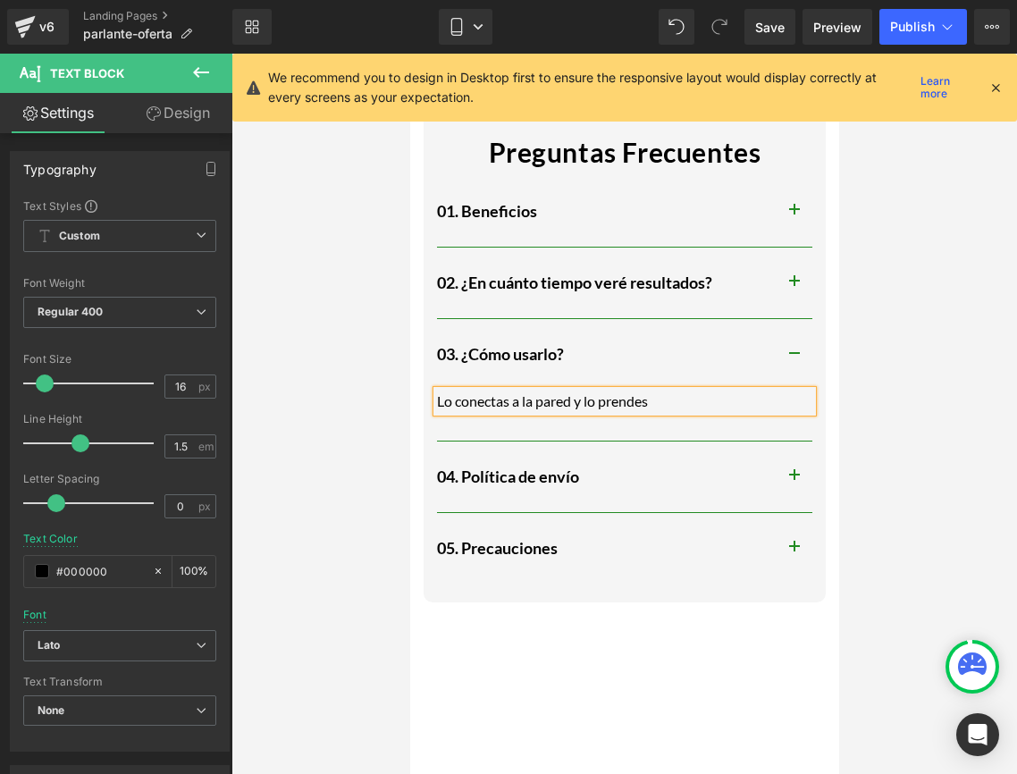
scroll to position [1084, 0]
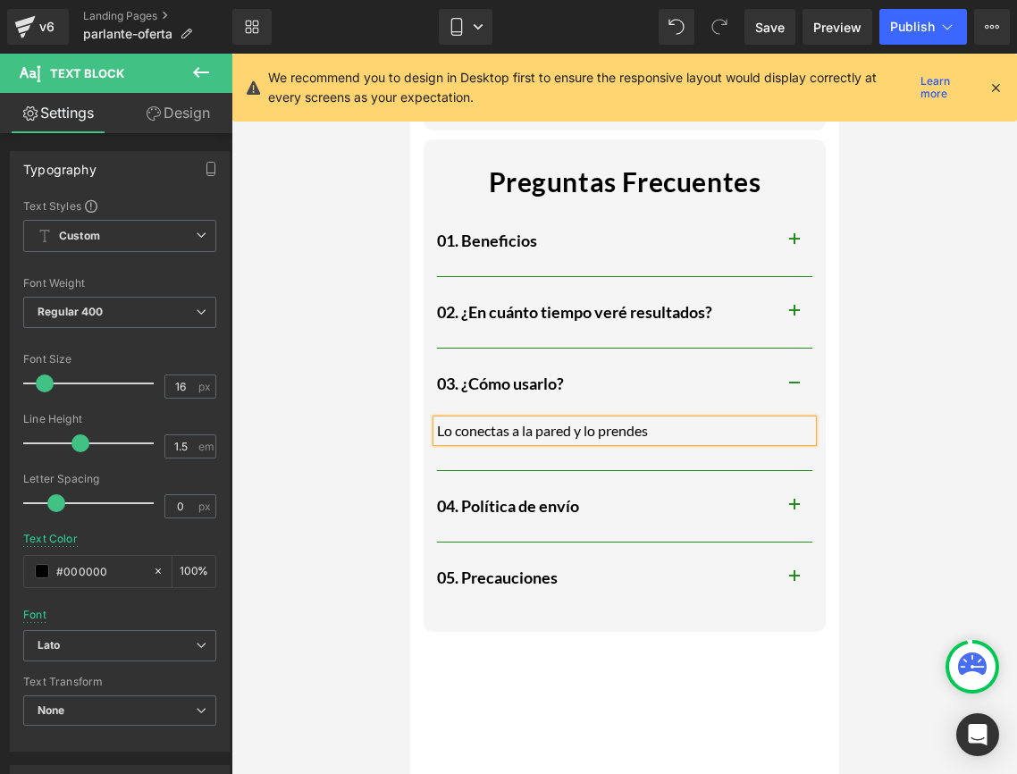
click at [785, 300] on button "button" at bounding box center [794, 312] width 36 height 71
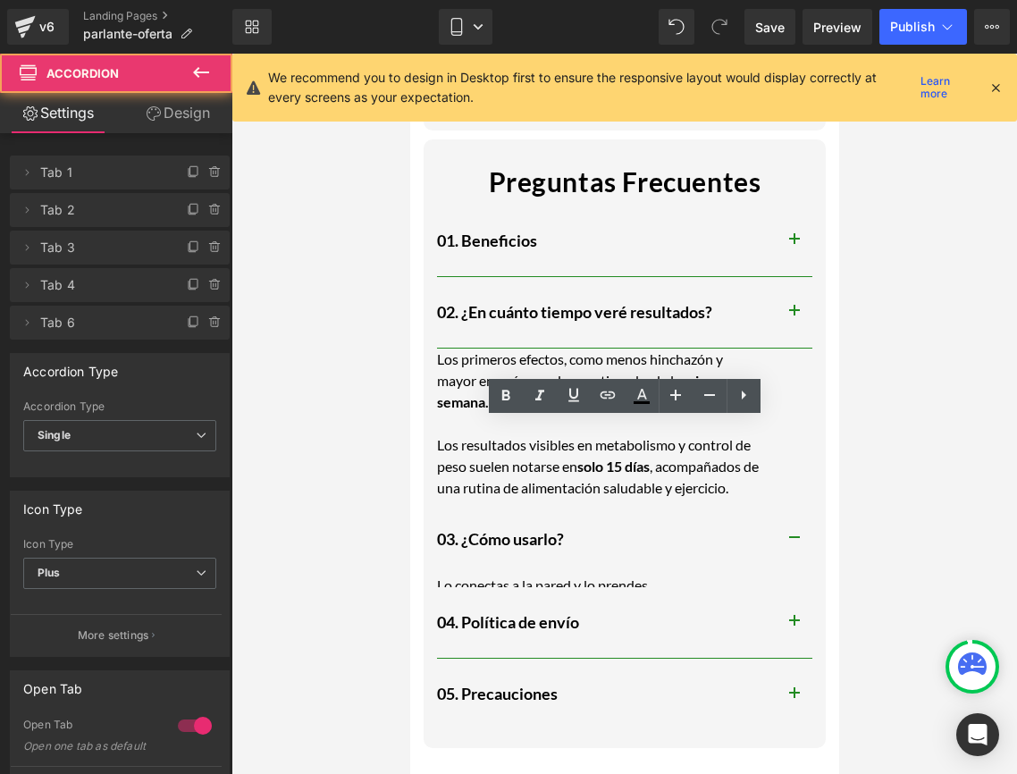
click at [788, 307] on button "button" at bounding box center [794, 312] width 36 height 71
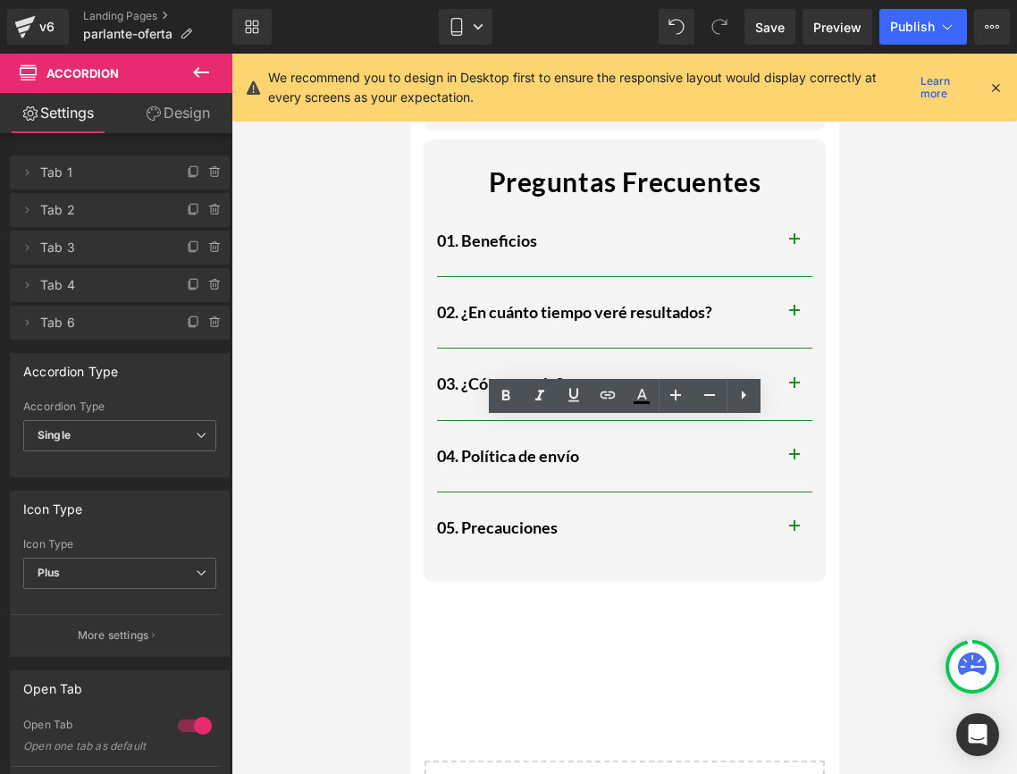
click at [788, 307] on button "button" at bounding box center [794, 312] width 36 height 71
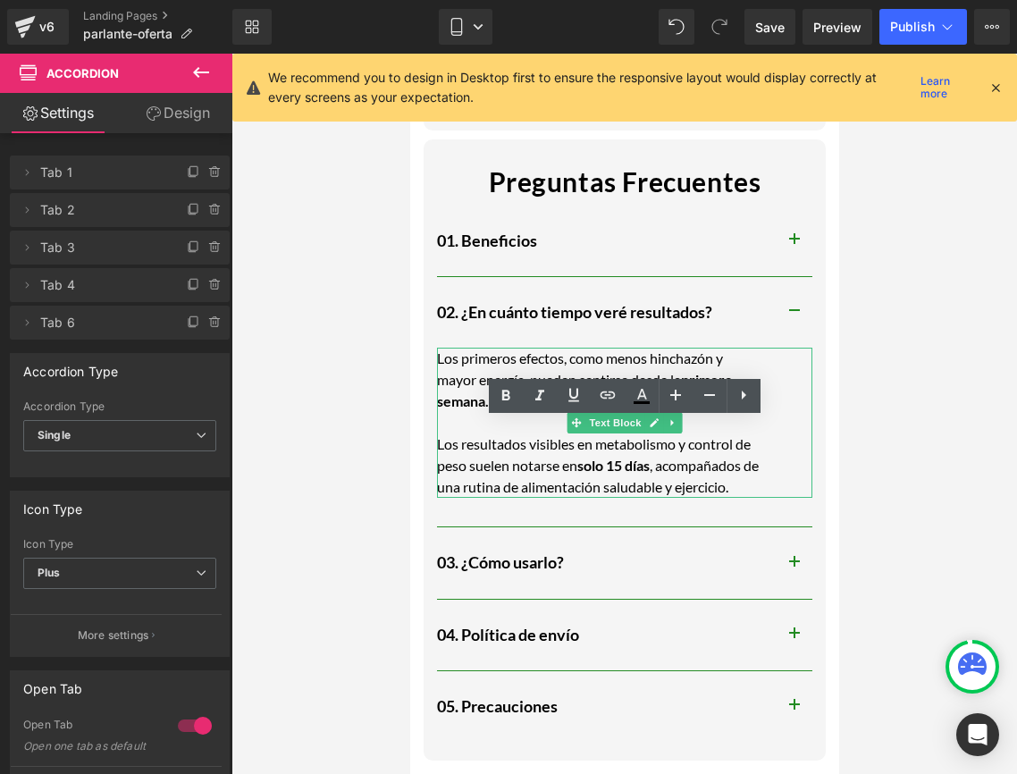
click at [629, 458] on strong "solo 15 días" at bounding box center [613, 465] width 72 height 17
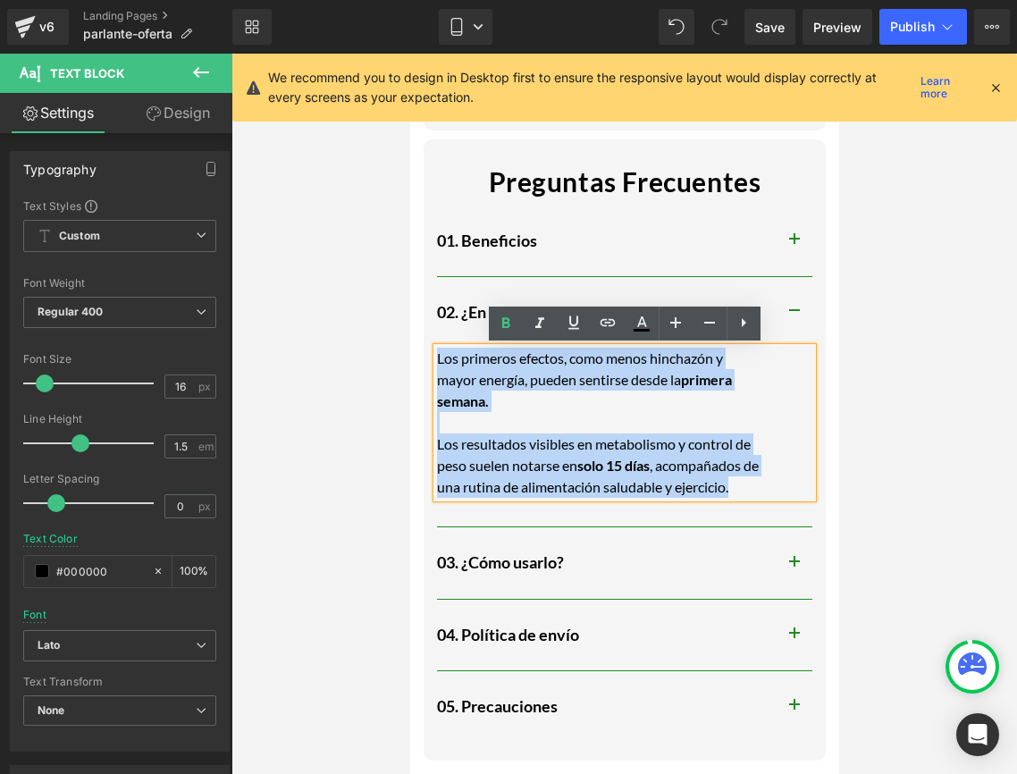
drag, startPoint x: 765, startPoint y: 486, endPoint x: 412, endPoint y: 346, distance: 380.0
click at [412, 346] on div "Preguntas Frecuentes Text Block 01. Beneficios Heading MOTO Metabolism está for…" at bounding box center [623, 491] width 429 height 720
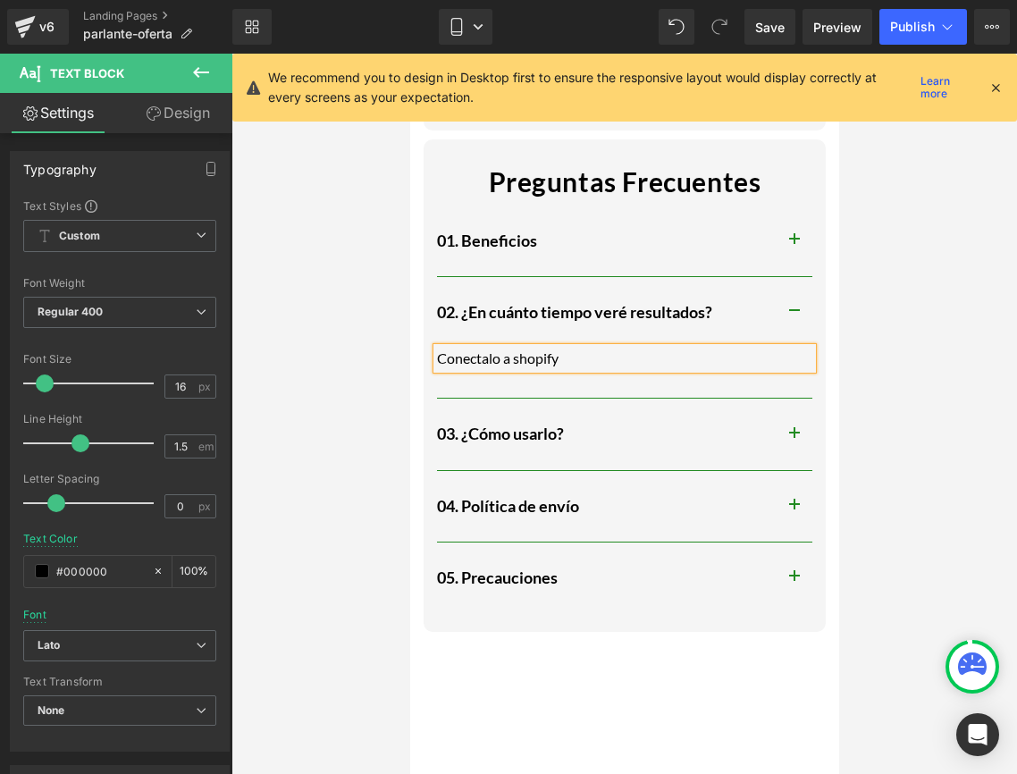
click at [517, 308] on h2 "02. ¿En cuánto tiempo veré resultados?" at bounding box center [606, 312] width 340 height 21
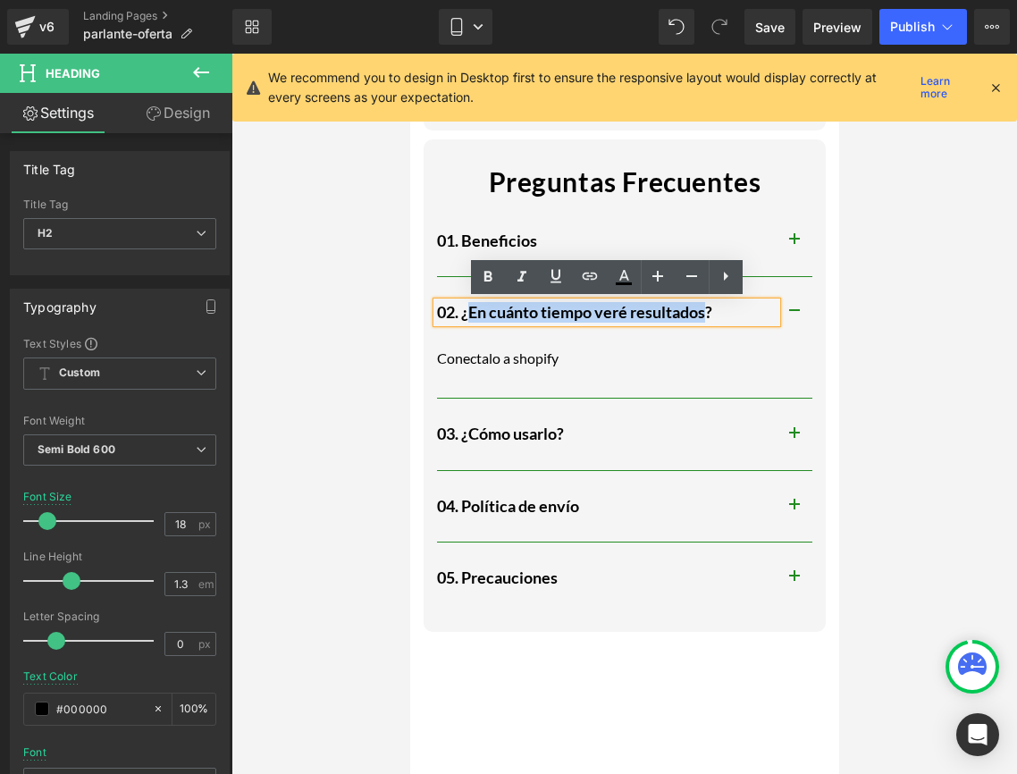
drag, startPoint x: 710, startPoint y: 314, endPoint x: 472, endPoint y: 320, distance: 237.9
click at [472, 320] on h2 "02. ¿En cuánto tiempo veré resultados?" at bounding box center [606, 312] width 340 height 21
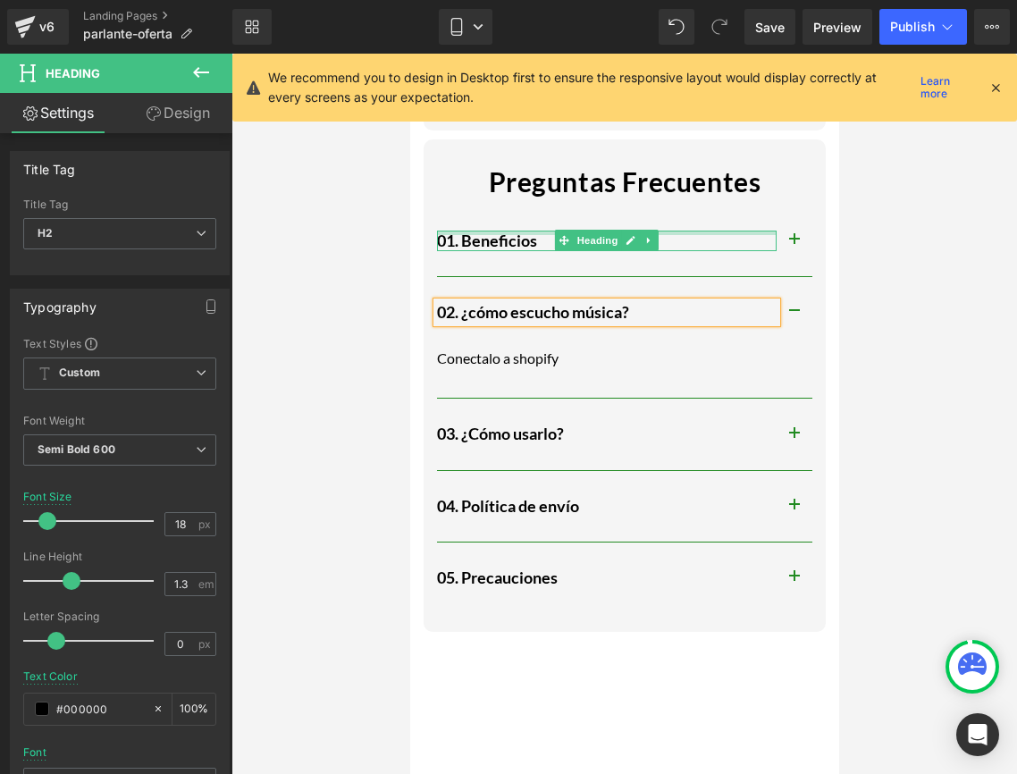
click at [512, 234] on h2 "01. Beneficios" at bounding box center [606, 241] width 340 height 21
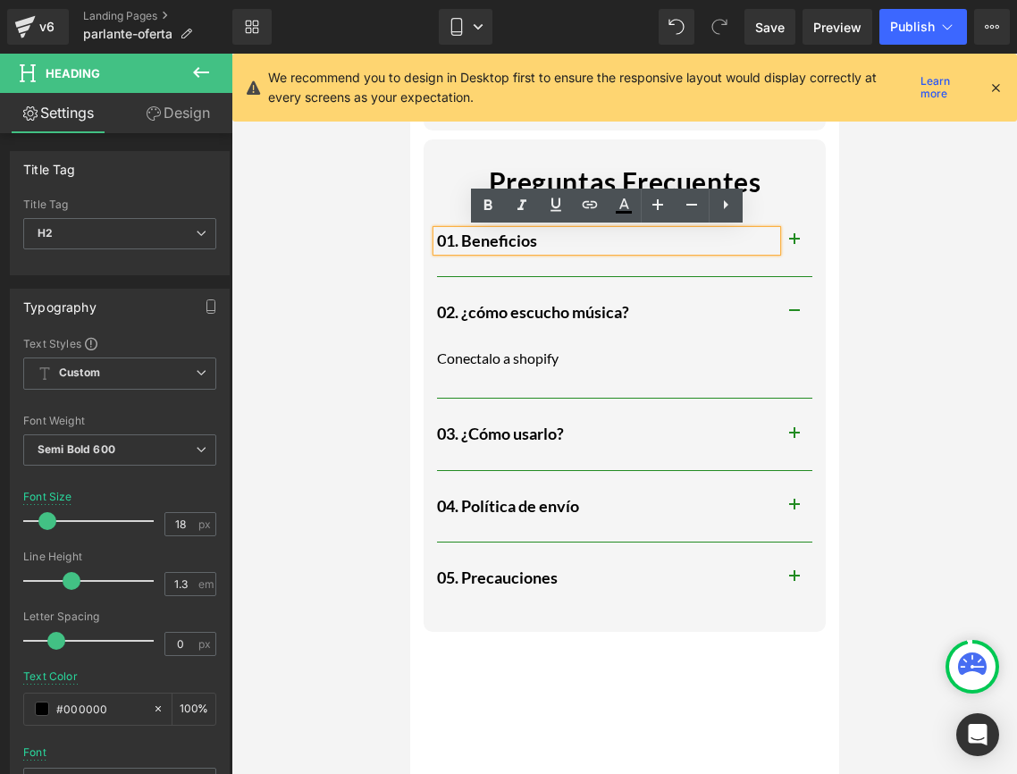
click at [794, 245] on span "button" at bounding box center [794, 245] width 0 height 0
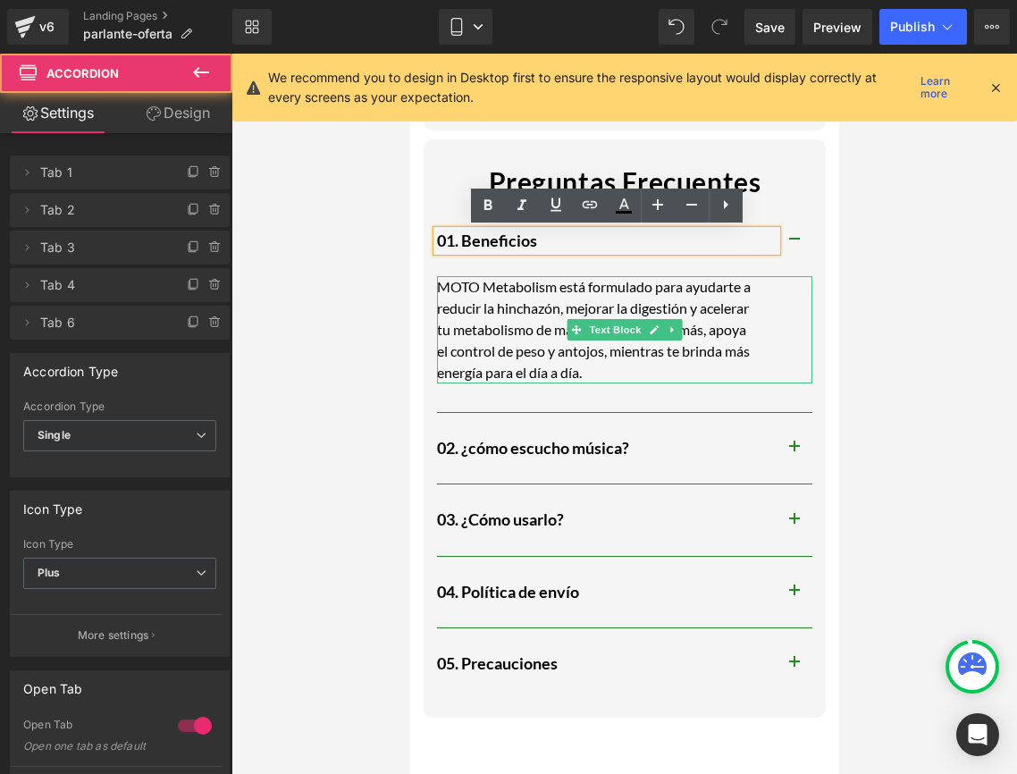
click at [622, 346] on div "MOTO Metabolism está formulado para ayudarte a reducir la hinchazón, mejorar la…" at bounding box center [597, 329] width 322 height 107
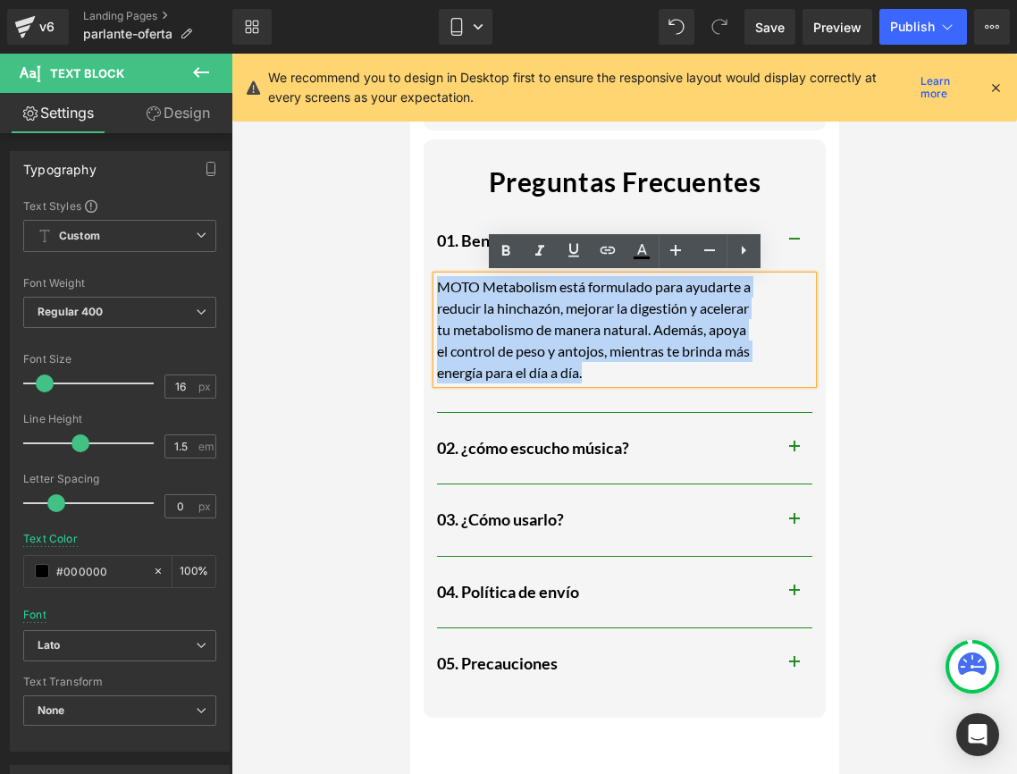
drag, startPoint x: 593, startPoint y: 376, endPoint x: 423, endPoint y: 277, distance: 196.7
click at [423, 277] on div "Preguntas Frecuentes Text Block 01. Beneficios Heading MOTO Metabolism está for…" at bounding box center [624, 424] width 402 height 570
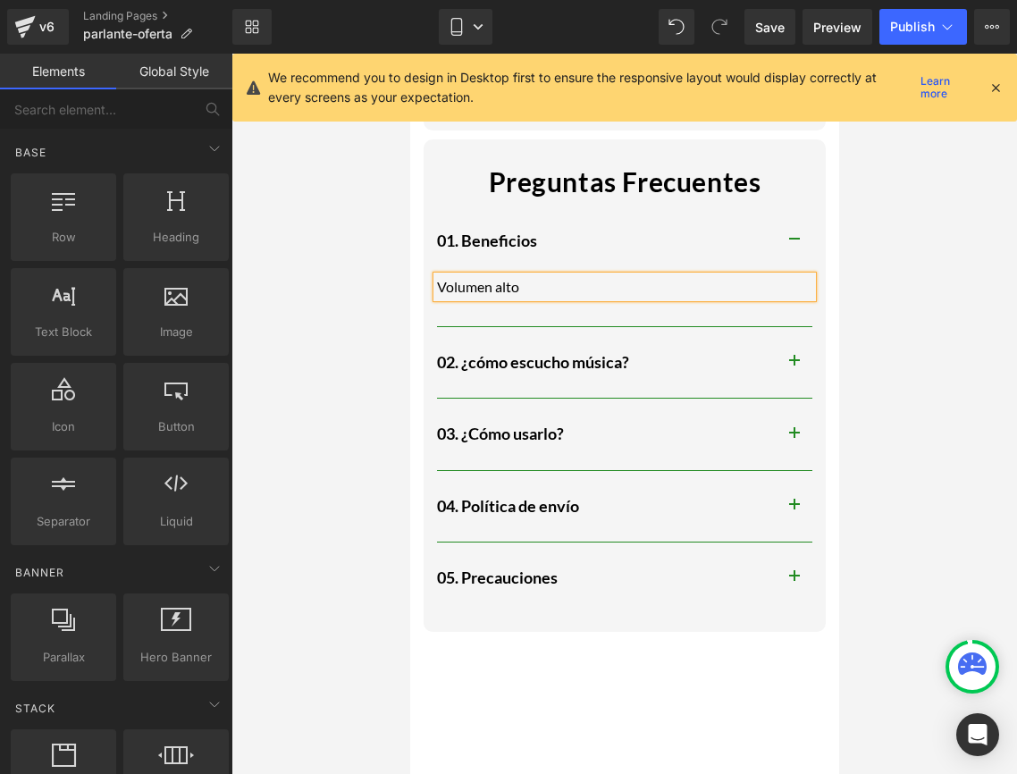
click at [860, 255] on div at bounding box center [625, 414] width 786 height 721
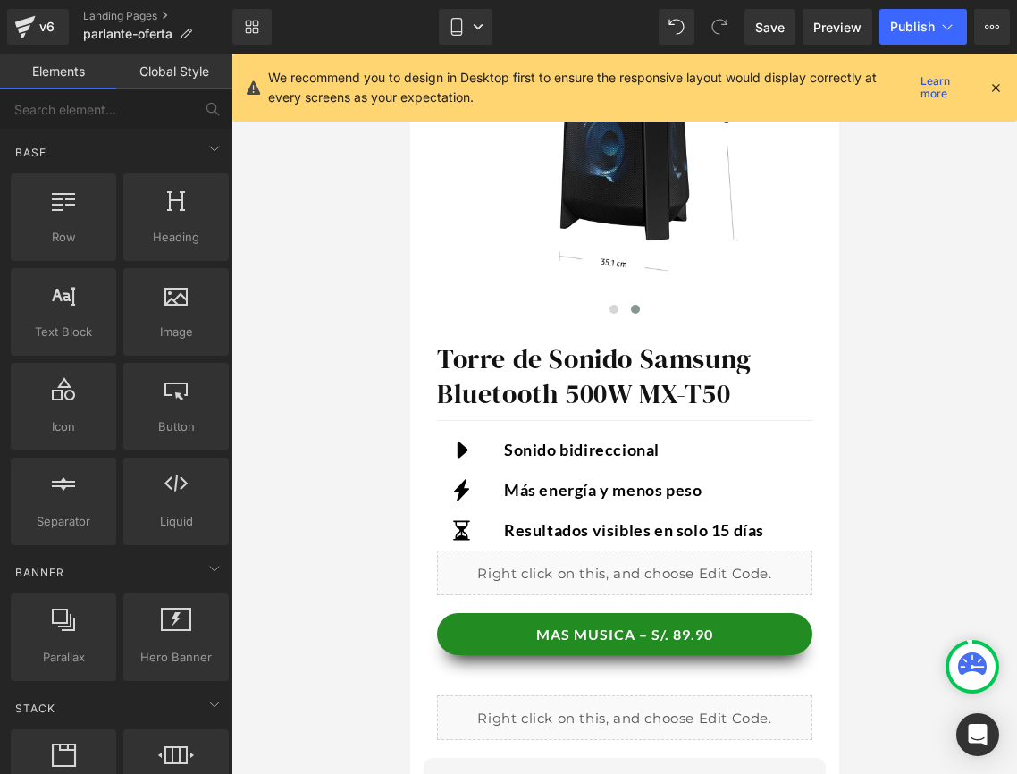
scroll to position [339, 0]
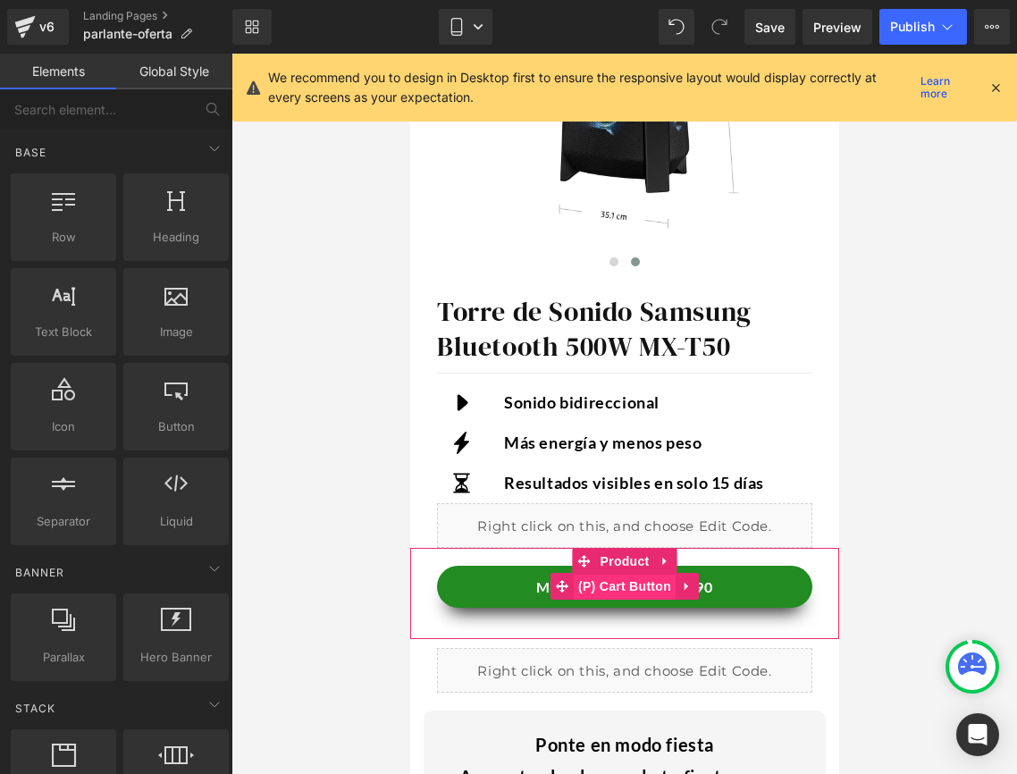
click at [614, 590] on span "(P) Cart Button" at bounding box center [624, 586] width 102 height 27
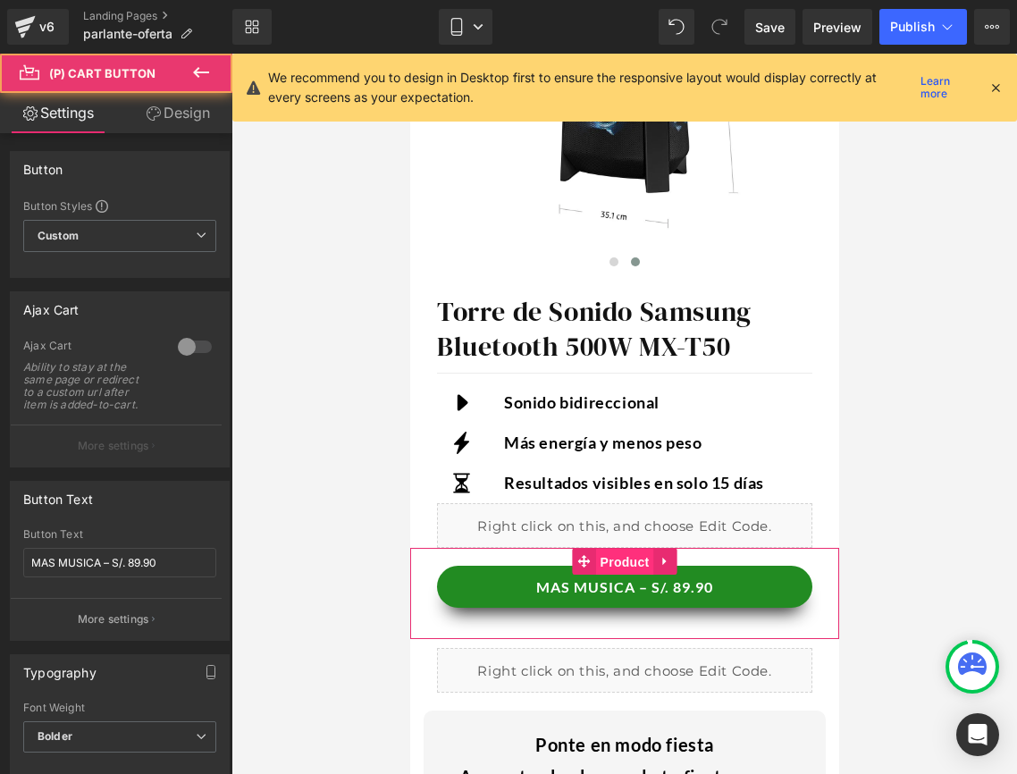
click at [619, 553] on span "Product" at bounding box center [624, 562] width 58 height 27
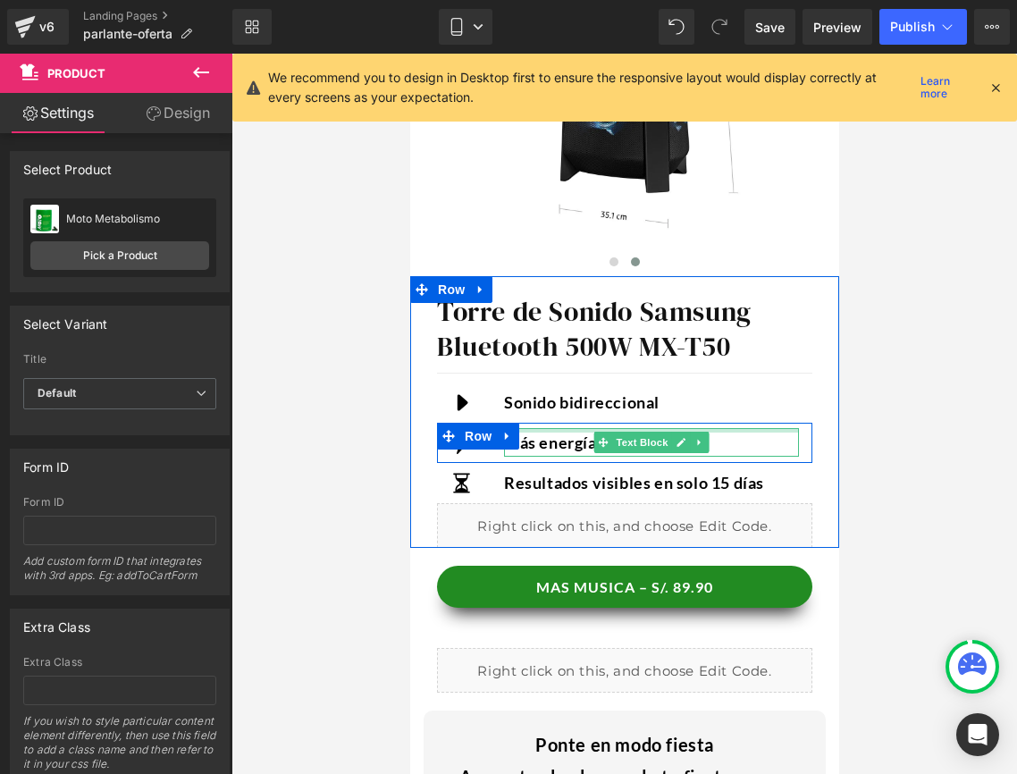
scroll to position [0, 0]
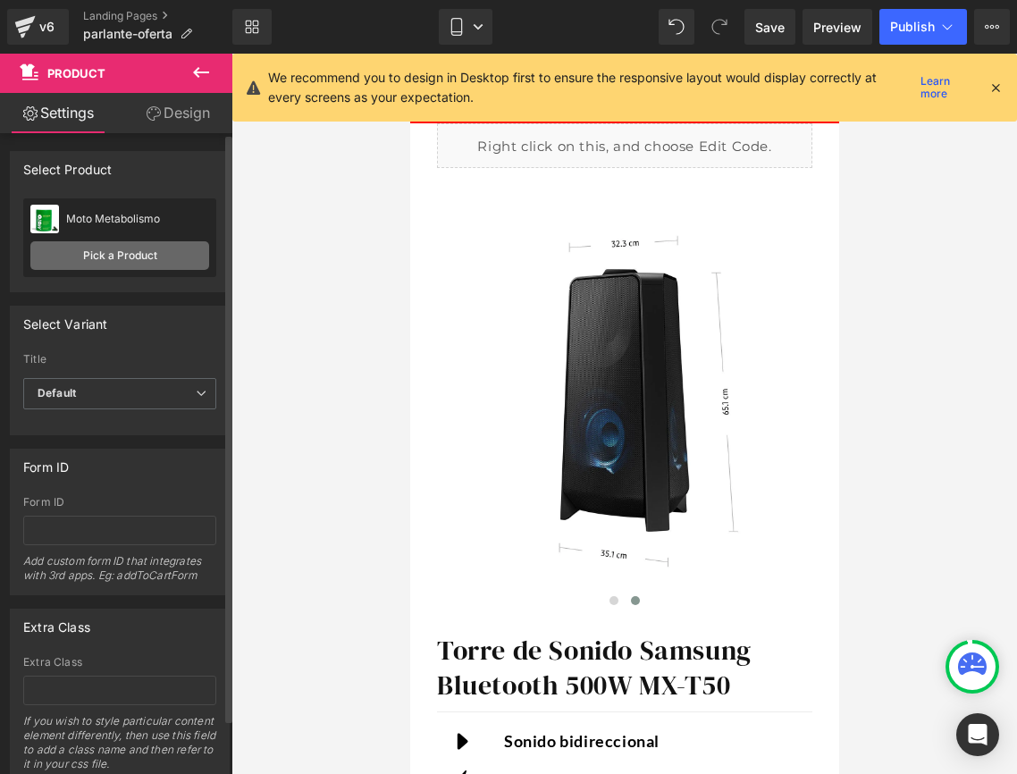
click at [110, 256] on link "Pick a Product" at bounding box center [119, 255] width 179 height 29
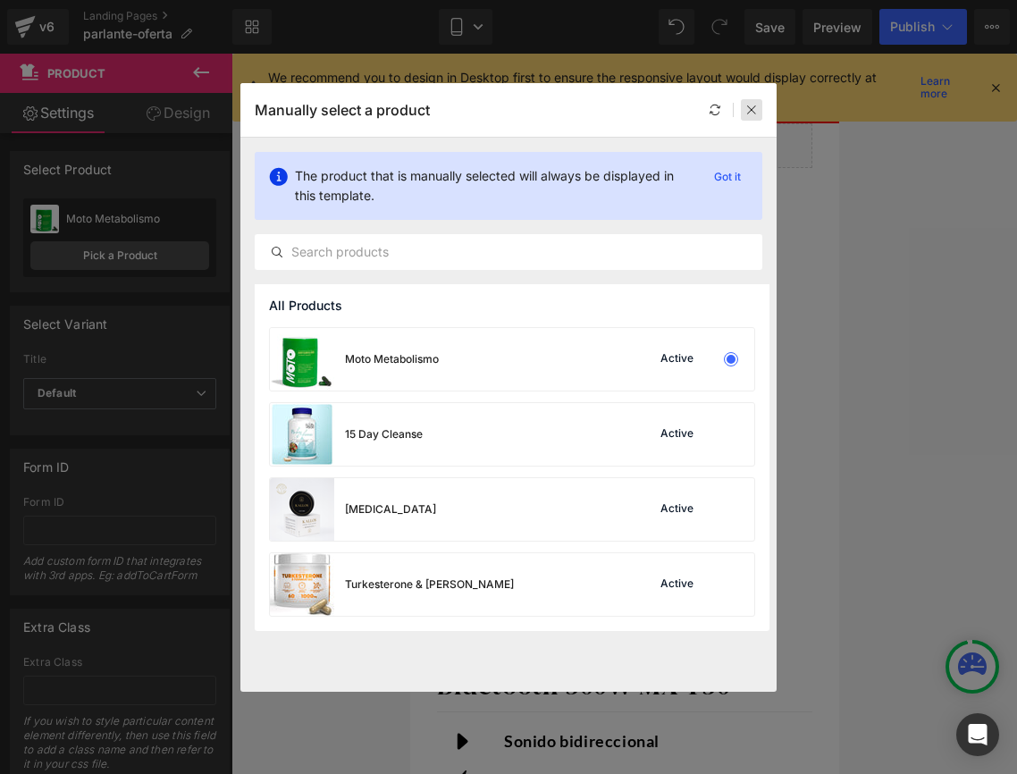
click at [754, 108] on icon at bounding box center [752, 110] width 13 height 13
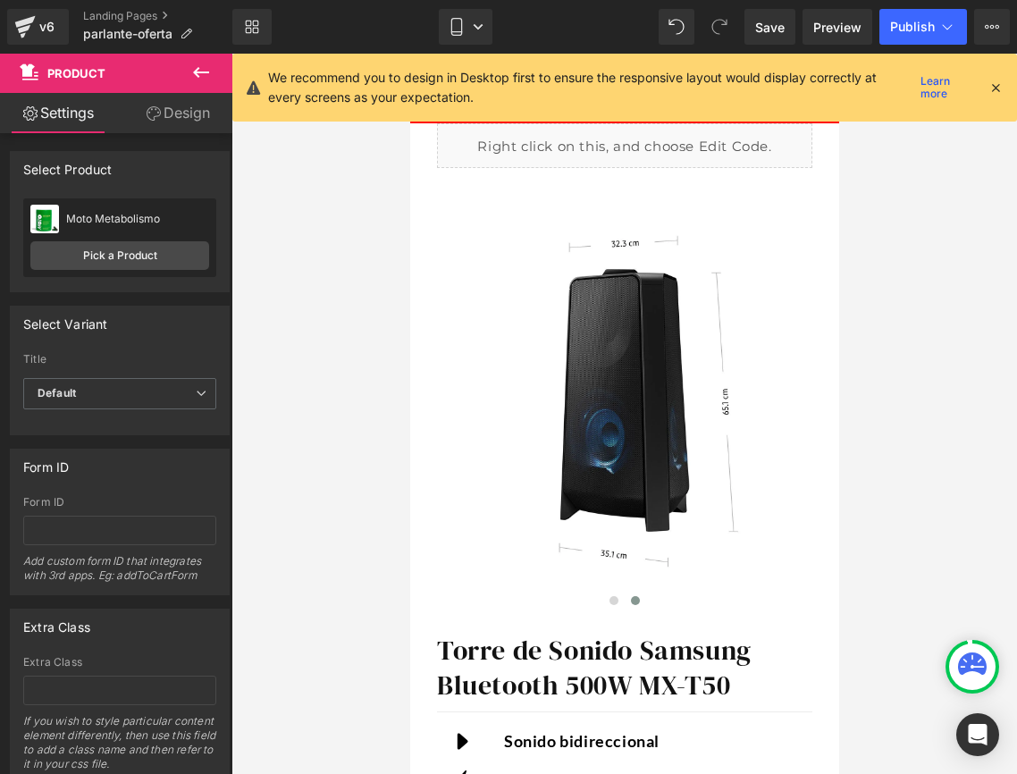
click at [1000, 91] on icon at bounding box center [996, 88] width 16 height 16
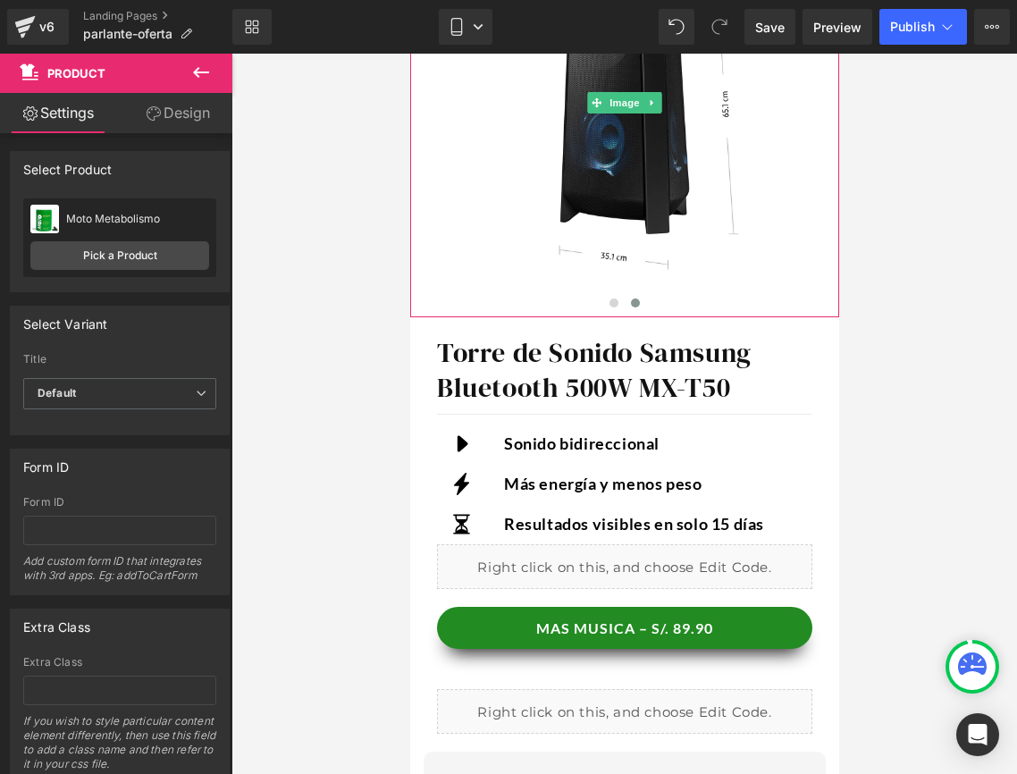
scroll to position [326, 0]
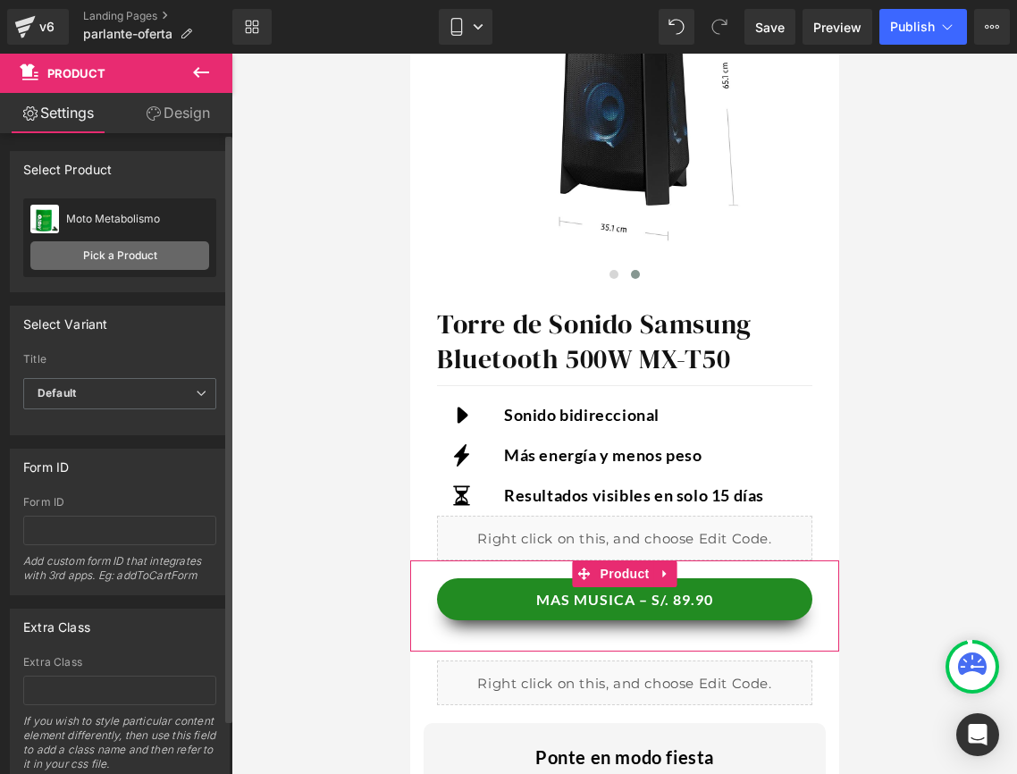
click at [160, 262] on link "Pick a Product" at bounding box center [119, 255] width 179 height 29
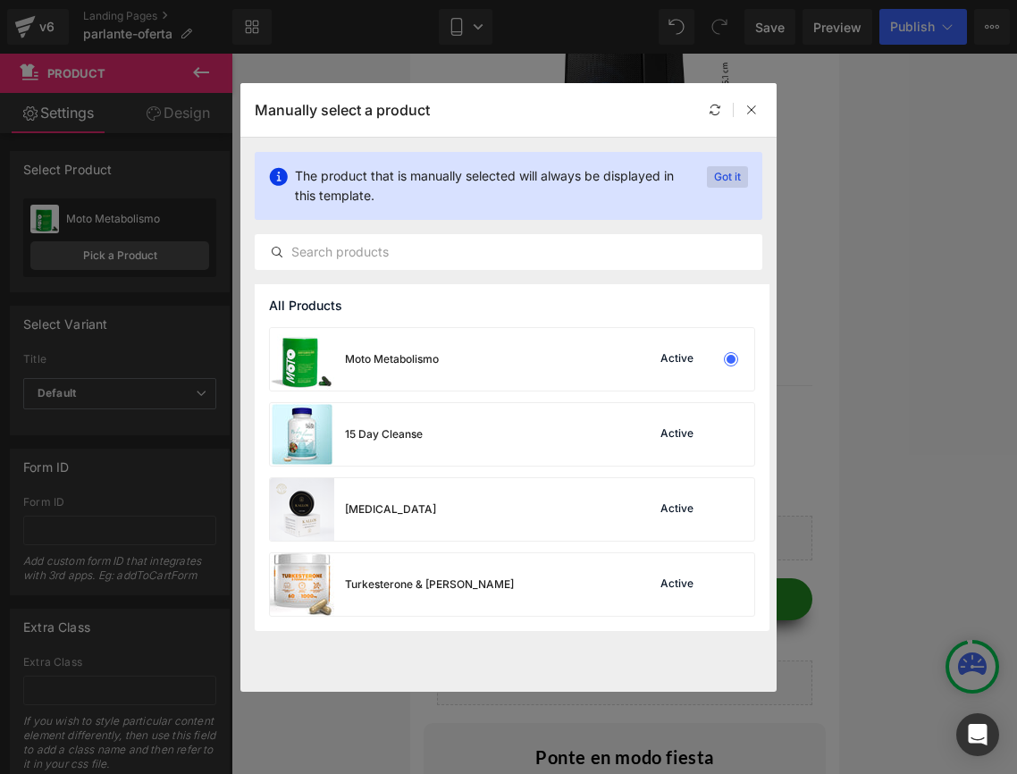
click at [735, 172] on p "Got it" at bounding box center [727, 176] width 41 height 21
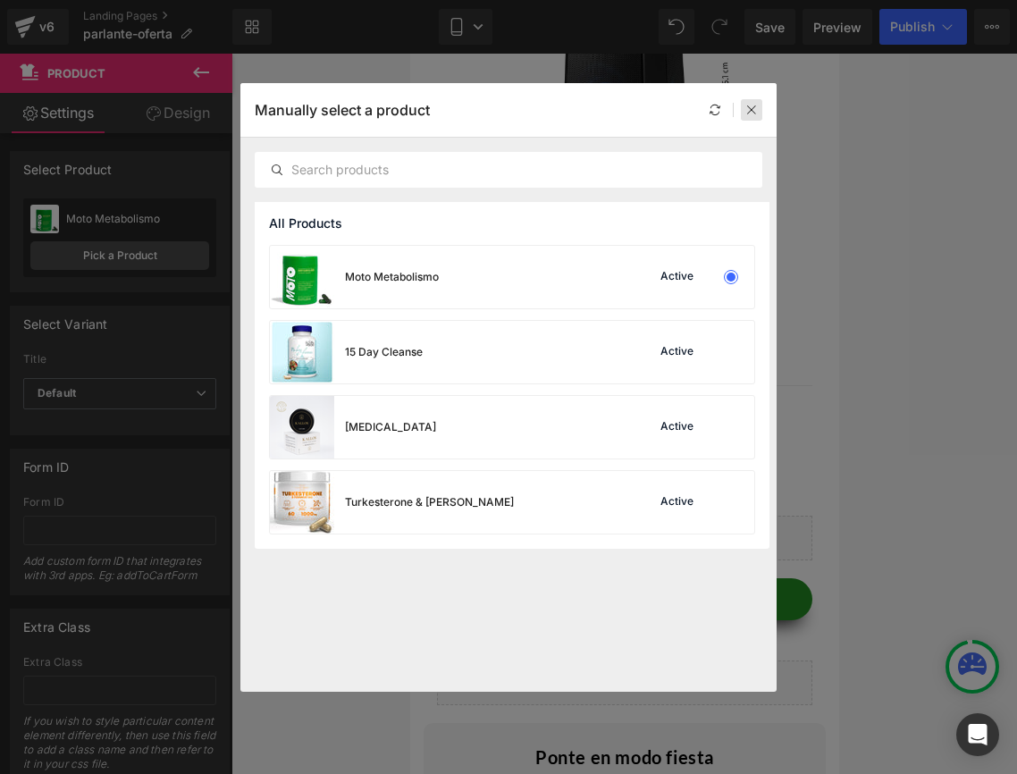
click at [747, 111] on icon at bounding box center [752, 110] width 13 height 13
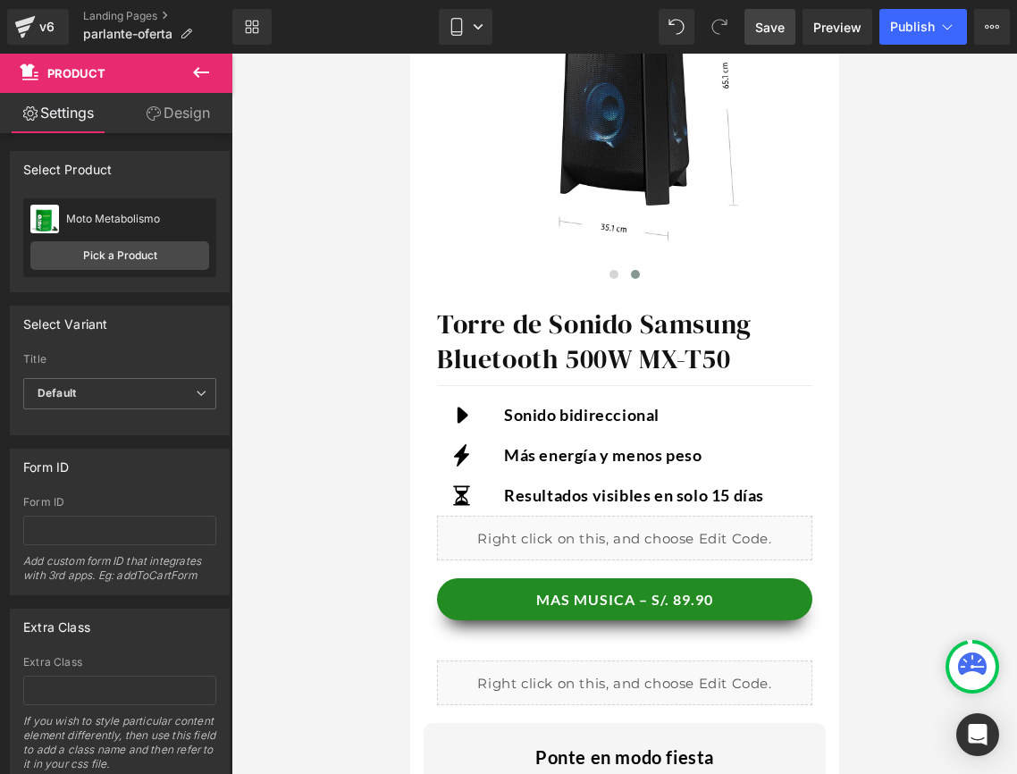
click at [768, 32] on span "Save" at bounding box center [770, 27] width 30 height 19
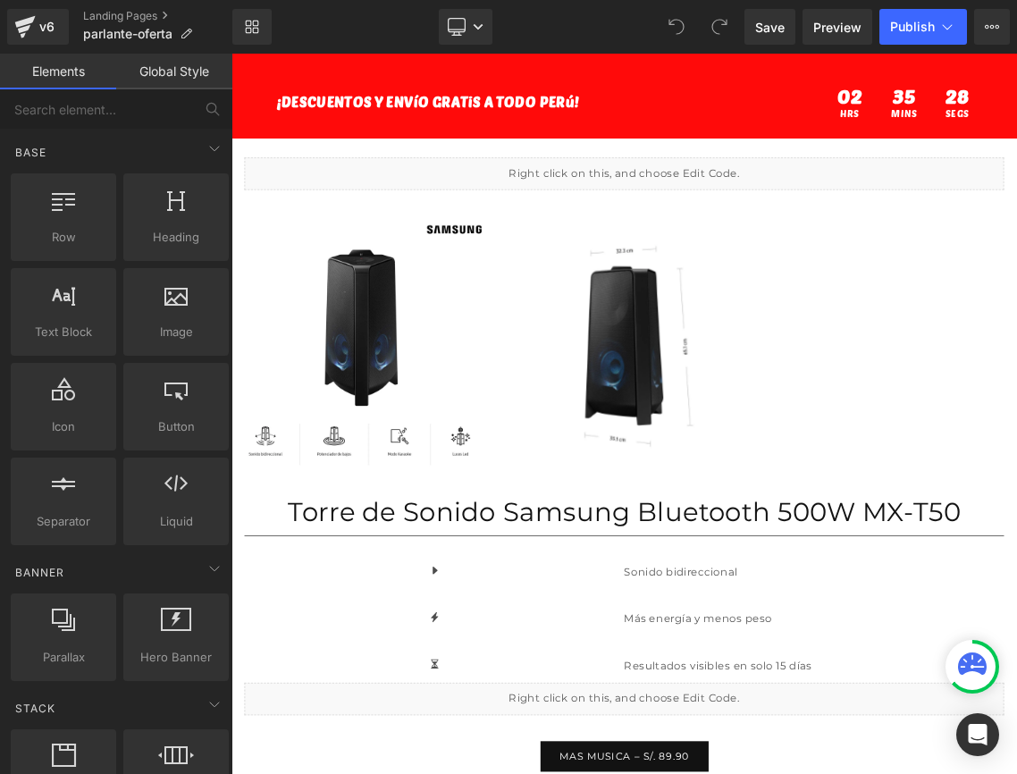
click at [456, 2] on div "Library Desktop Desktop Laptop Tablet Mobile Save Preview Publish Scheduled Vie…" at bounding box center [624, 27] width 785 height 54
click at [456, 11] on link "Desktop" at bounding box center [466, 27] width 54 height 36
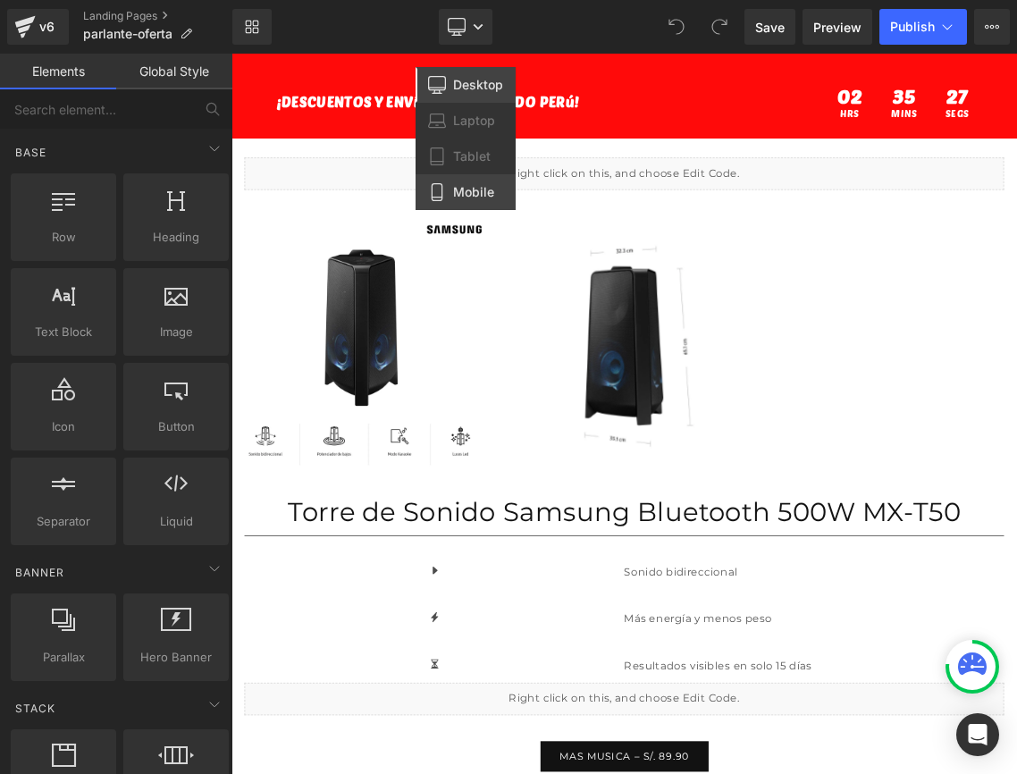
click at [452, 182] on link "Mobile" at bounding box center [466, 192] width 100 height 36
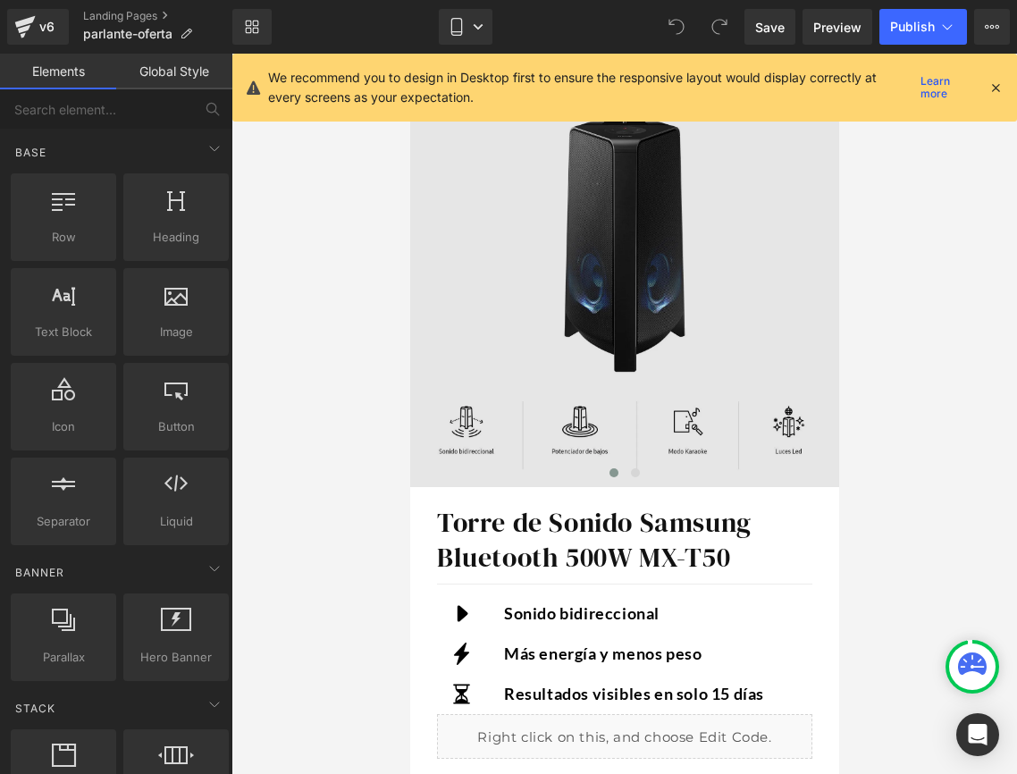
scroll to position [409, 0]
